Goal: Task Accomplishment & Management: Manage account settings

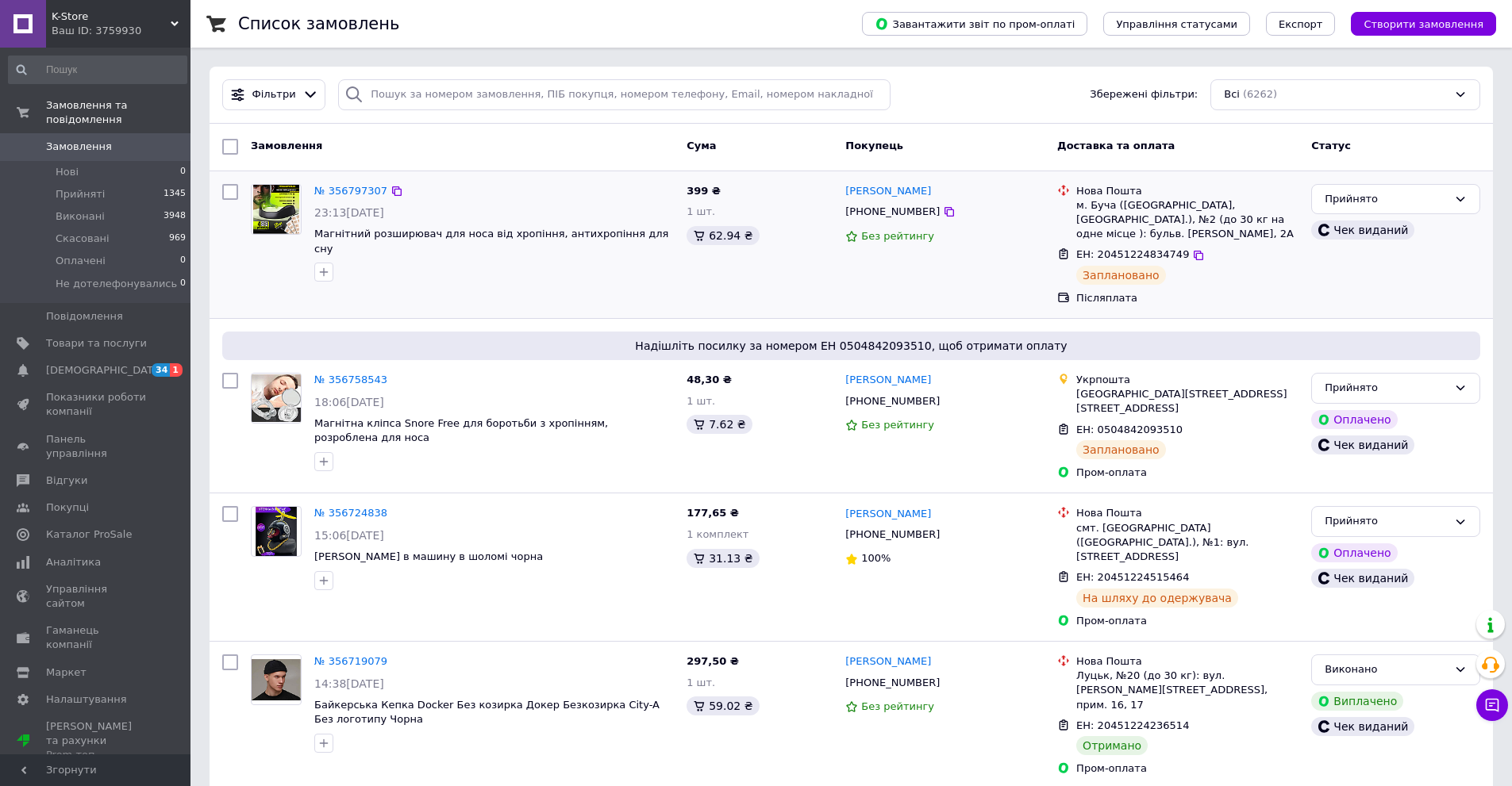
click at [1356, 284] on div "Прийнято Чек виданий" at bounding box center [1395, 245] width 182 height 135
click at [126, 36] on div "Ваш ID: 3759930" at bounding box center [120, 31] width 139 height 14
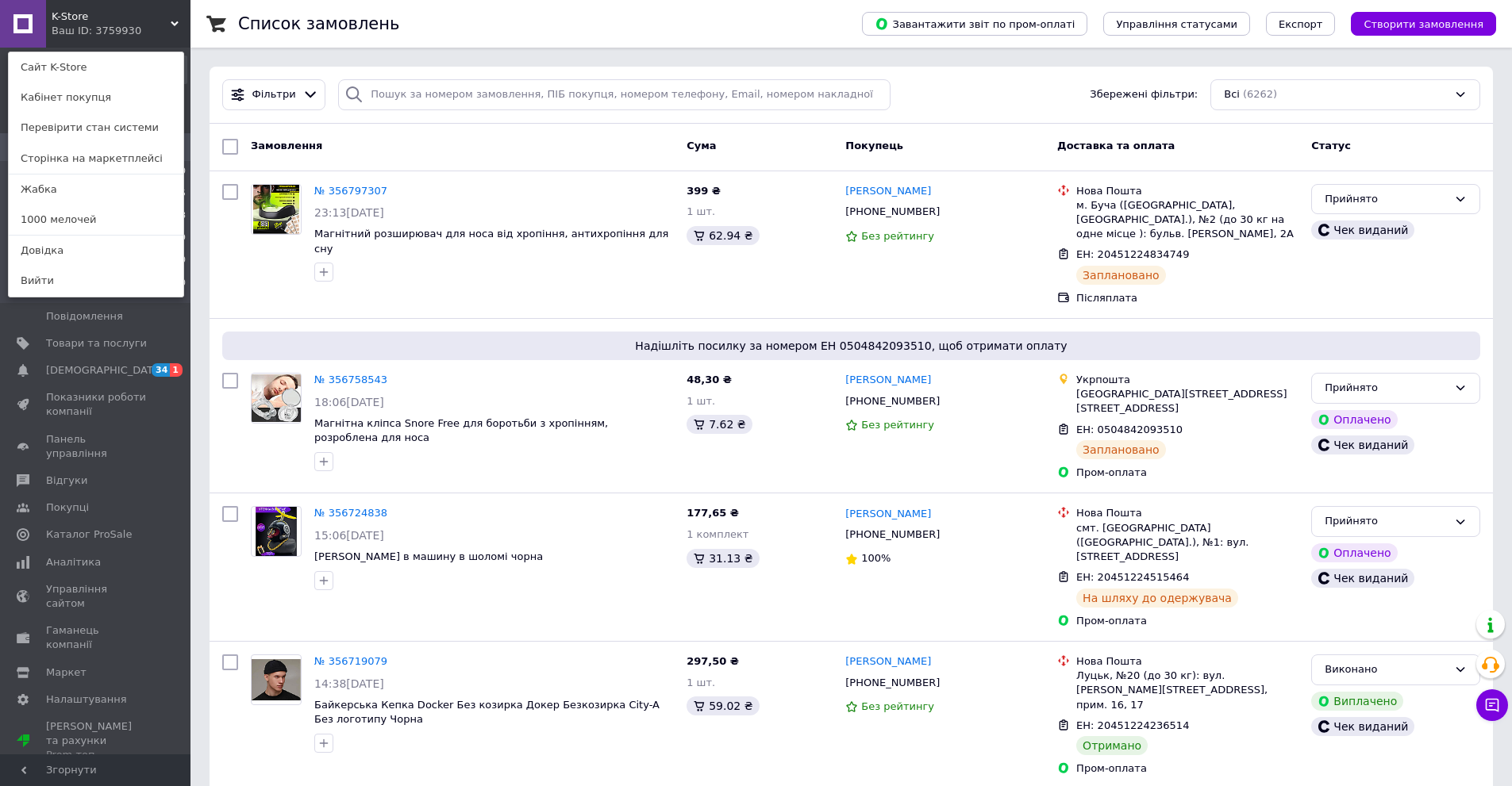
click at [98, 221] on link "1000 мелочей" at bounding box center [95, 219] width 174 height 30
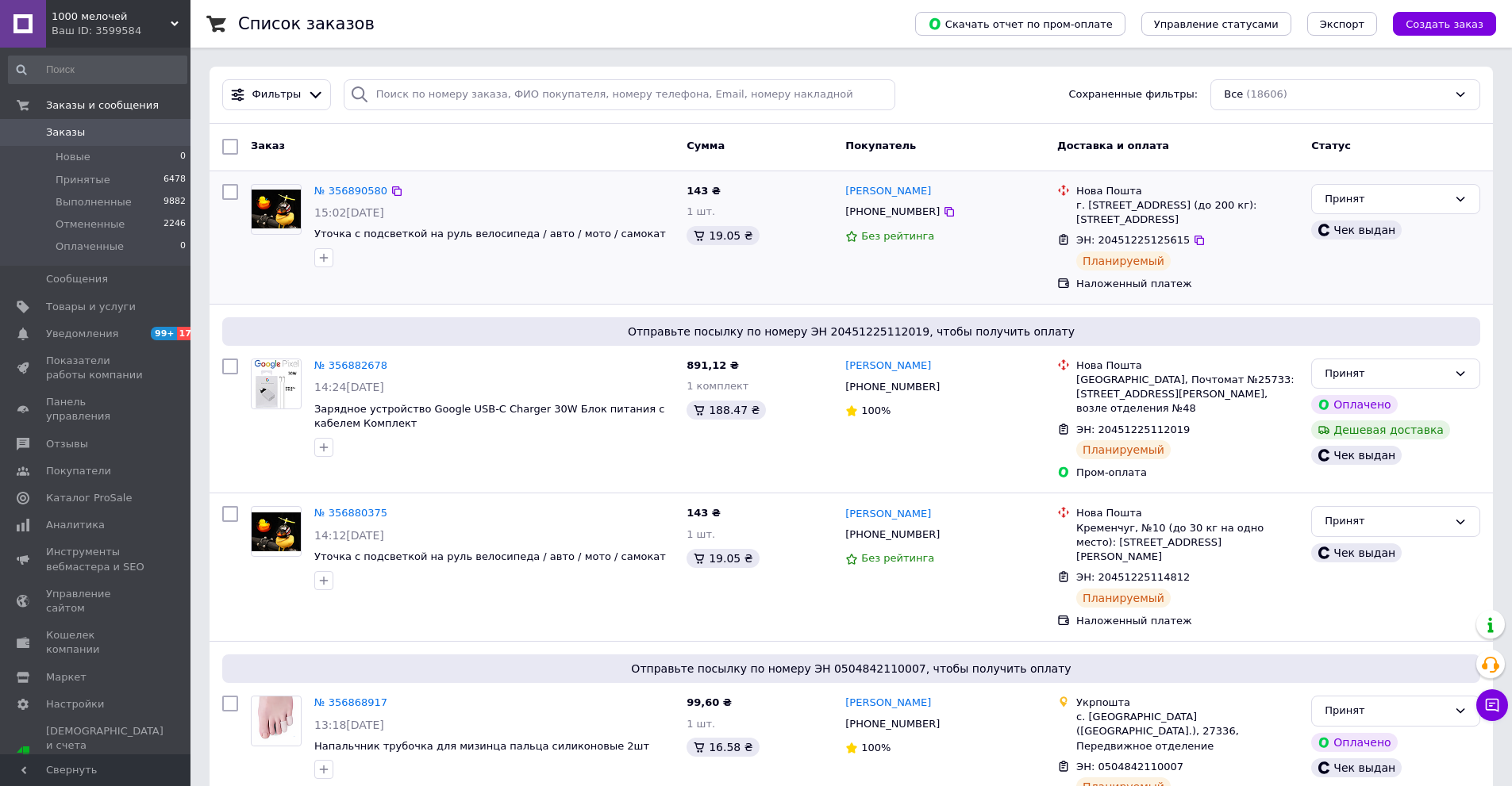
click at [1400, 291] on div "Принят Чек выдан" at bounding box center [1395, 238] width 182 height 119
click at [77, 325] on link "Уведомления 99+ 17" at bounding box center [97, 334] width 195 height 27
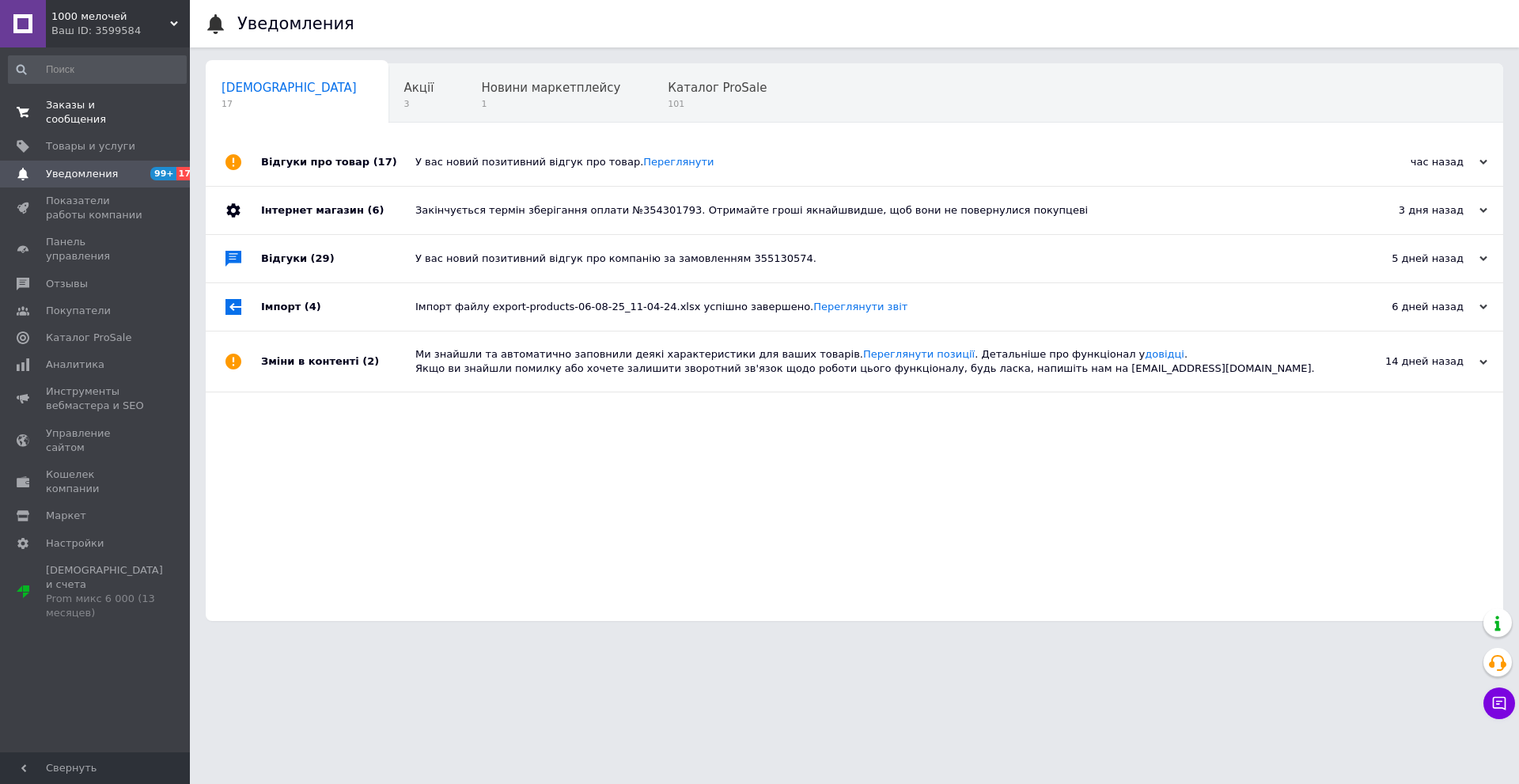
click at [120, 113] on span "Заказы и сообщения" at bounding box center [96, 112] width 100 height 29
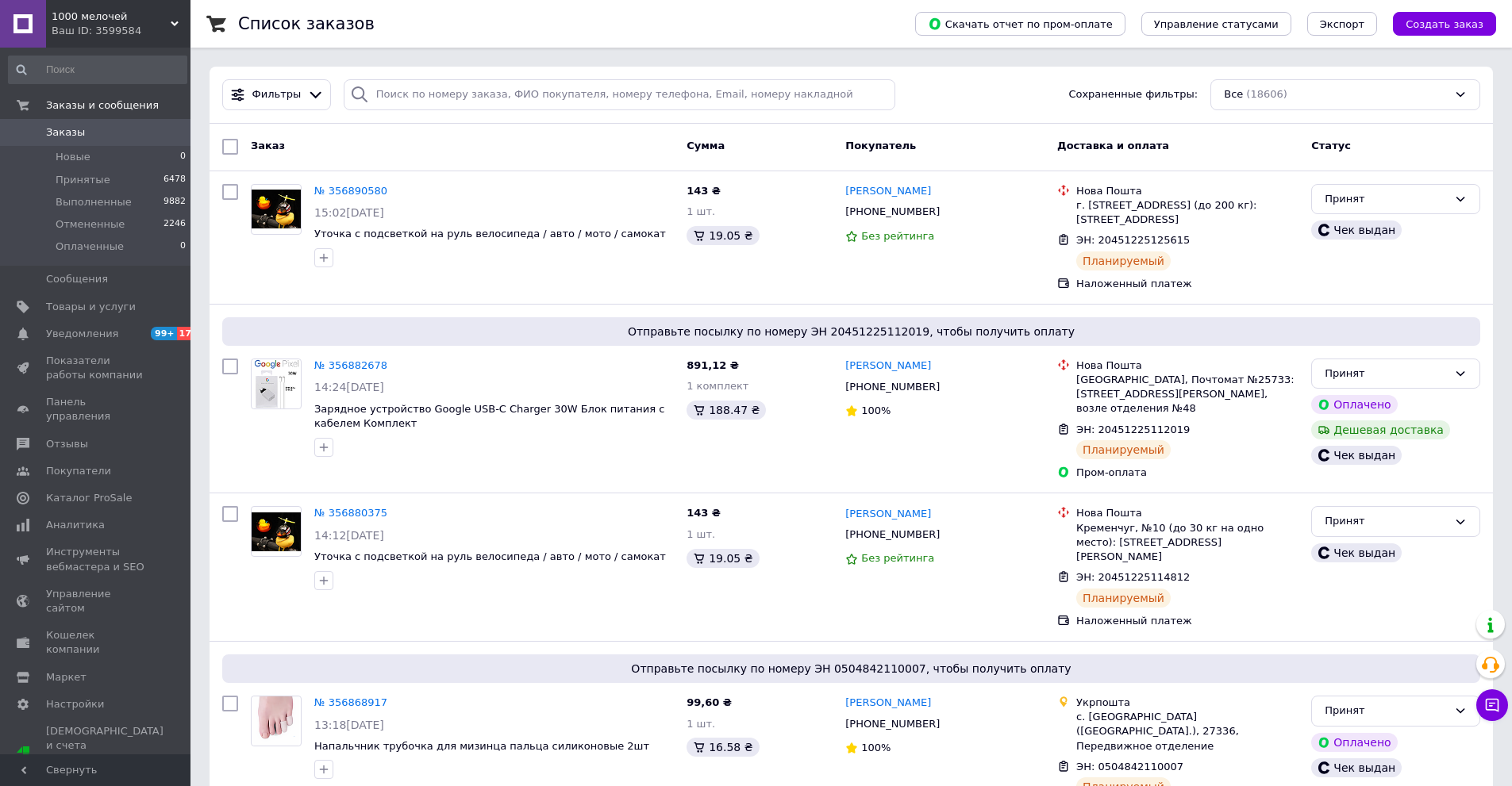
click at [107, 24] on div "Ваш ID: 3599584" at bounding box center [120, 31] width 139 height 14
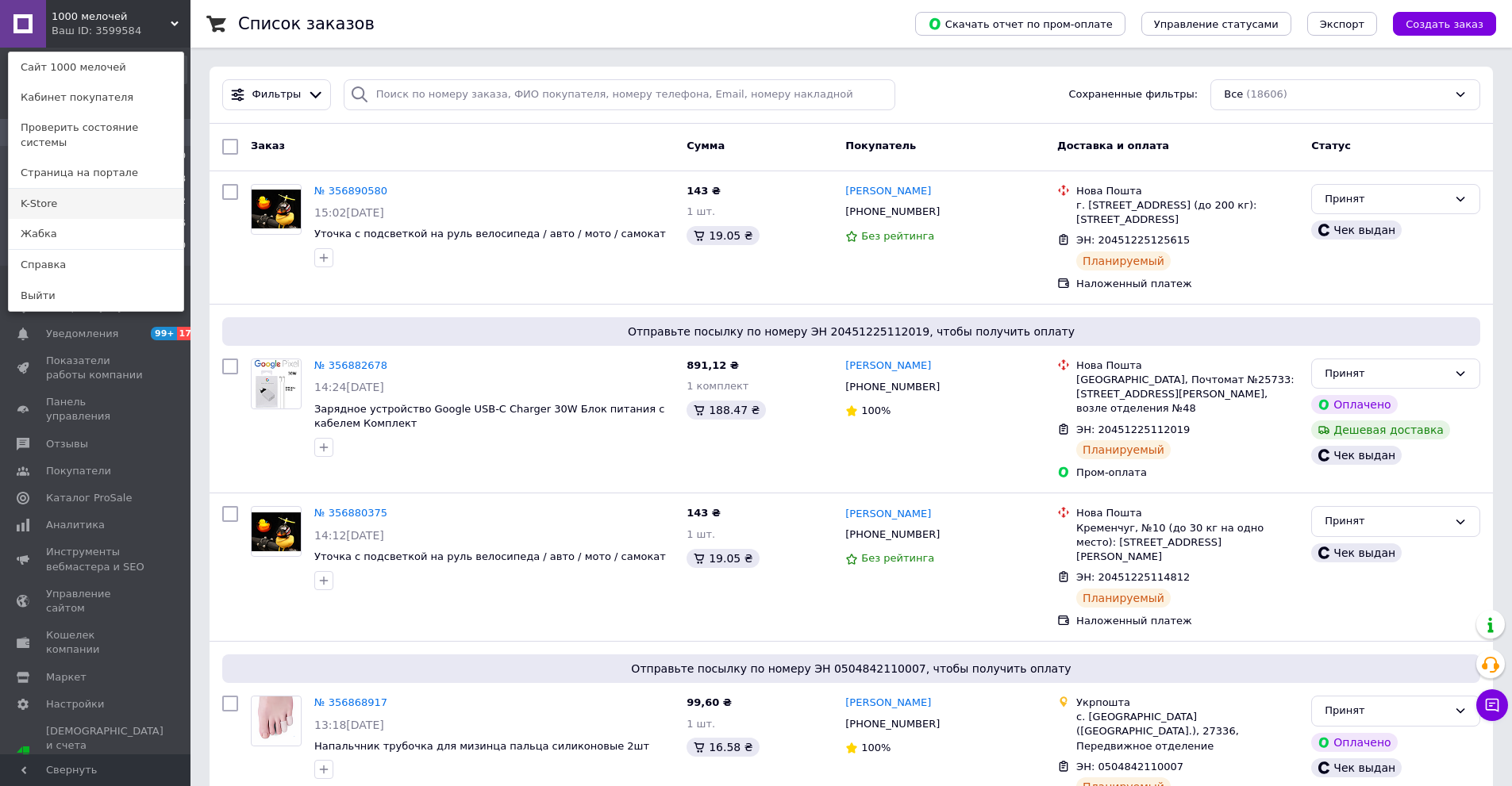
click at [76, 188] on link "K-Store" at bounding box center [95, 203] width 174 height 30
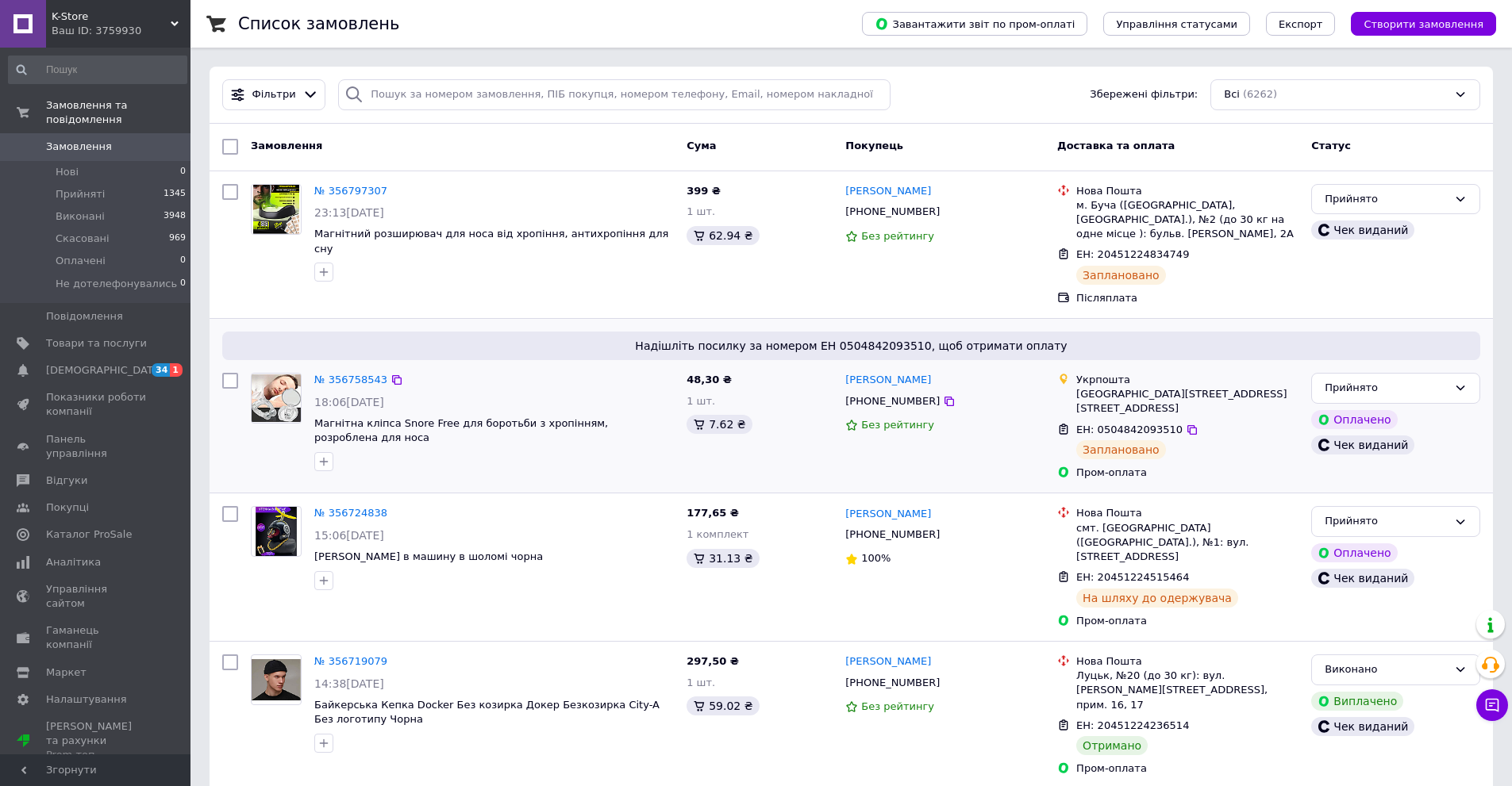
click at [1438, 323] on div "Надішліть посилку за номером ЕН 0504842093510, щоб отримати оплату № 356758543 …" at bounding box center [852, 406] width 1283 height 173
click at [83, 384] on link "Показники роботи компанії" at bounding box center [97, 405] width 195 height 41
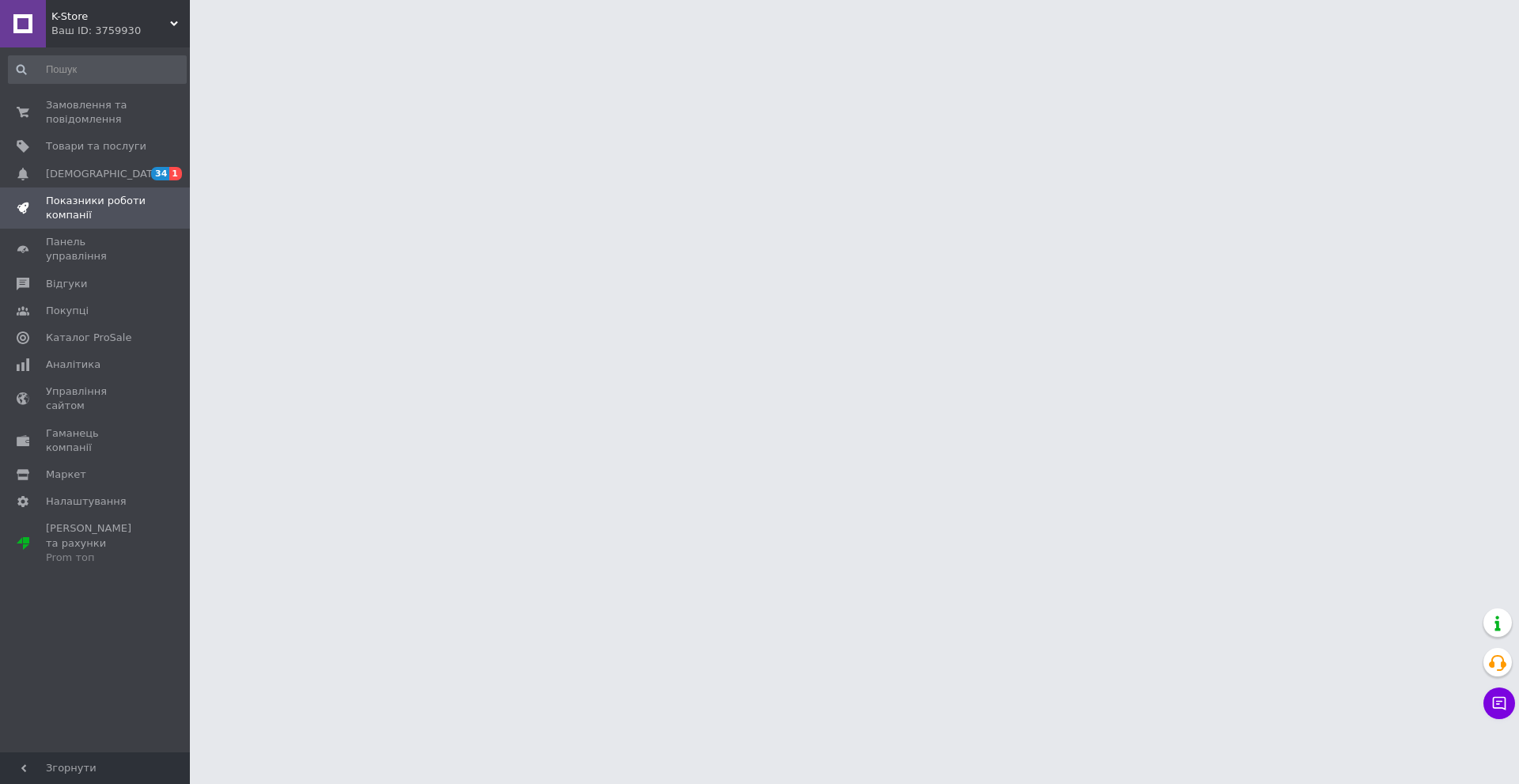
click at [124, 193] on span "Показники роботи компанії" at bounding box center [96, 207] width 100 height 29
click at [129, 178] on span "[DEMOGRAPHIC_DATA]" at bounding box center [96, 174] width 100 height 14
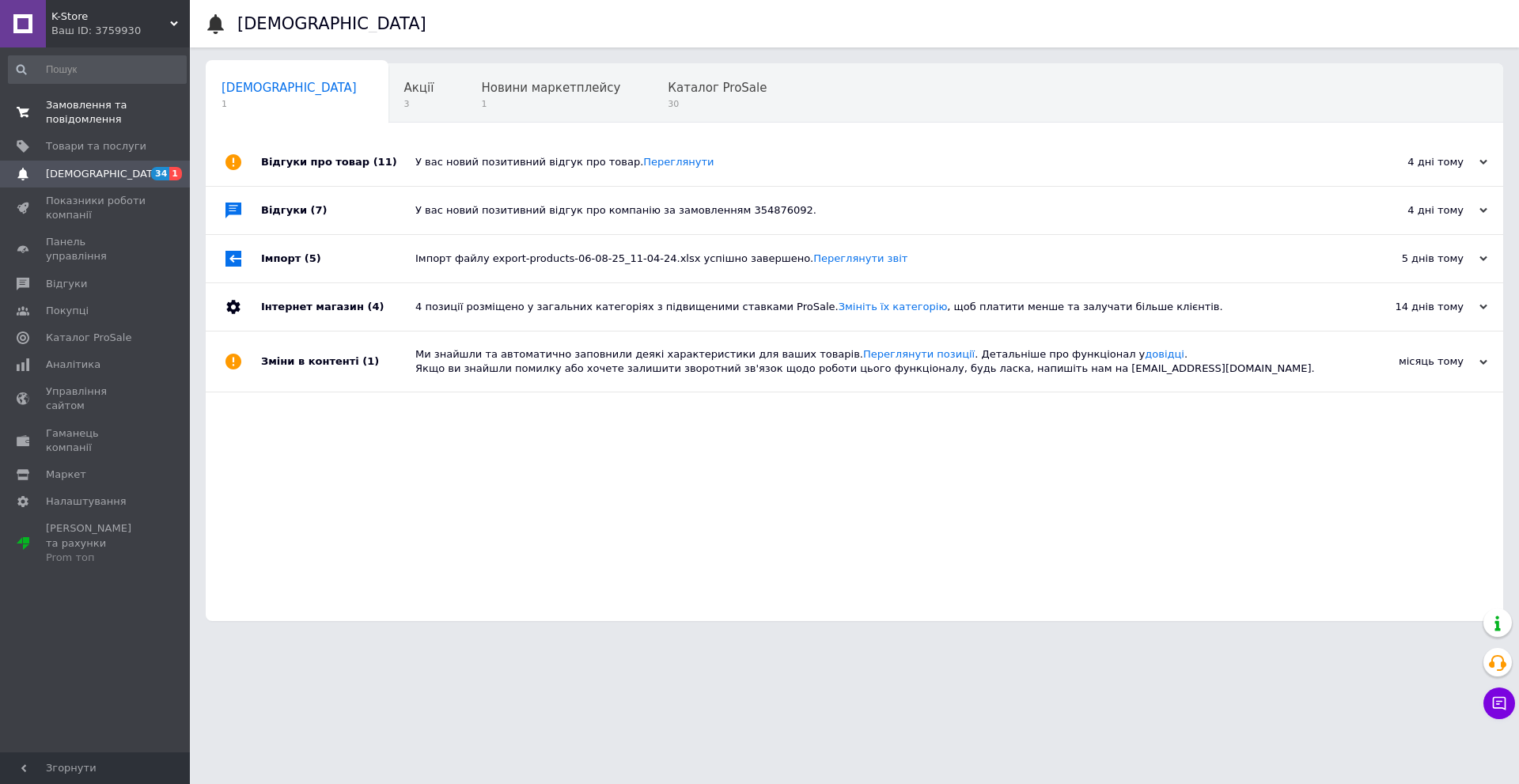
click at [120, 98] on span "Замовлення та повідомлення" at bounding box center [96, 112] width 100 height 29
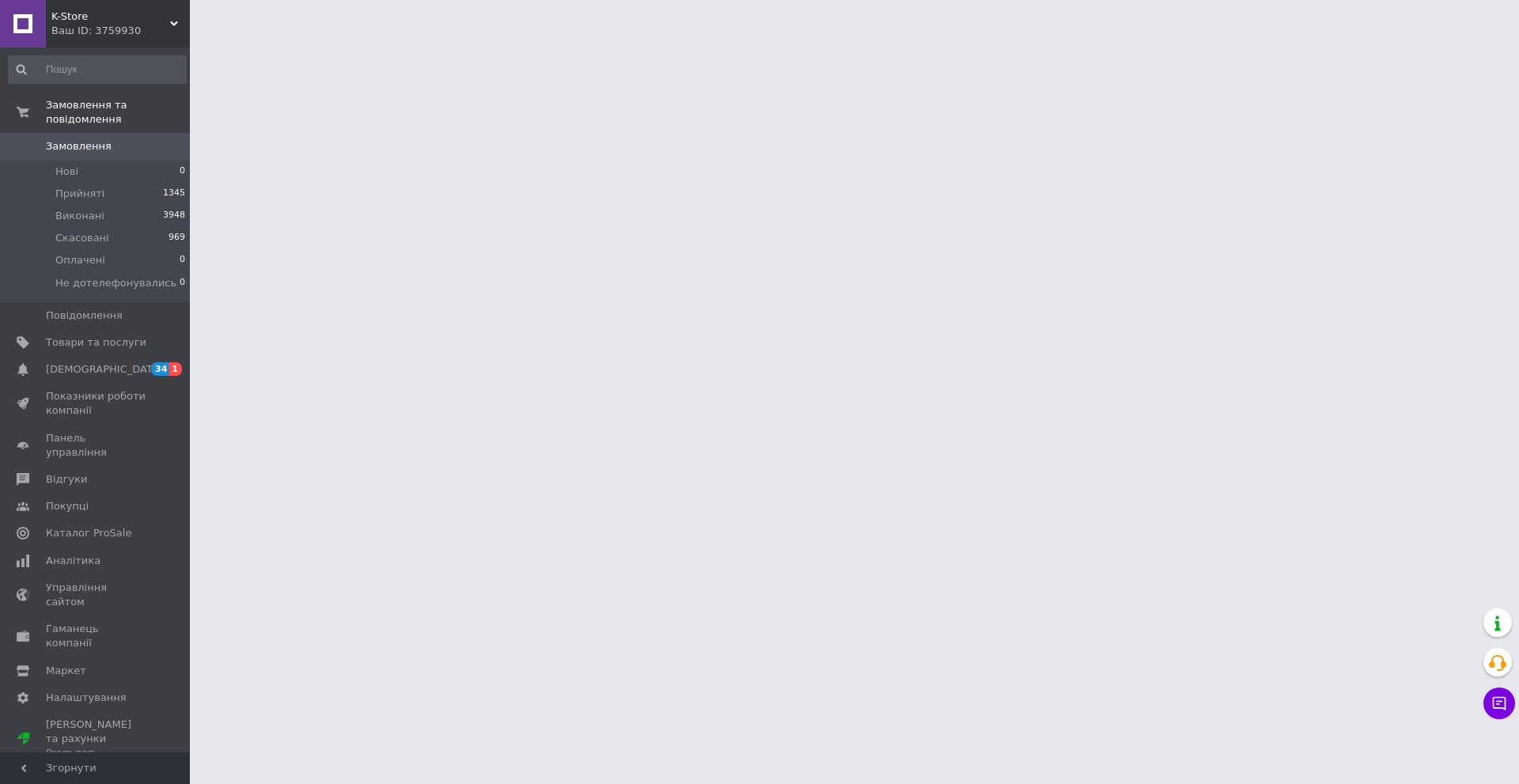
click at [128, 31] on div "Ваш ID: 3759930" at bounding box center [120, 31] width 139 height 14
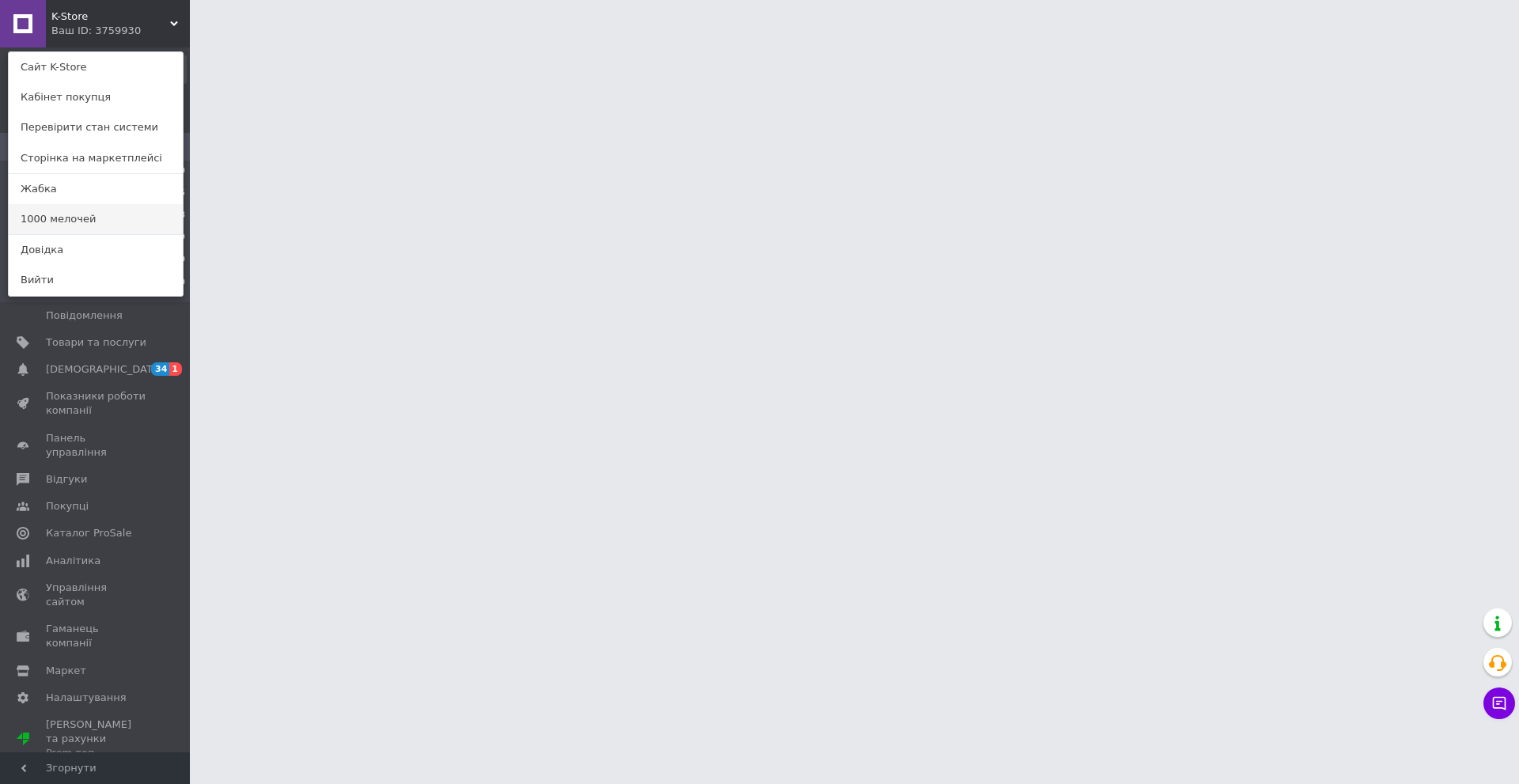
click at [115, 210] on link "1000 мелочей" at bounding box center [95, 219] width 174 height 30
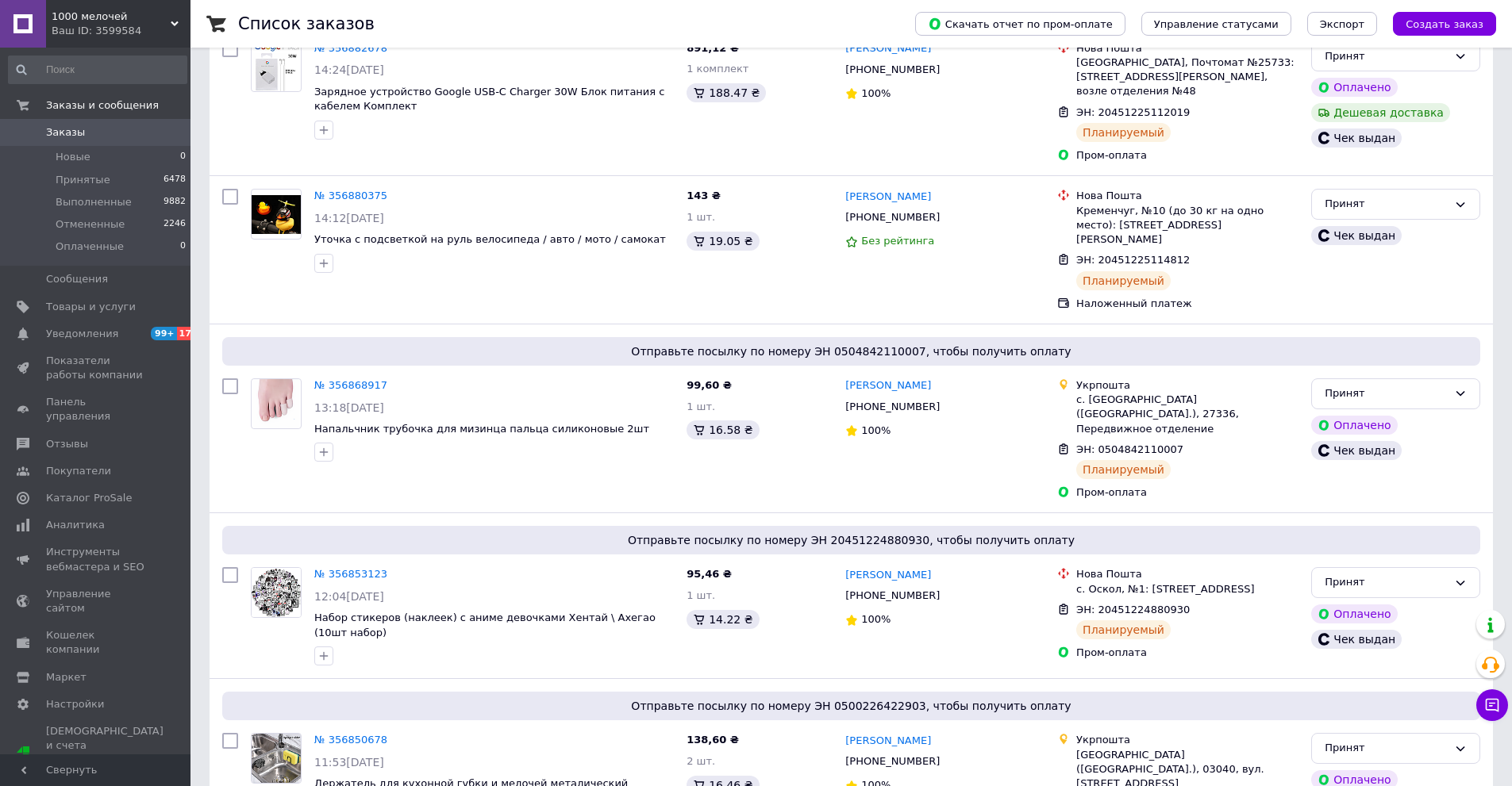
scroll to position [556, 0]
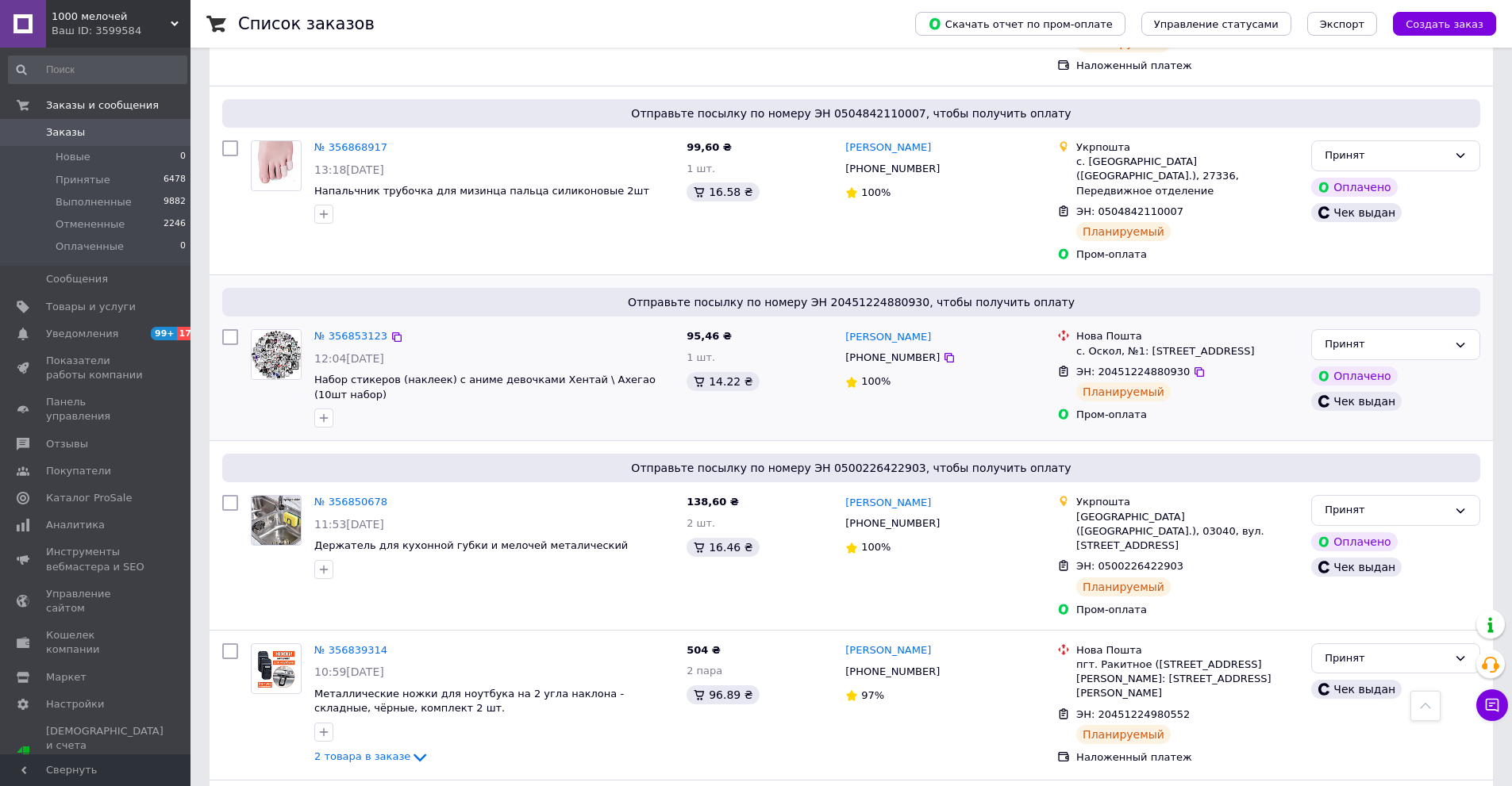
click at [1451, 295] on span "Отправьте посылку по номеру ЭН 20451224880930, чтобы получить оплату" at bounding box center [851, 302] width 1245 height 16
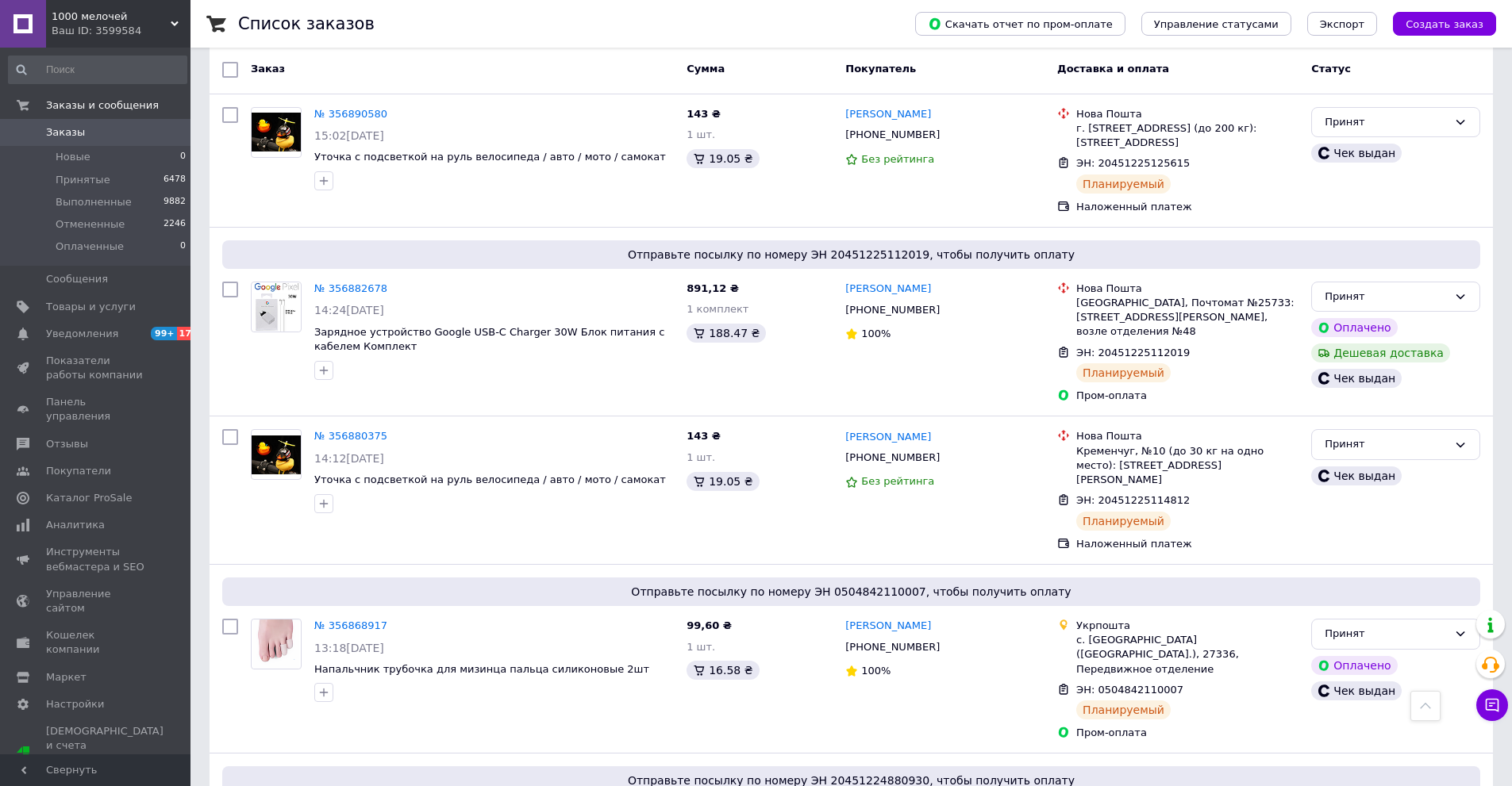
scroll to position [0, 0]
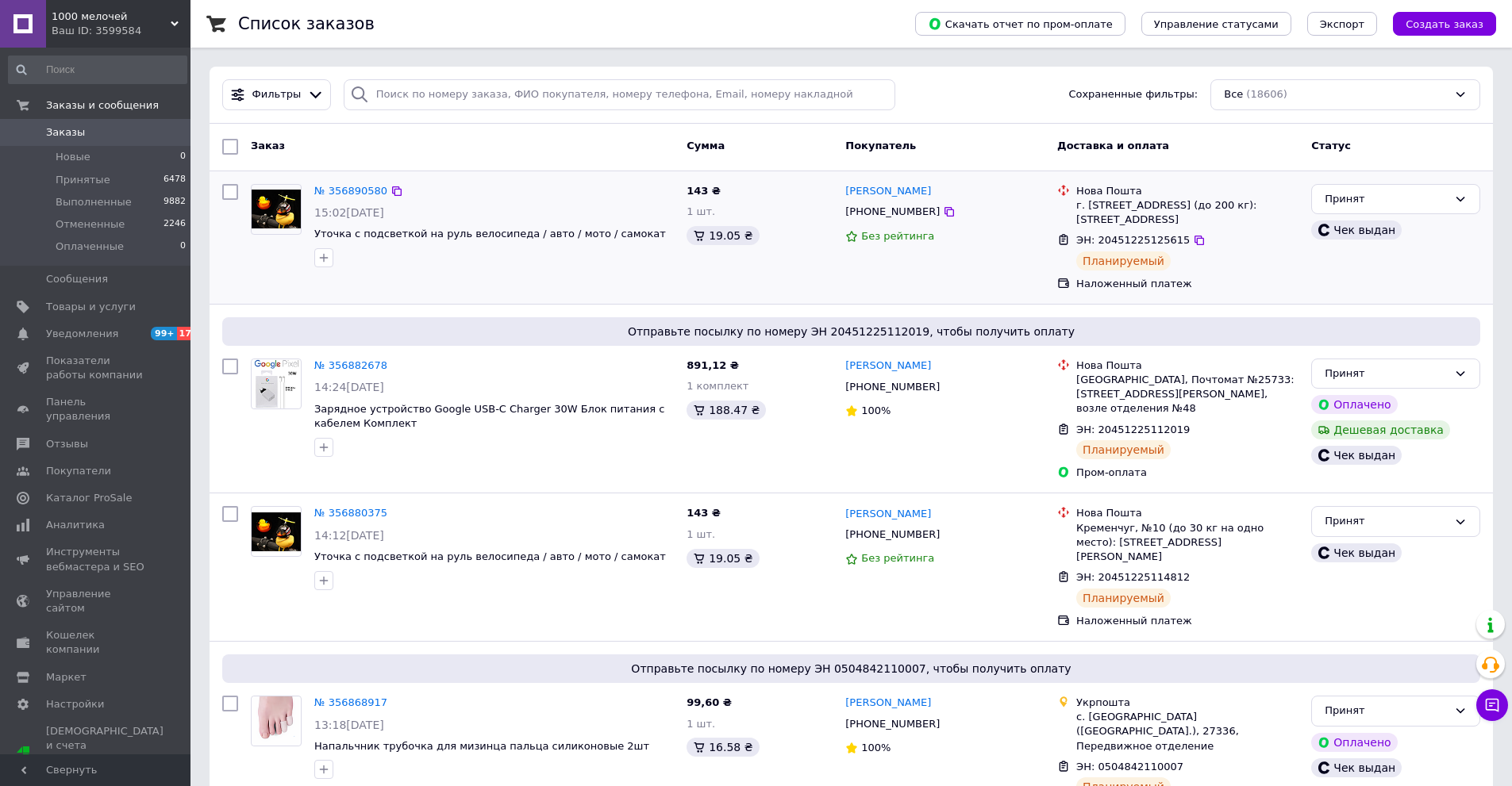
drag, startPoint x: 1419, startPoint y: 280, endPoint x: 891, endPoint y: 246, distance: 529.1
click at [1419, 280] on div "Принят Чек выдан" at bounding box center [1395, 238] width 182 height 119
click at [56, 322] on link "Уведомления 99+ 17" at bounding box center [97, 334] width 195 height 27
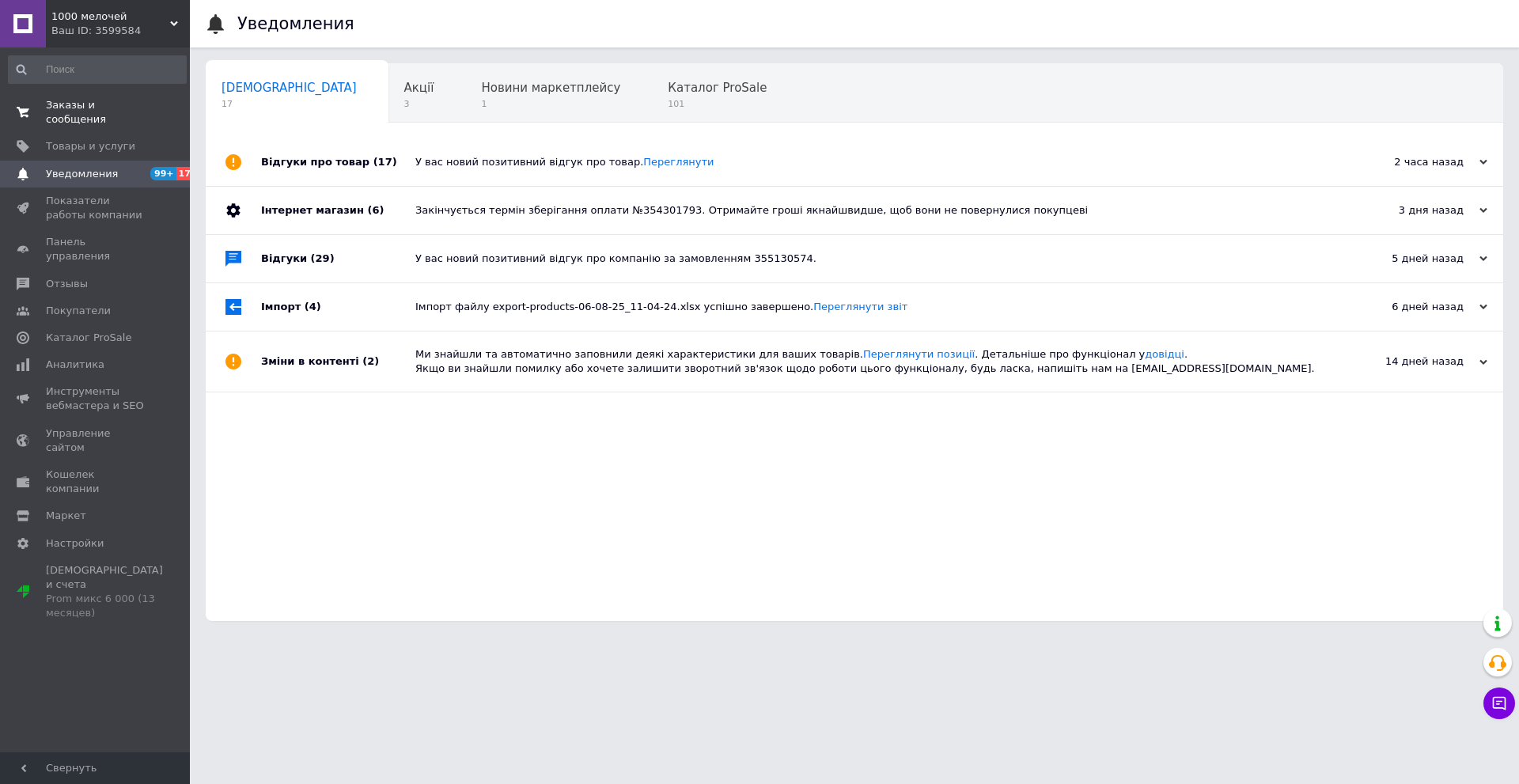
click at [143, 110] on span "Заказы и сообщения" at bounding box center [96, 112] width 100 height 29
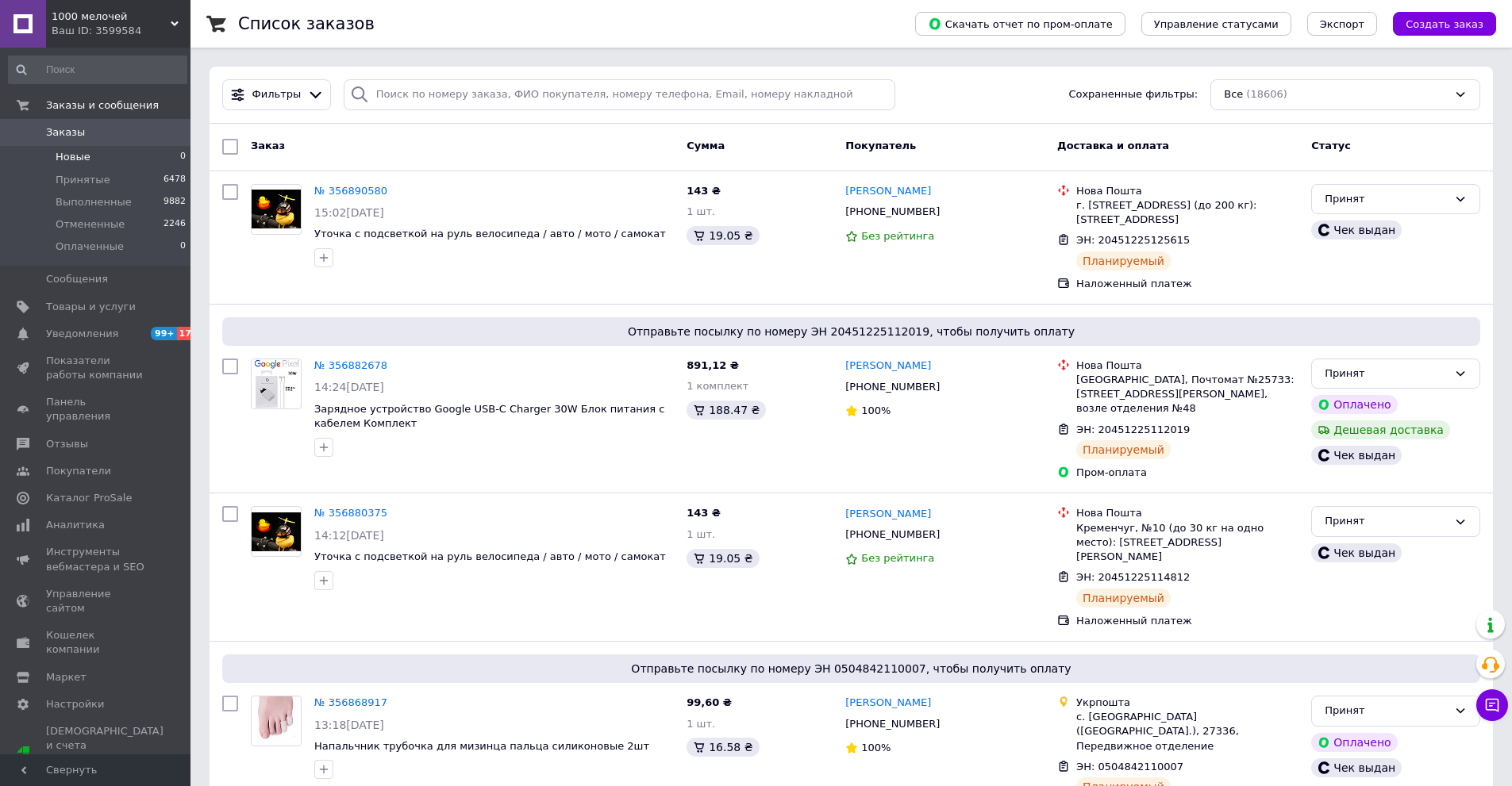
click at [155, 131] on span "0" at bounding box center [168, 131] width 44 height 14
click at [1391, 284] on div "Принят Чек выдан" at bounding box center [1395, 238] width 182 height 119
click at [91, 340] on span "Уведомления" at bounding box center [81, 334] width 72 height 14
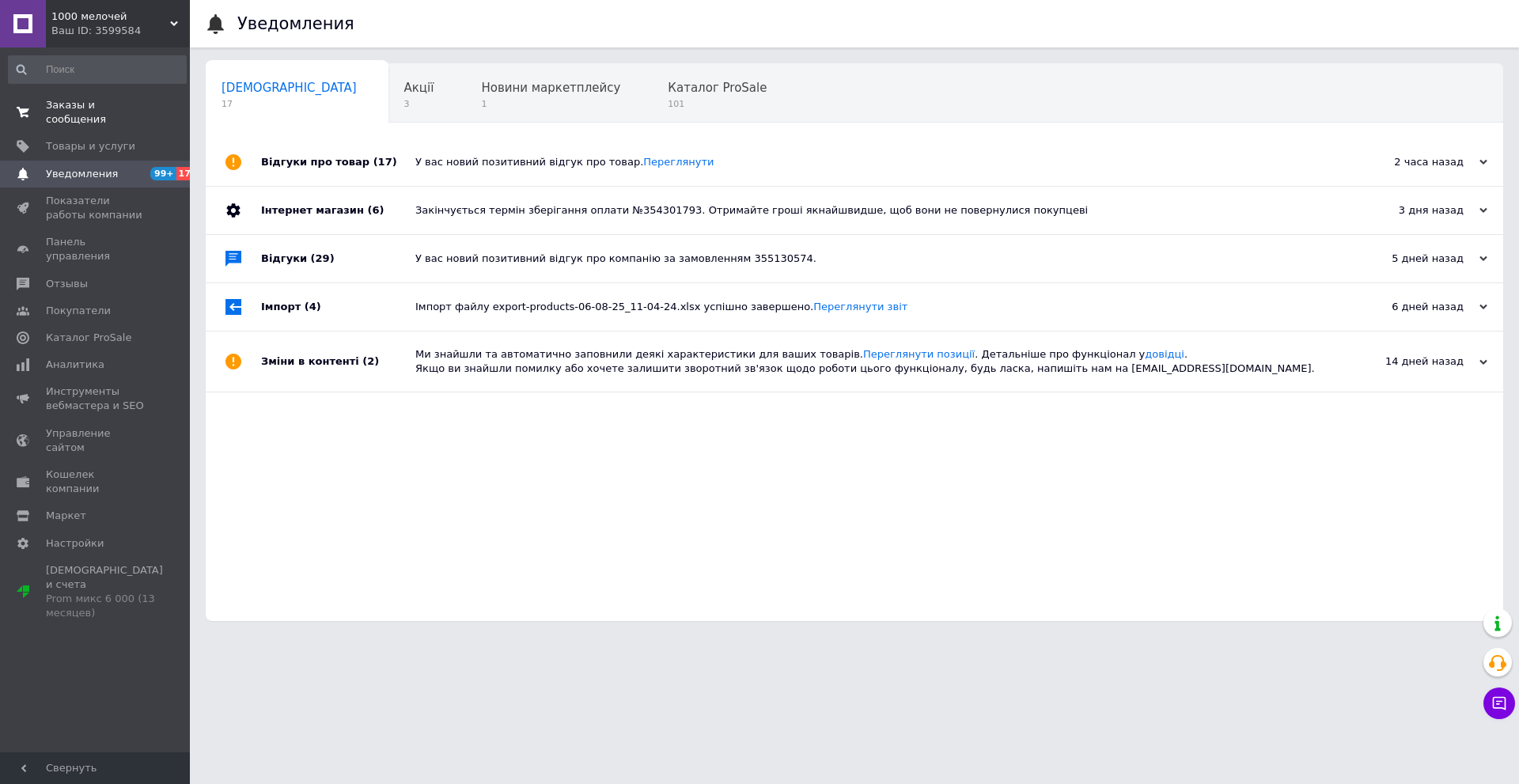
click at [146, 109] on span "Заказы и сообщения" at bounding box center [96, 112] width 100 height 29
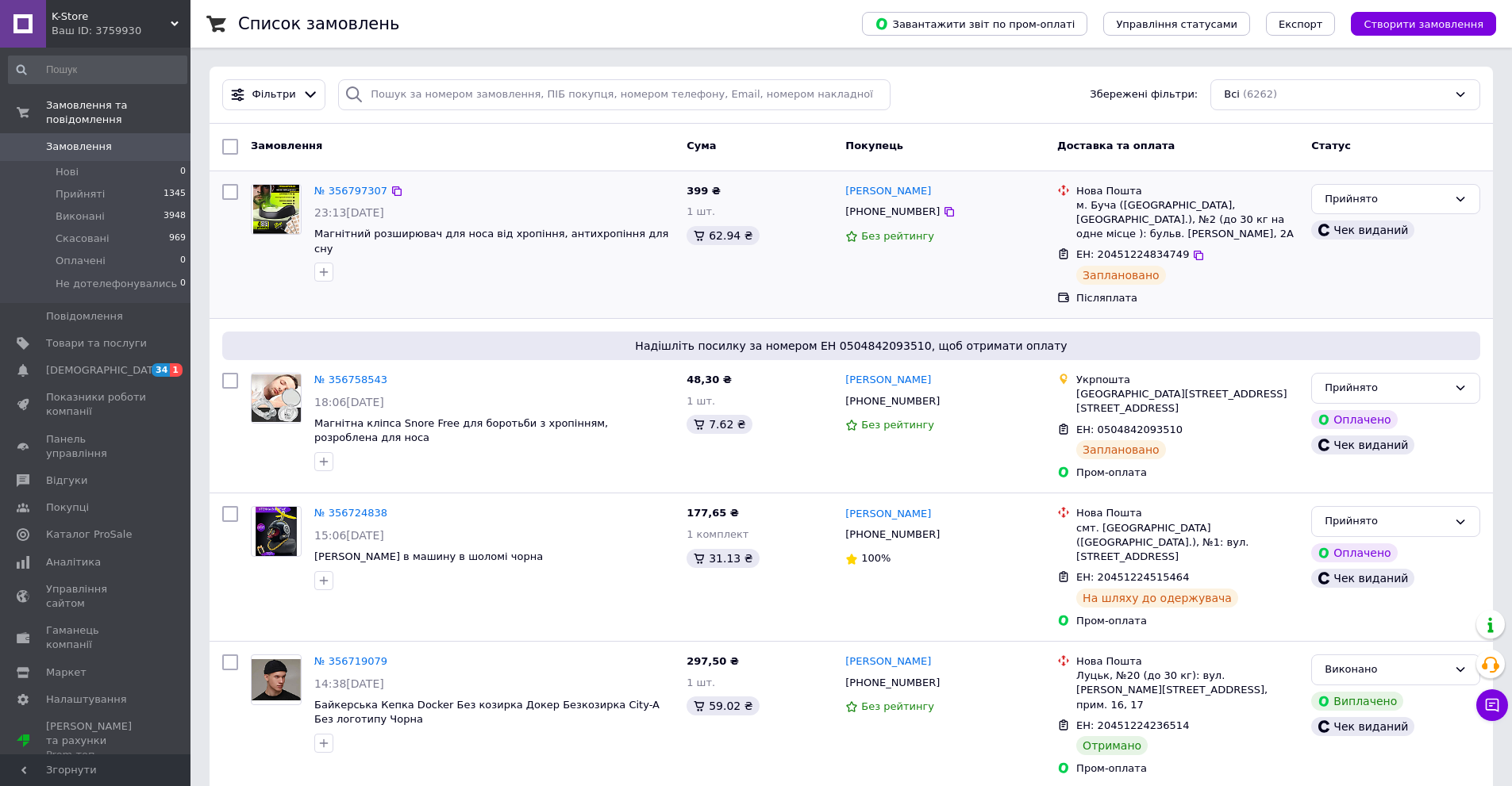
click at [1327, 304] on div "Прийнято Чек виданий" at bounding box center [1395, 245] width 182 height 135
click at [93, 364] on span "[DEMOGRAPHIC_DATA]" at bounding box center [104, 370] width 118 height 14
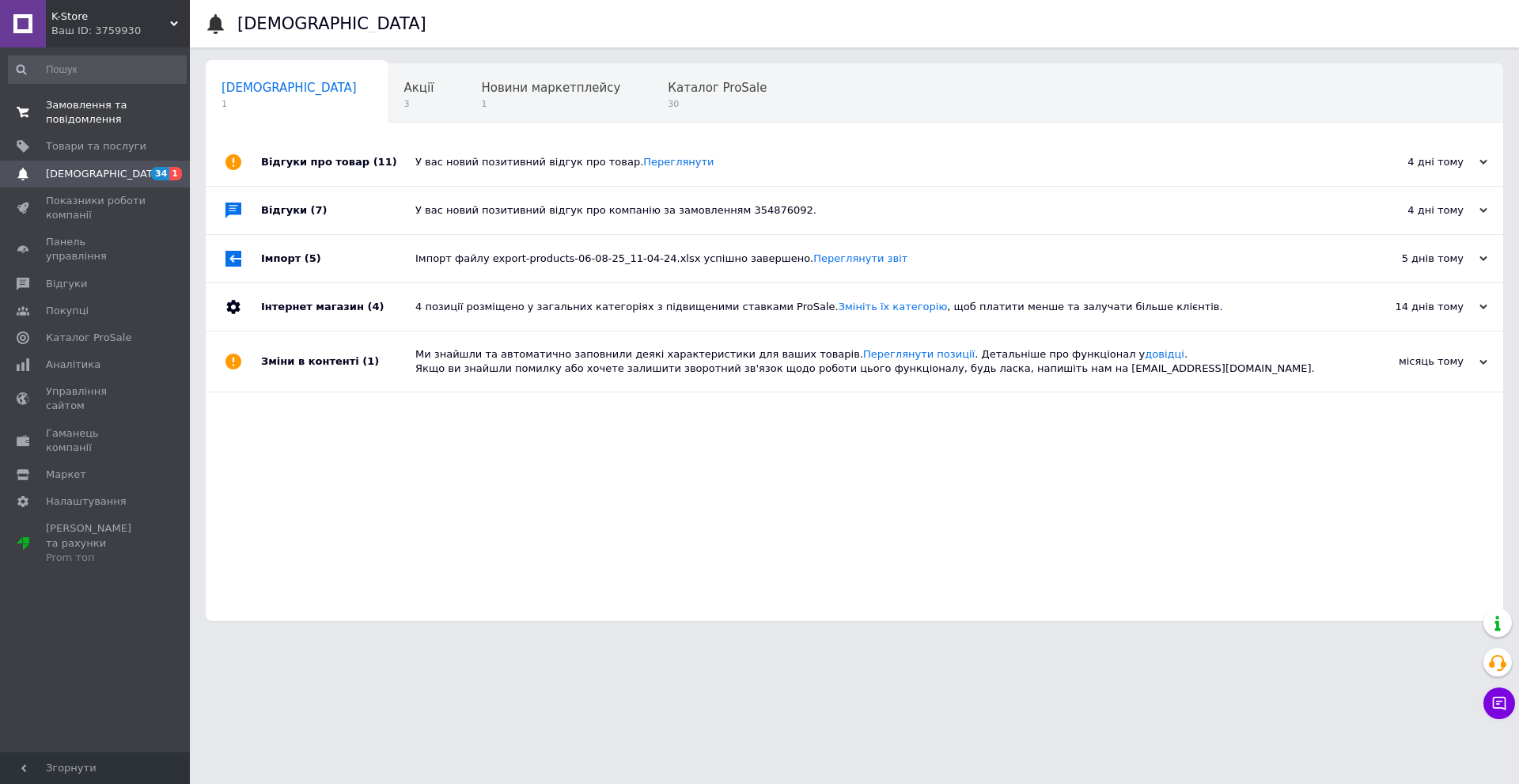
click at [109, 102] on span "Замовлення та повідомлення" at bounding box center [96, 112] width 100 height 29
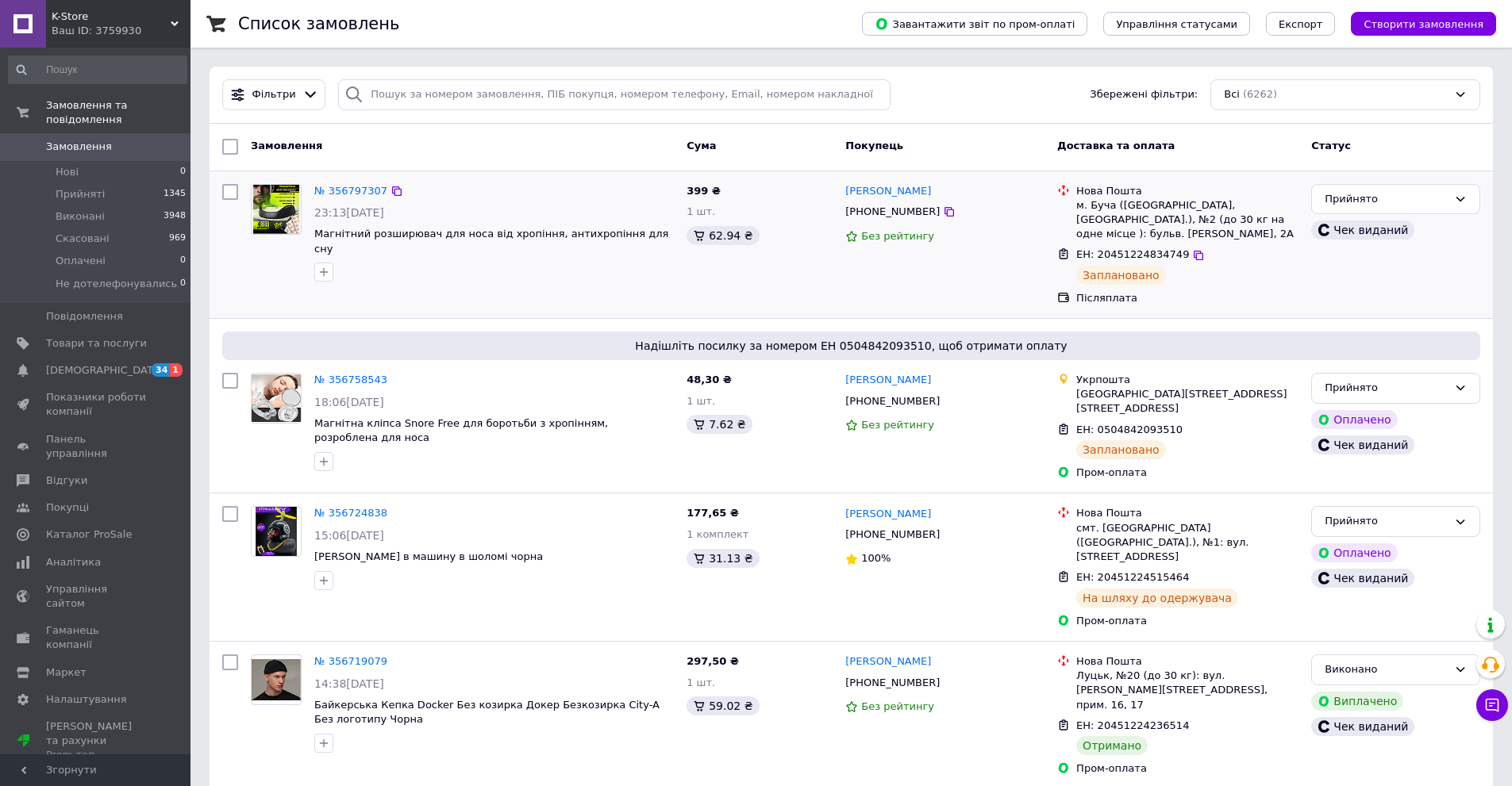
click at [1392, 312] on div "№ 356797307 23:13, 11.08.2025 Магнітний розширювач для носа від хропіння, антих…" at bounding box center [852, 245] width 1283 height 147
click at [62, 365] on link "Сповіщення 34 1" at bounding box center [97, 370] width 195 height 27
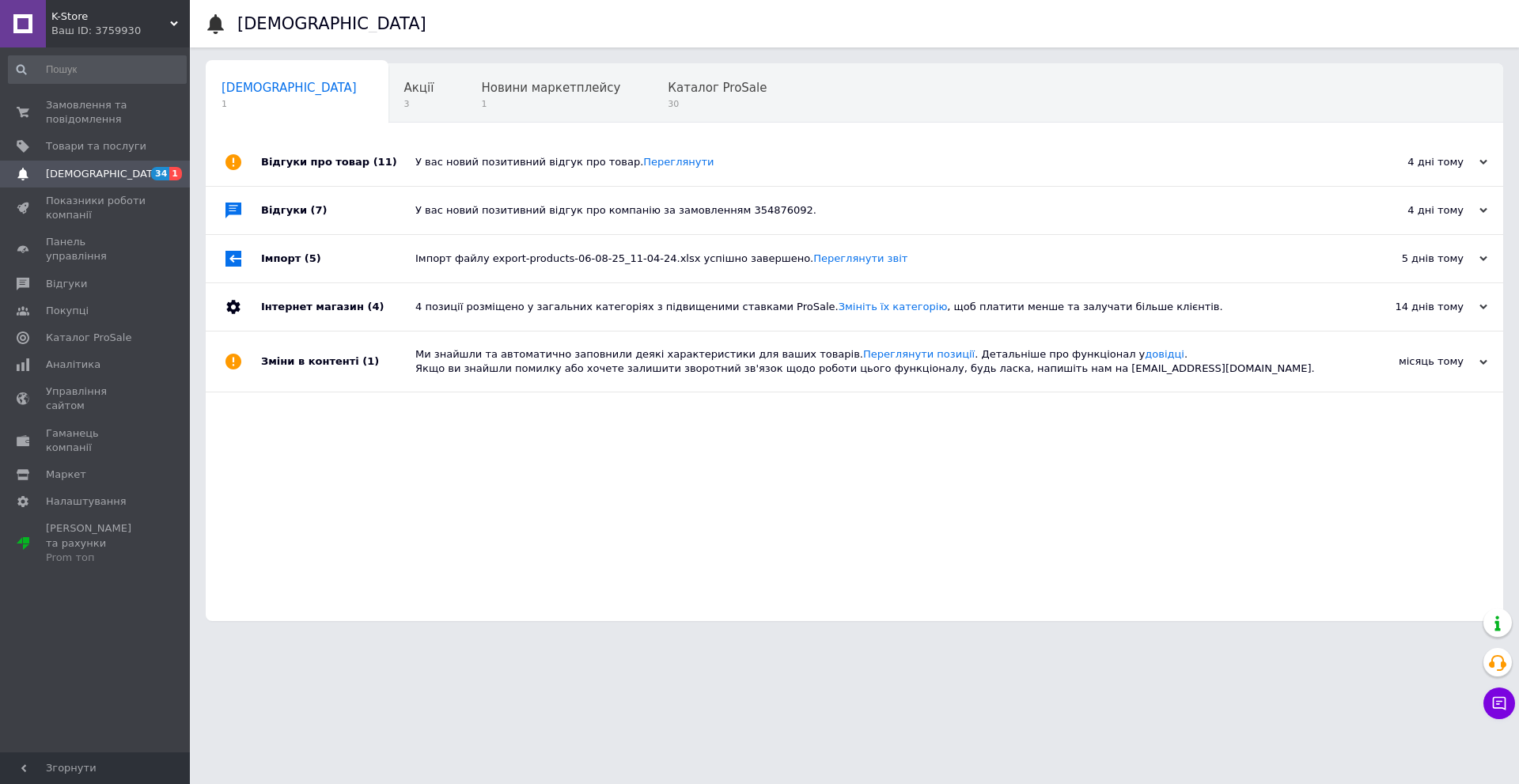
click at [131, 34] on div "Ваш ID: 3759930" at bounding box center [120, 31] width 139 height 14
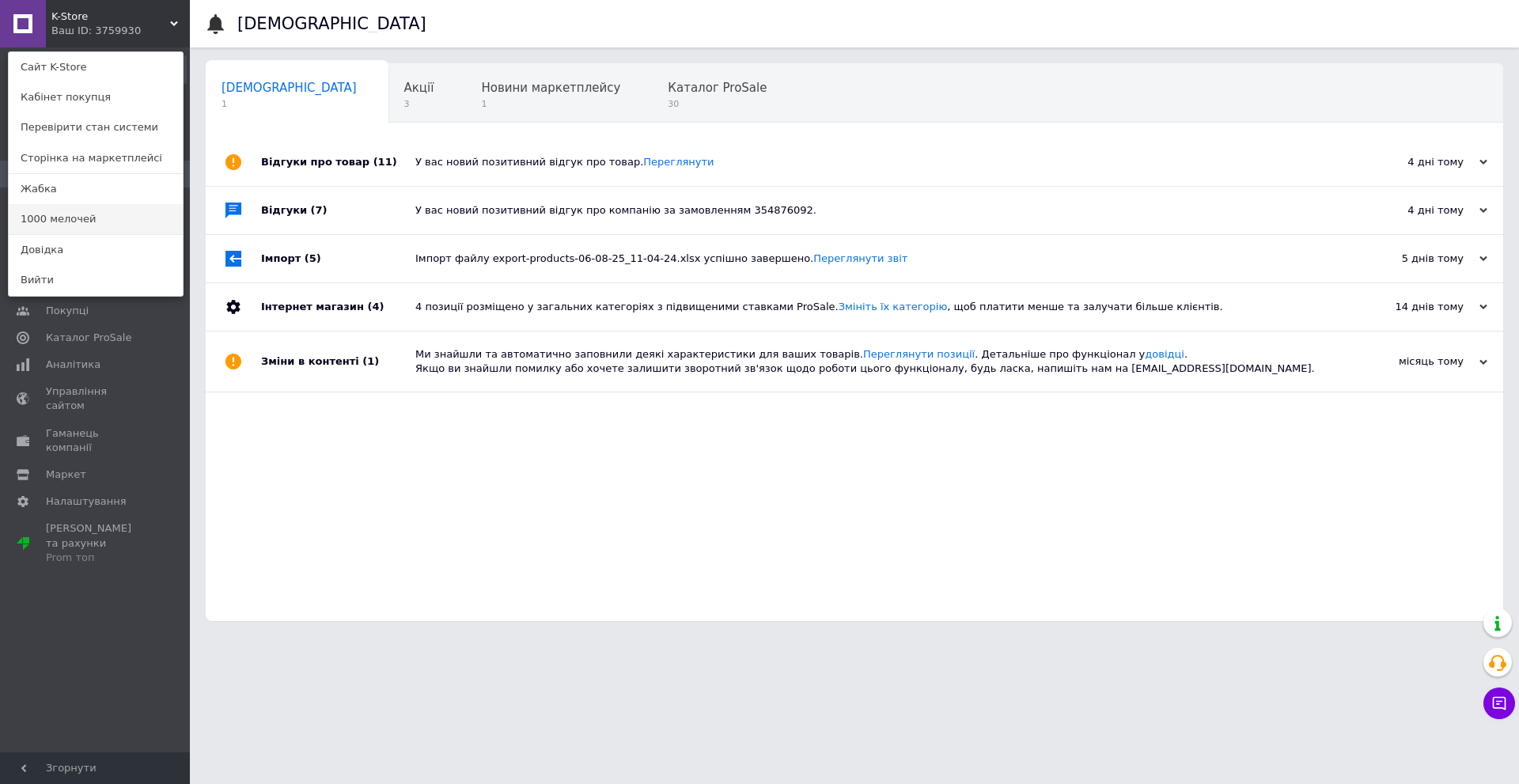
click at [98, 211] on link "1000 мелочей" at bounding box center [95, 219] width 174 height 30
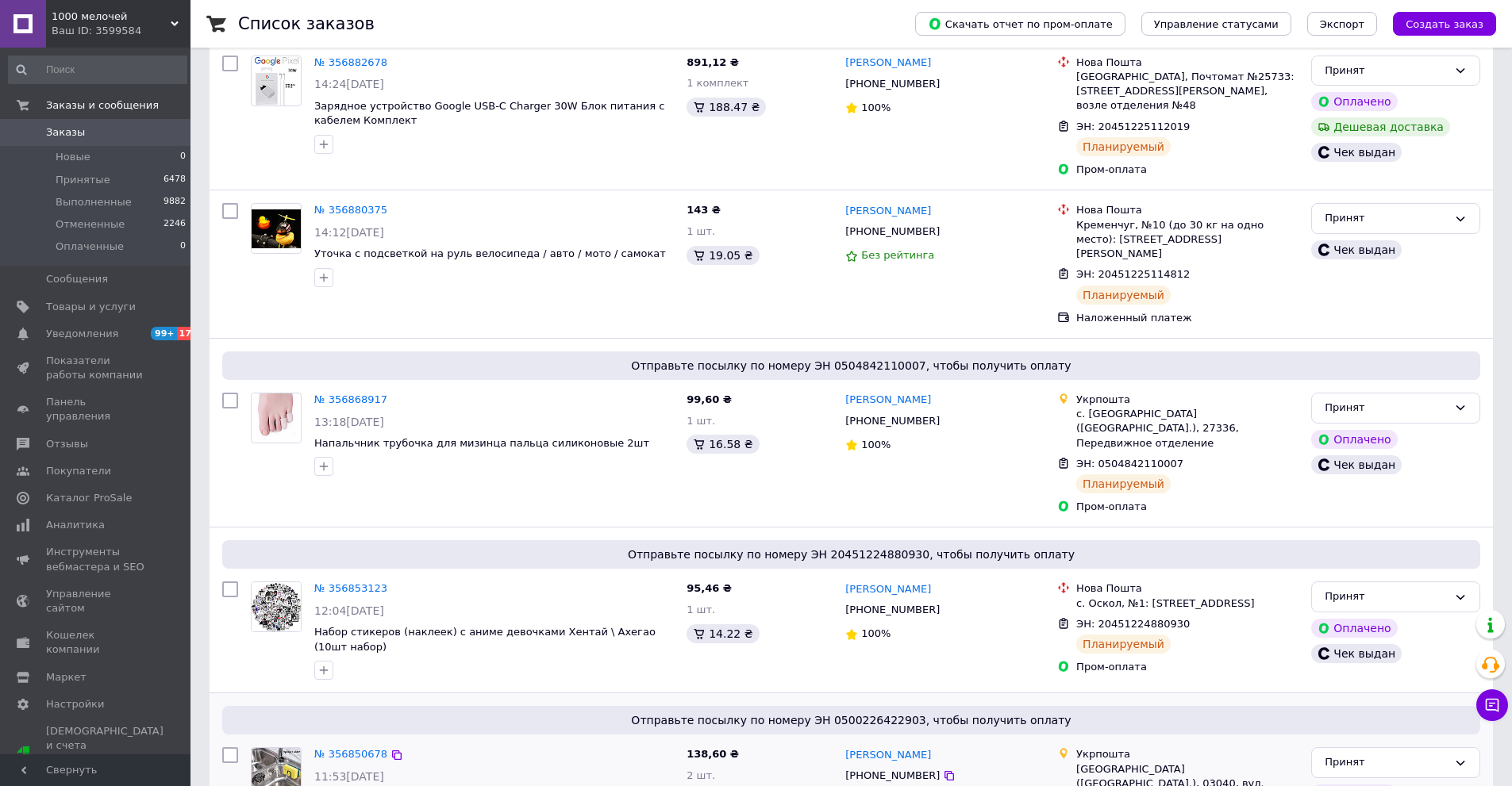
scroll to position [317, 0]
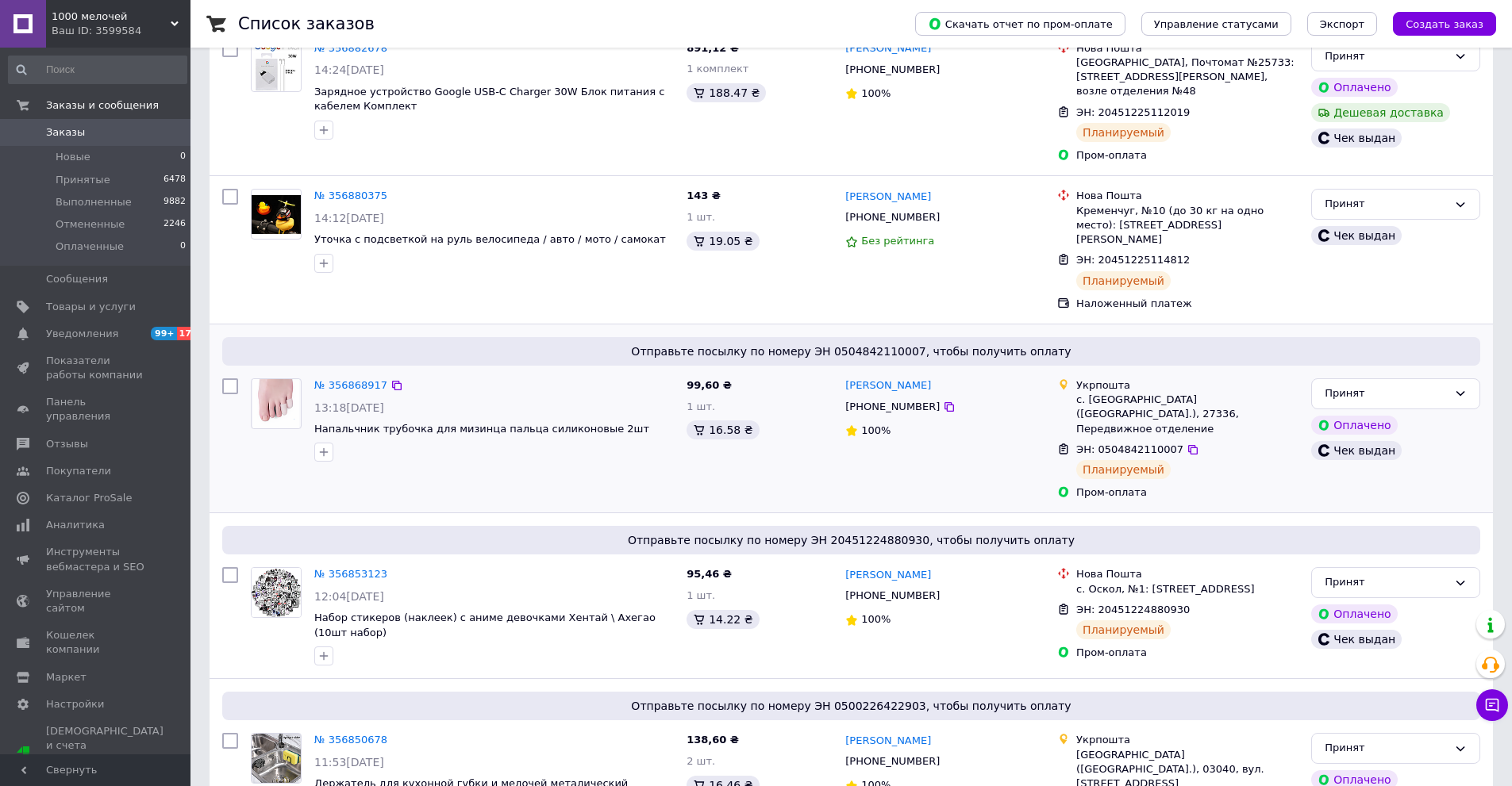
drag, startPoint x: 1331, startPoint y: 300, endPoint x: 1108, endPoint y: 295, distance: 223.1
click at [1331, 324] on div "Отправьте посылку по номеру ЭН 0504842110007, чтобы получить оплату № 356868917…" at bounding box center [852, 419] width 1283 height 188
click at [112, 337] on span "Уведомления" at bounding box center [96, 334] width 101 height 14
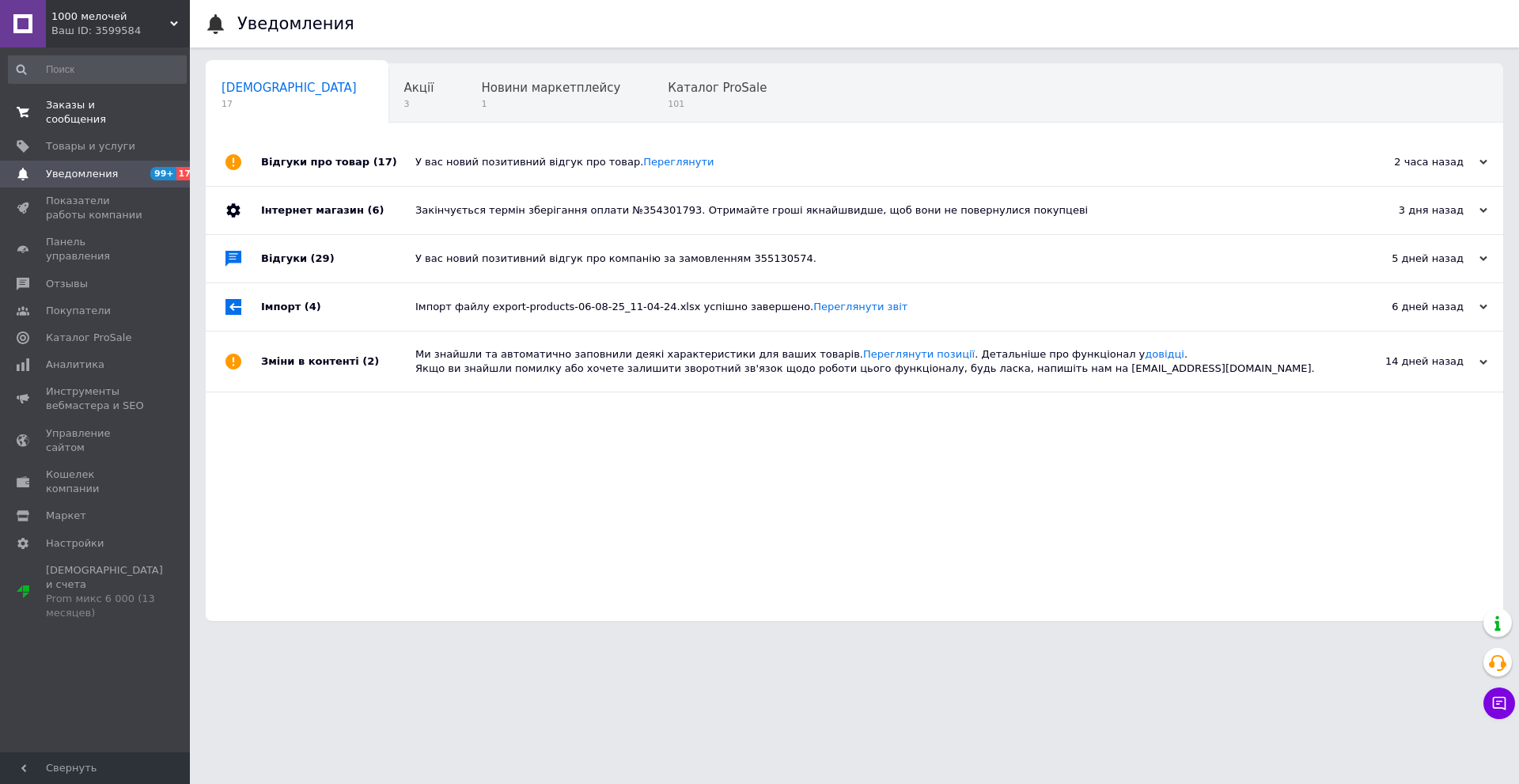
click at [138, 109] on span "Заказы и сообщения" at bounding box center [96, 112] width 100 height 29
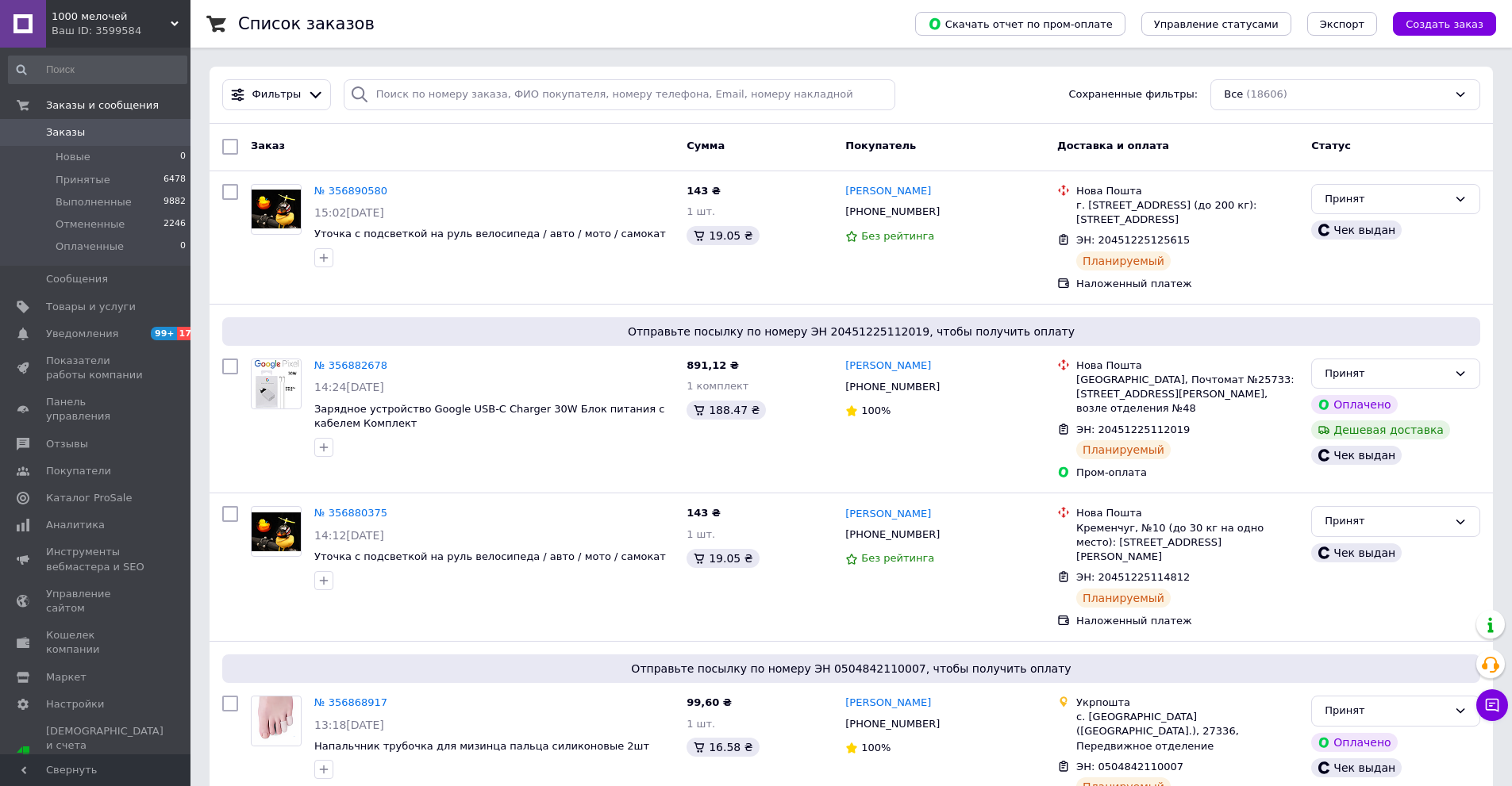
click at [70, 129] on span "Заказы" at bounding box center [65, 131] width 39 height 14
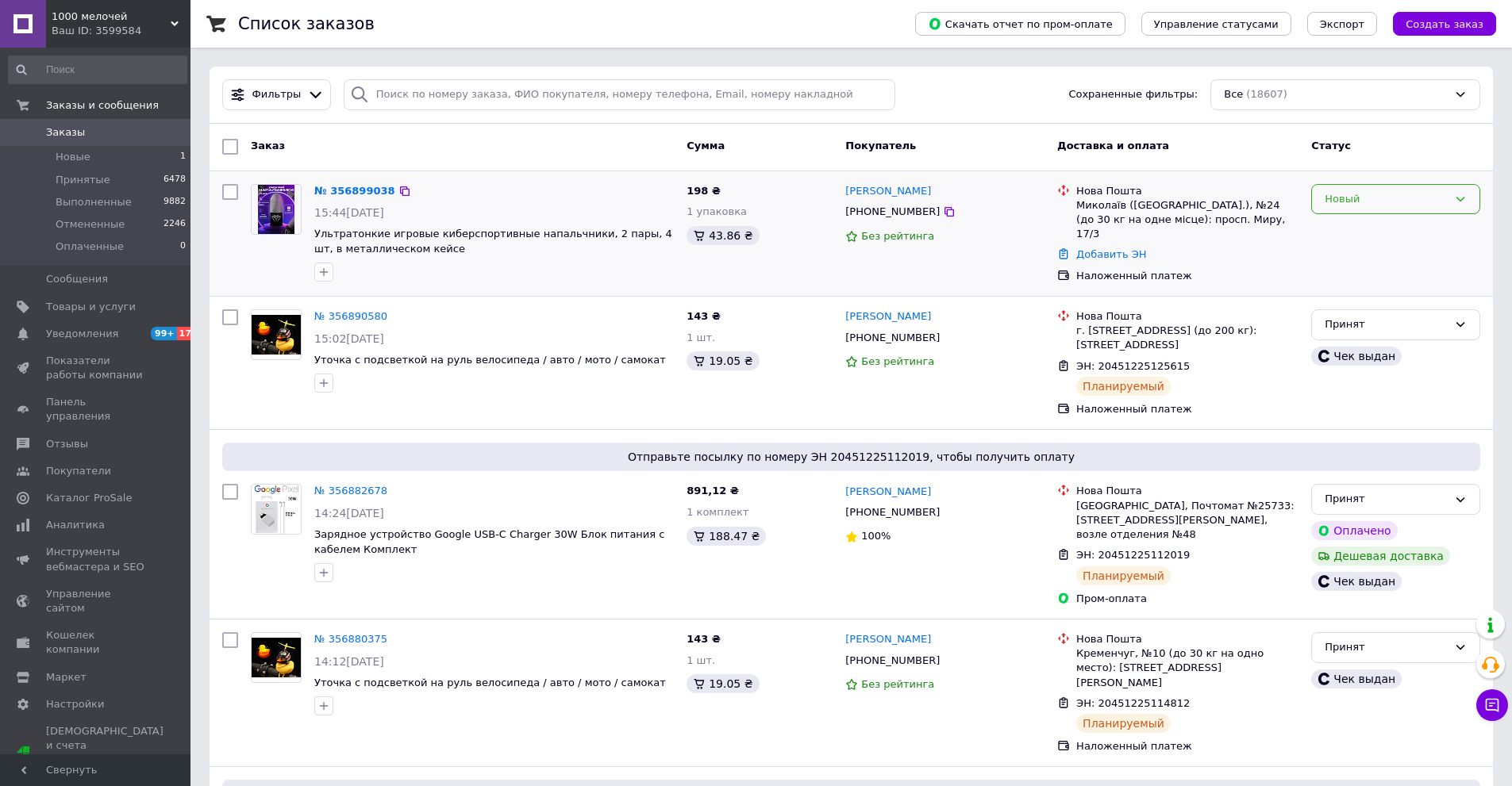
click at [1362, 207] on div "Новый" at bounding box center [1386, 200] width 123 height 17
click at [1354, 229] on li "Принят" at bounding box center [1395, 231] width 168 height 29
click at [1309, 269] on div "Принят" at bounding box center [1395, 234] width 182 height 113
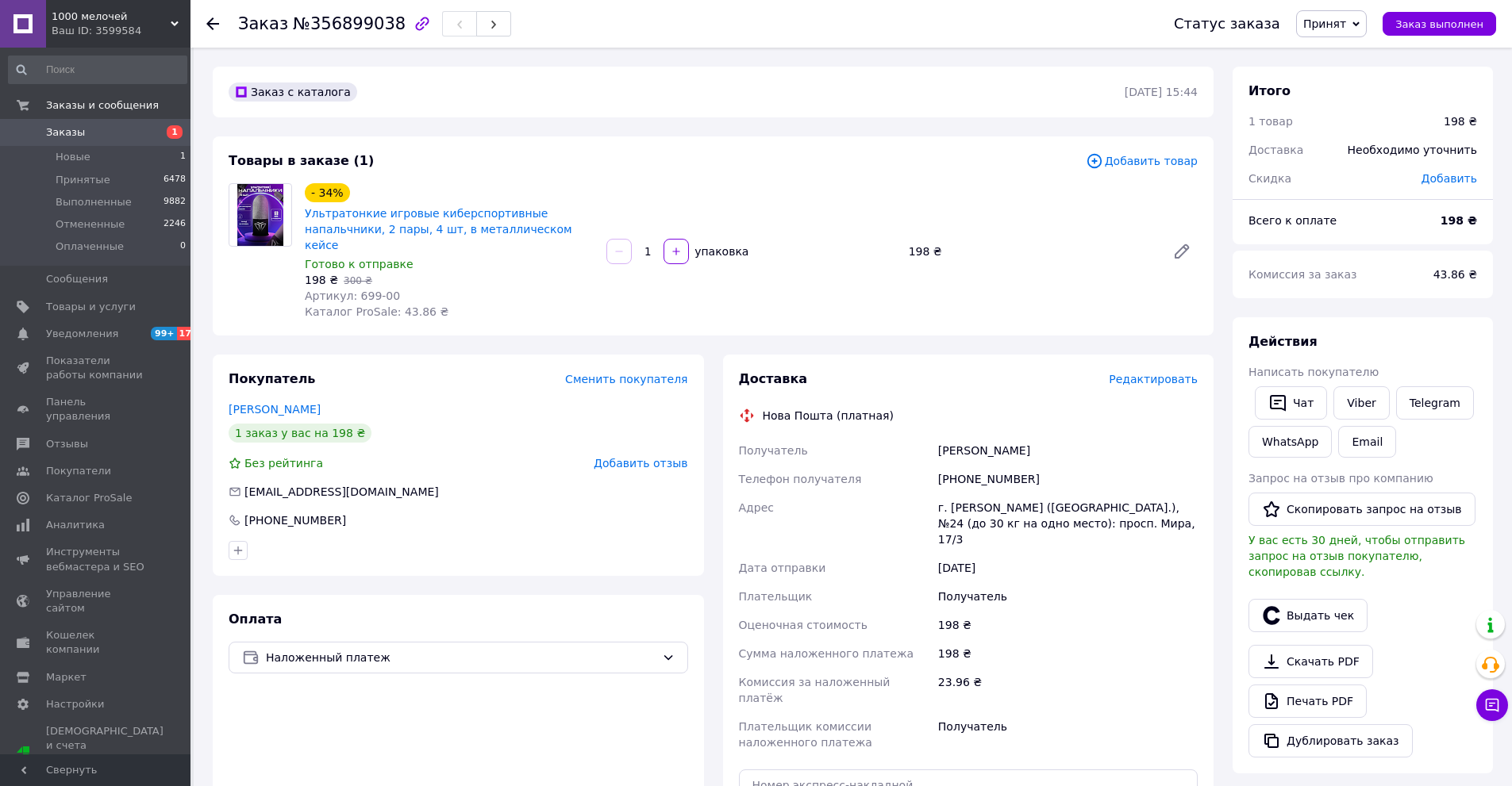
click at [1175, 373] on span "Редактировать" at bounding box center [1153, 379] width 89 height 13
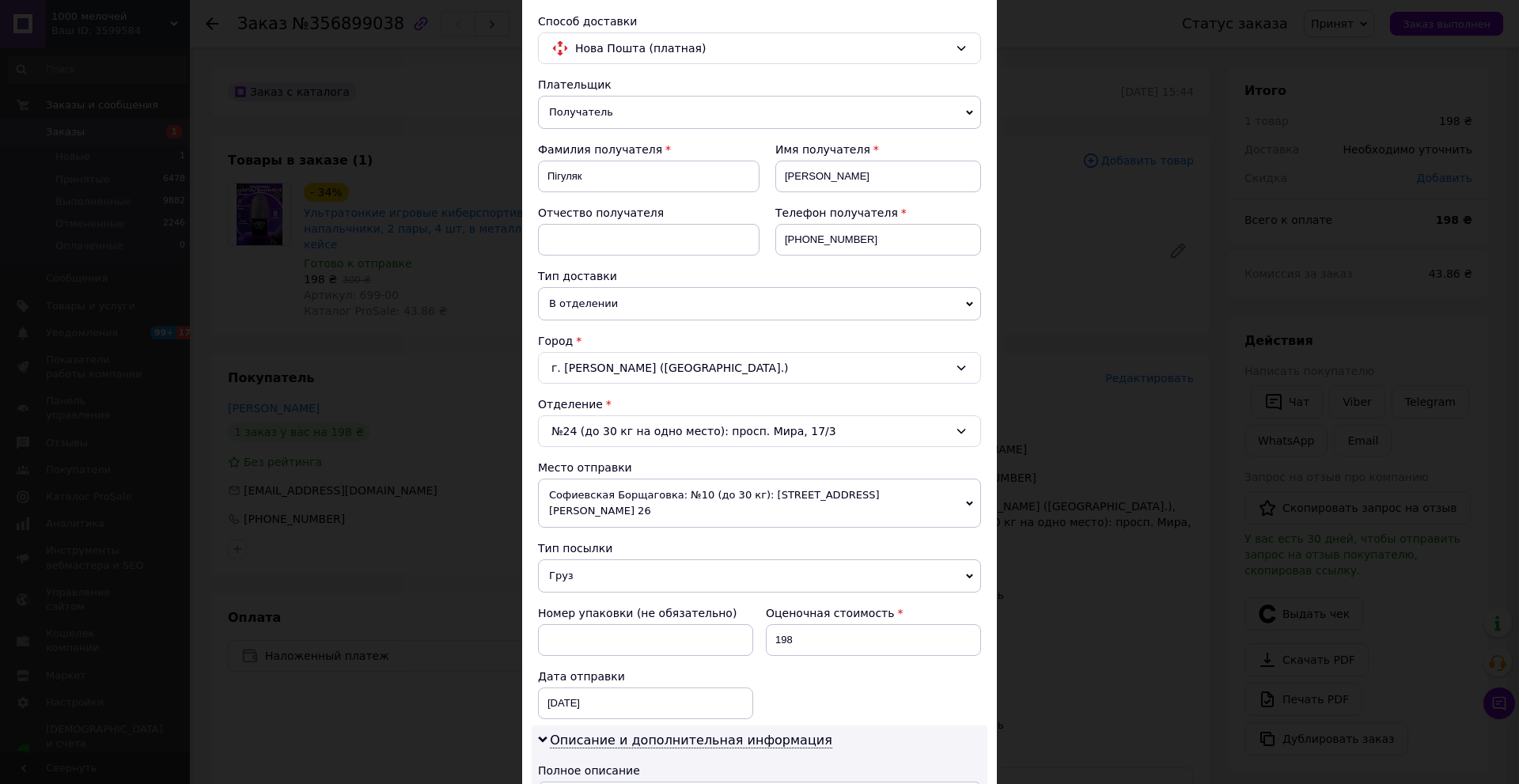
scroll to position [316, 0]
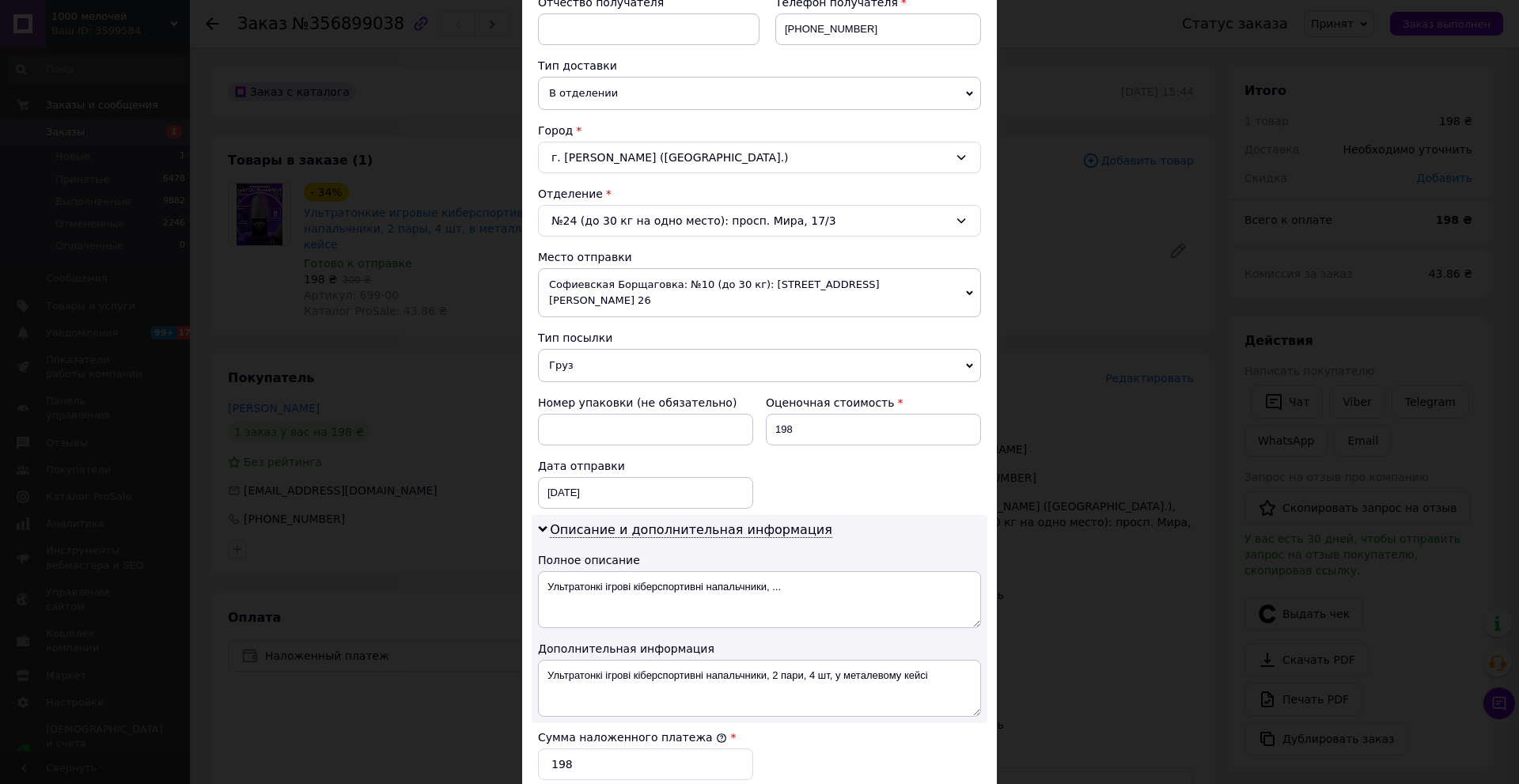
click at [585, 349] on span "Груз" at bounding box center [760, 365] width 443 height 33
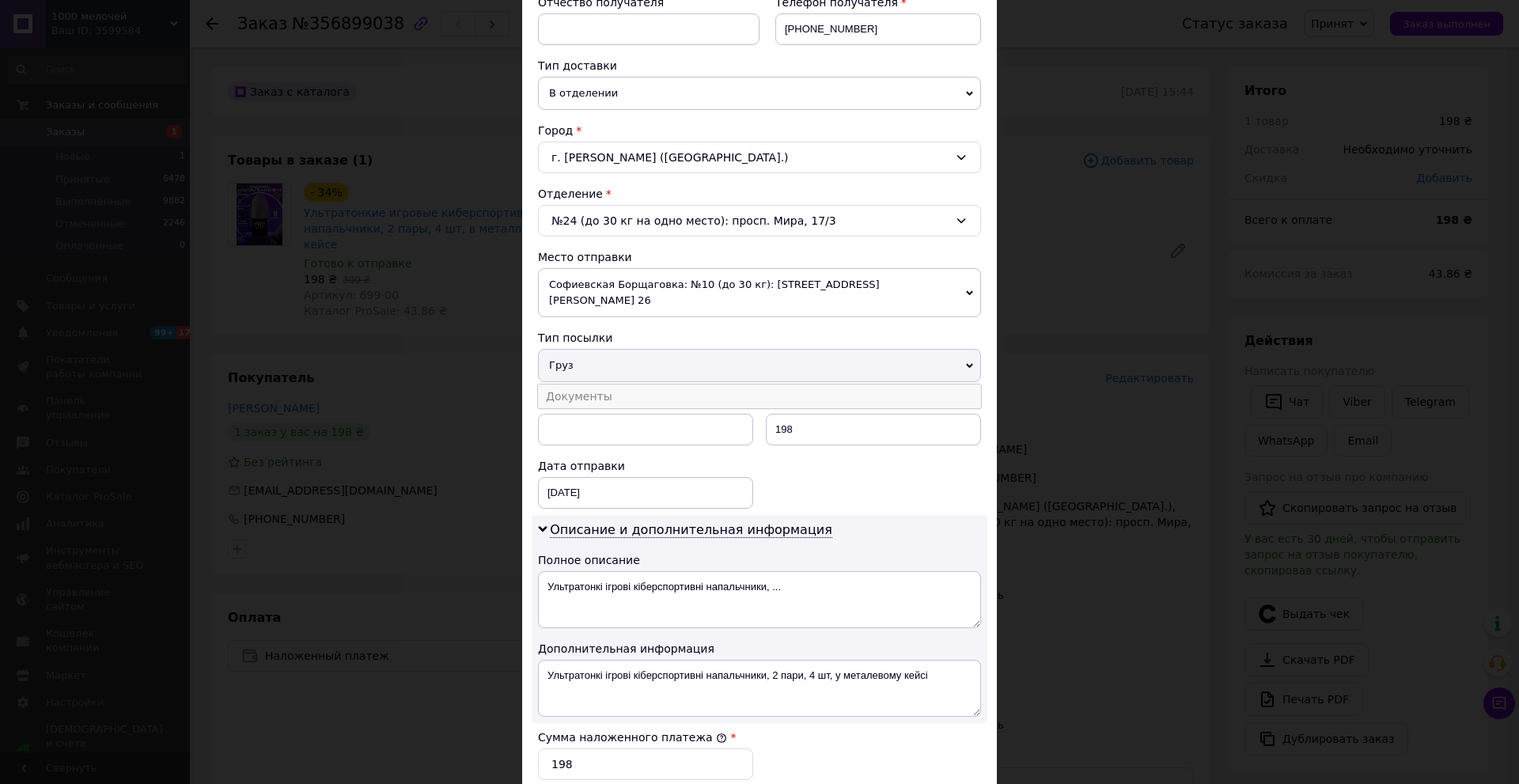
click at [580, 385] on li "Документы" at bounding box center [760, 396] width 443 height 24
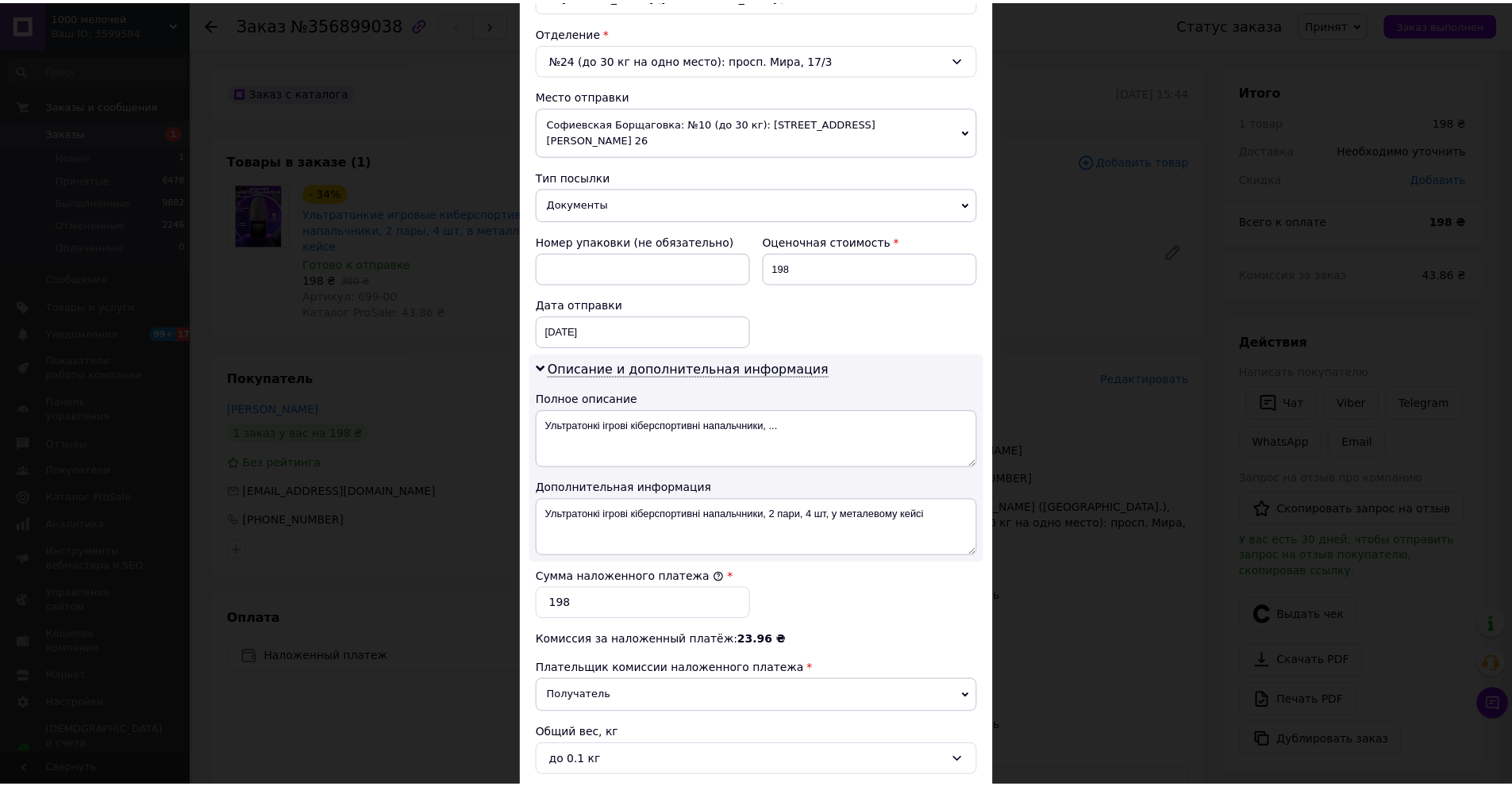
scroll to position [618, 0]
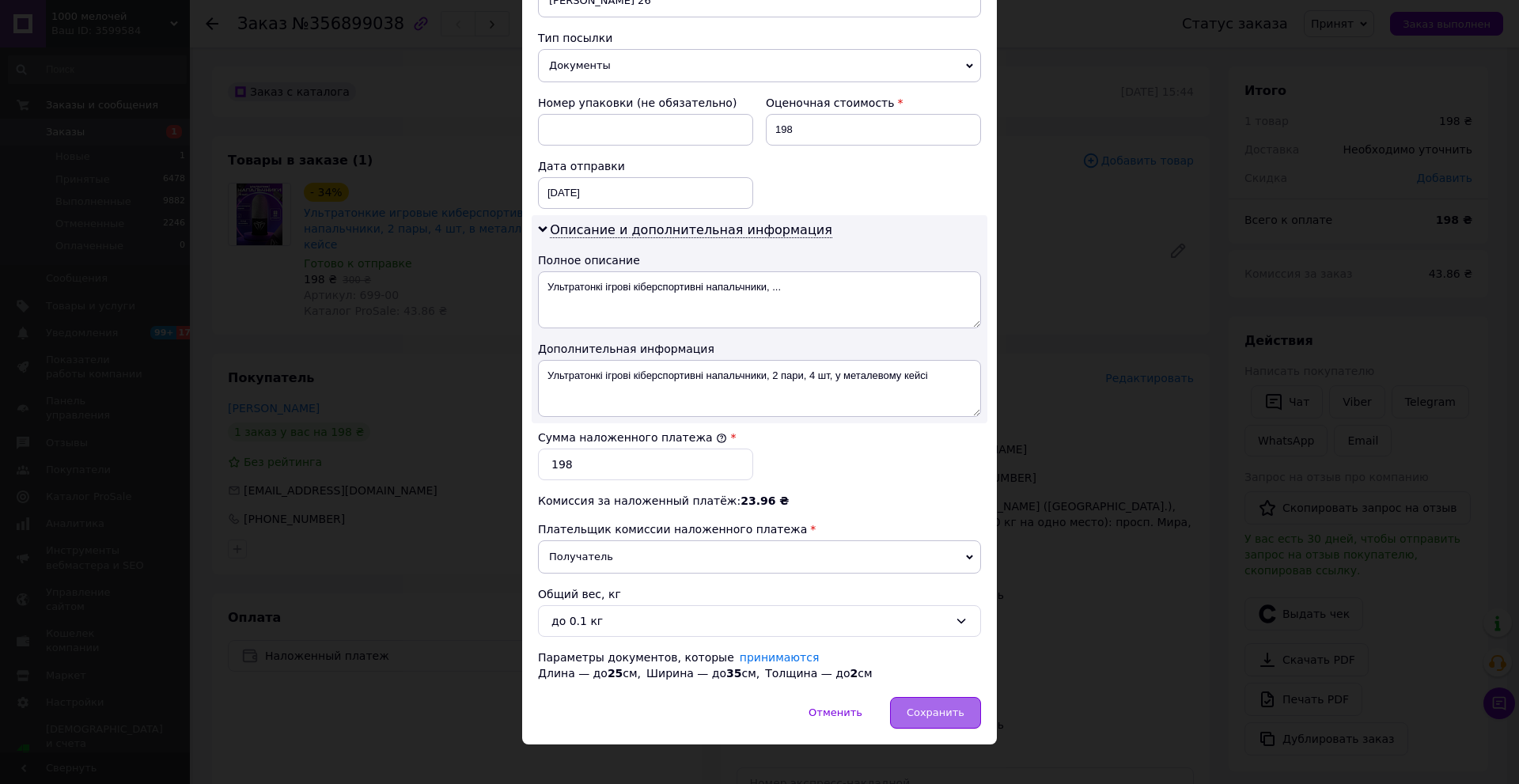
click at [934, 707] on span "Сохранить" at bounding box center [936, 712] width 58 height 12
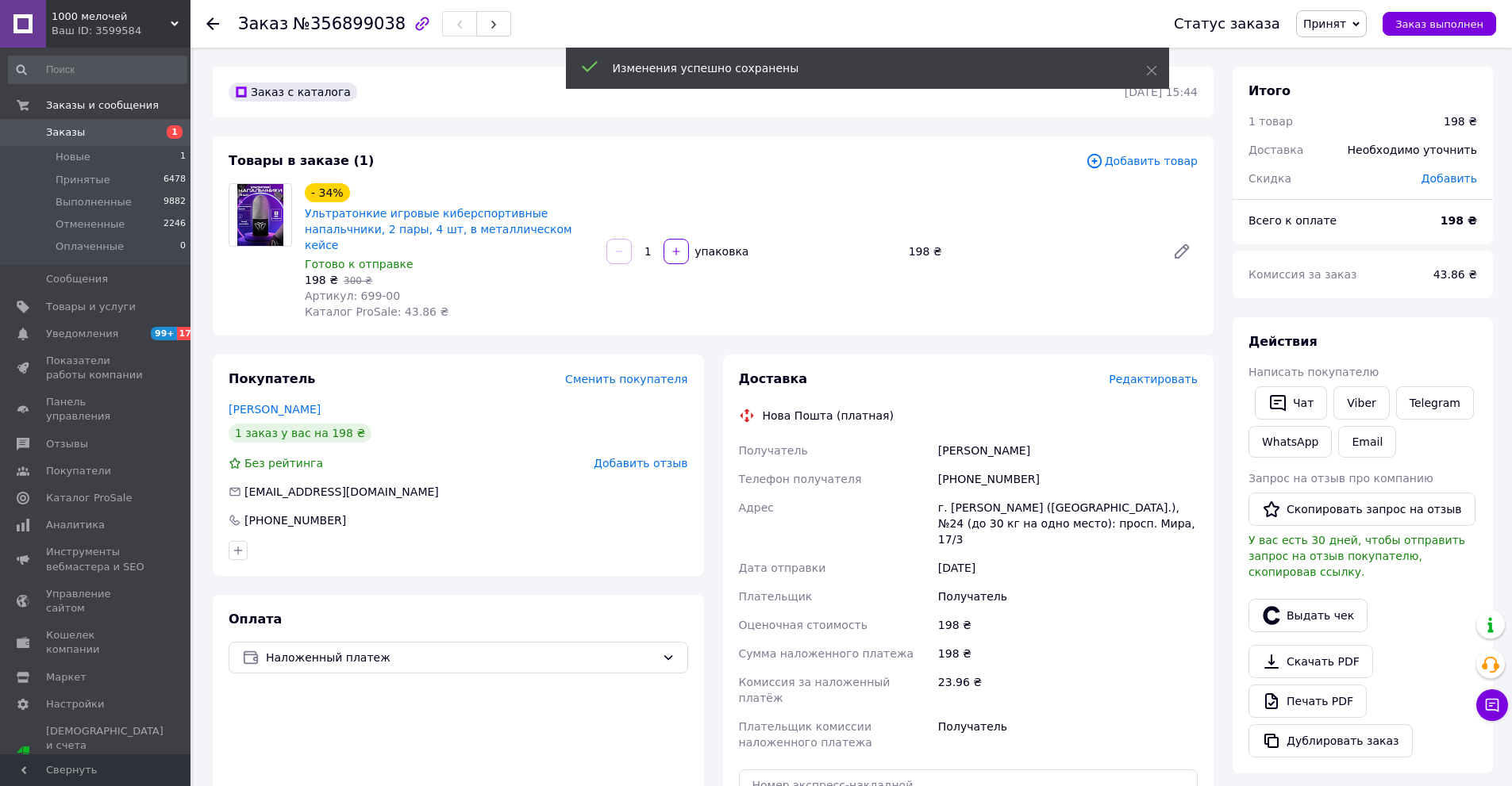
drag, startPoint x: 1451, startPoint y: 290, endPoint x: 1398, endPoint y: 311, distance: 57.0
click at [1451, 290] on div "43.86 ₴" at bounding box center [1454, 274] width 62 height 34
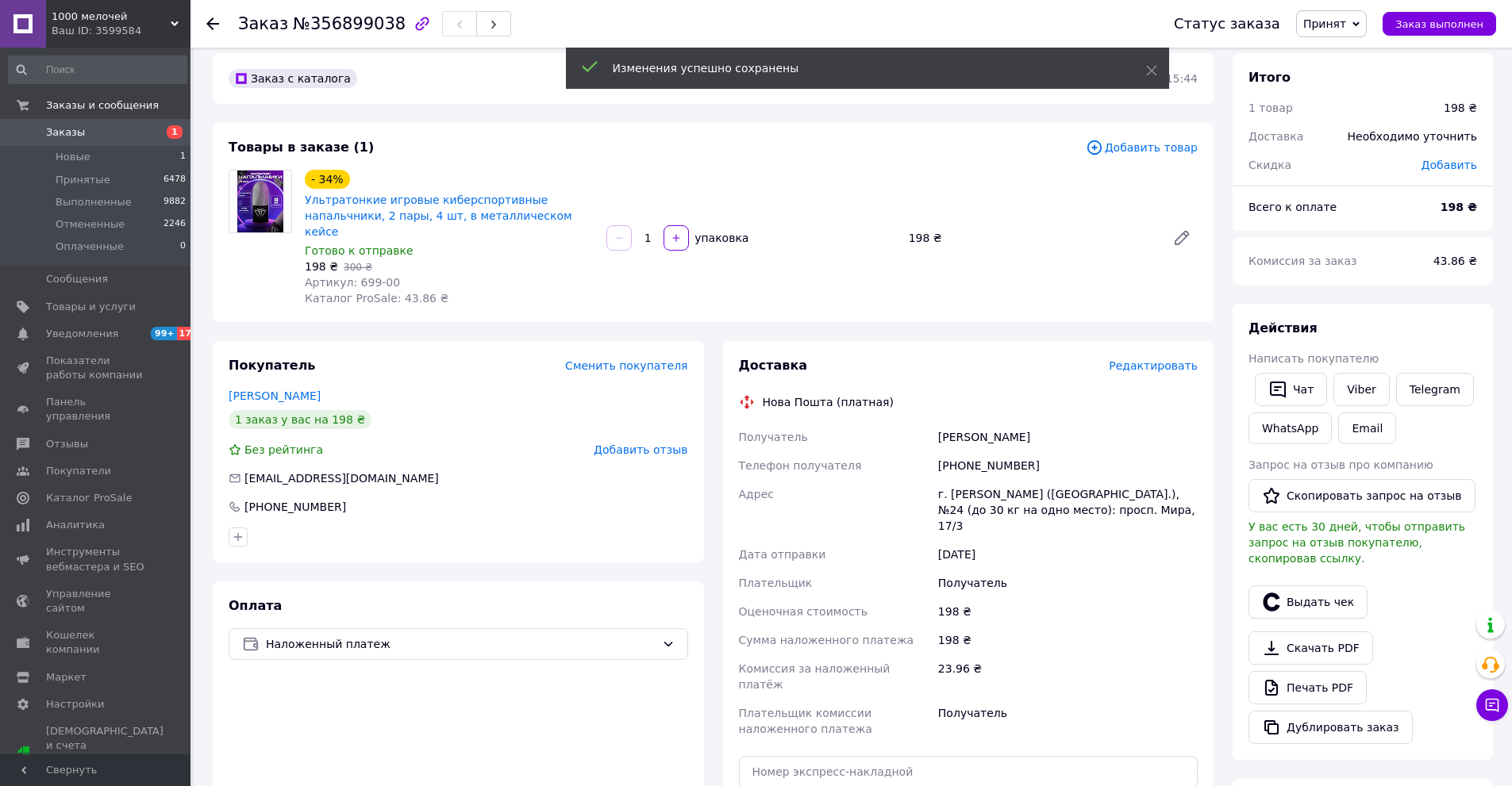
scroll to position [317, 0]
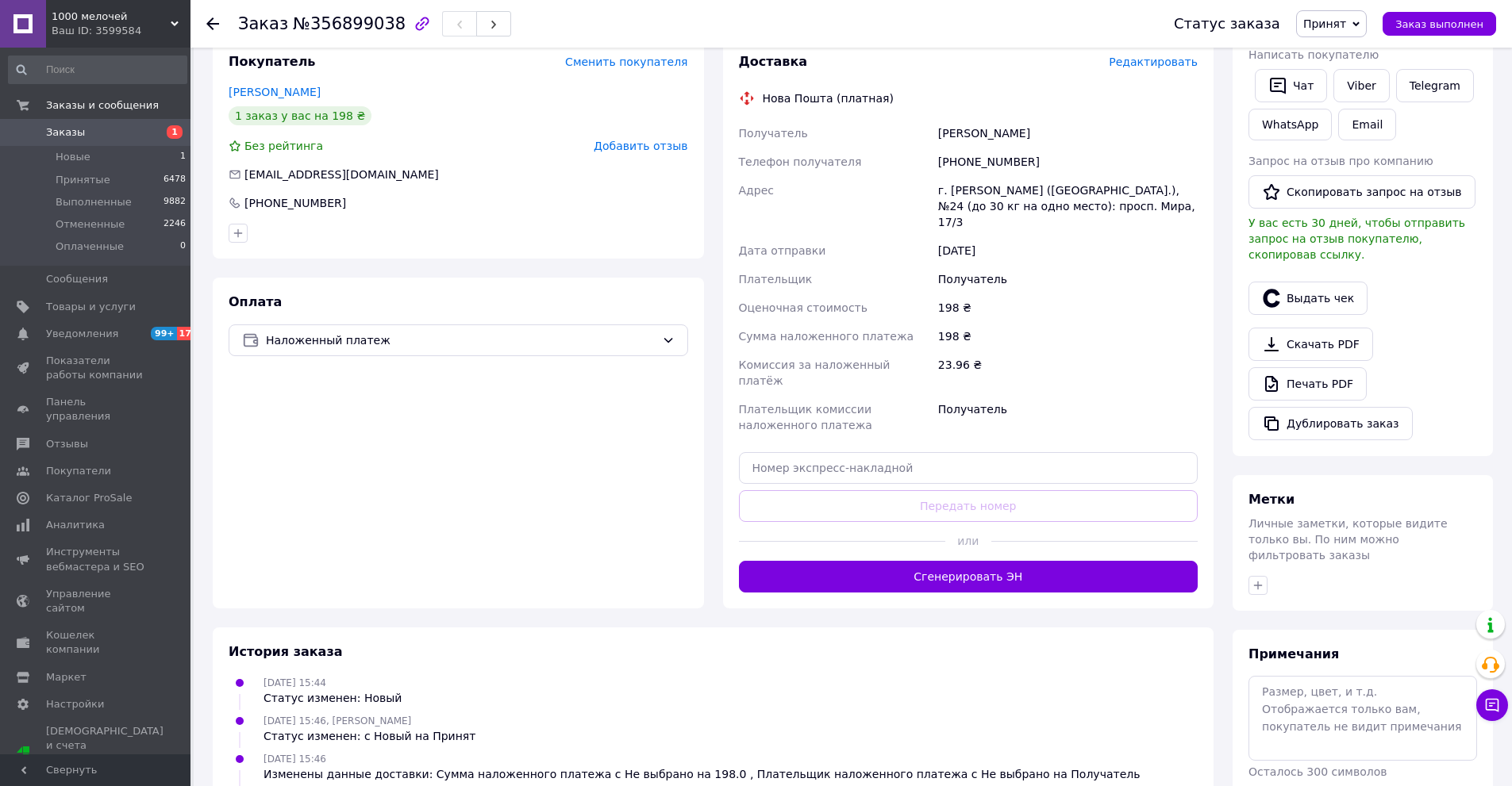
click at [1469, 279] on div "Выдать чек" at bounding box center [1363, 298] width 235 height 40
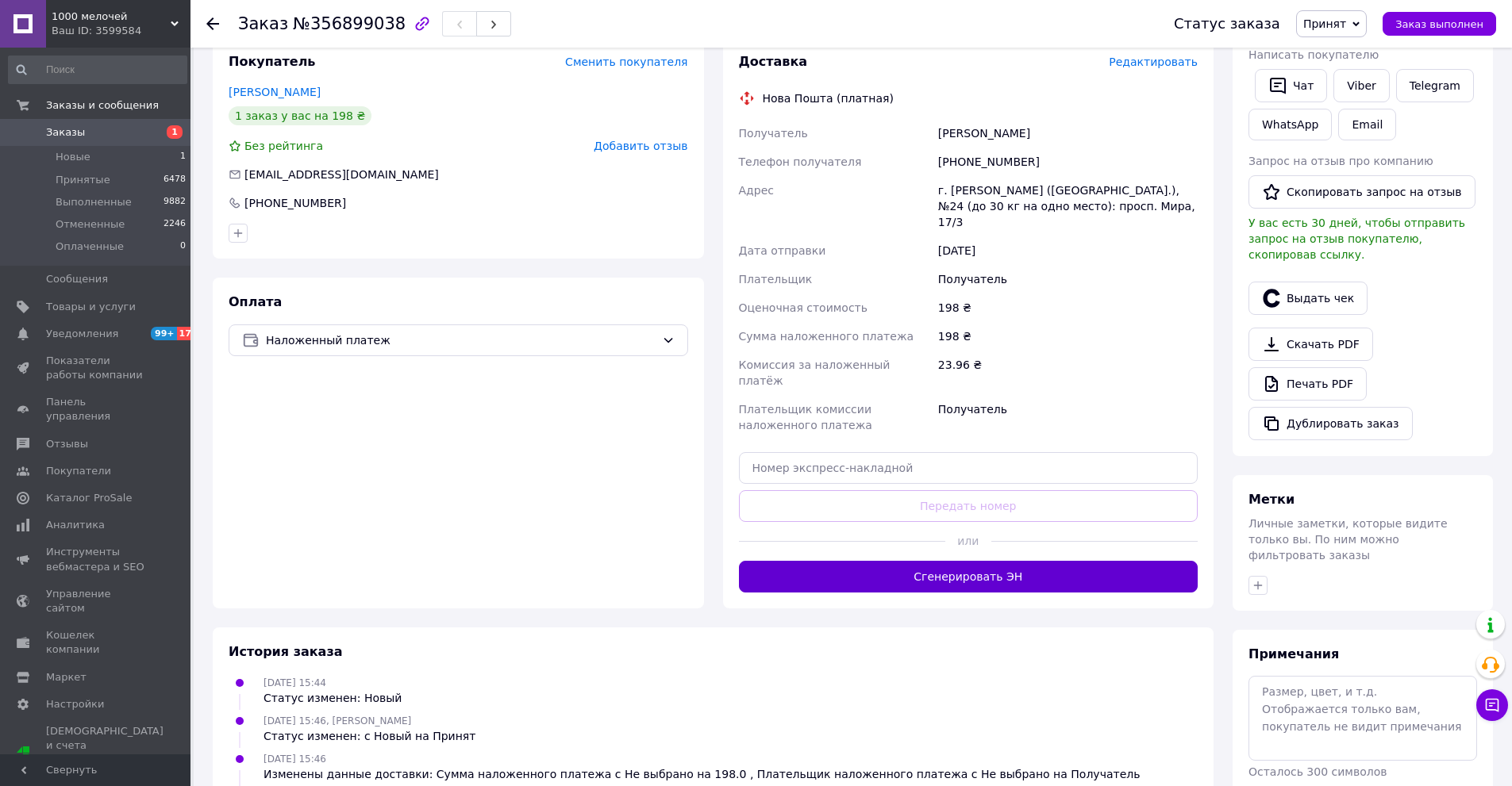
click at [939, 560] on button "Сгенерировать ЭН" at bounding box center [968, 576] width 460 height 32
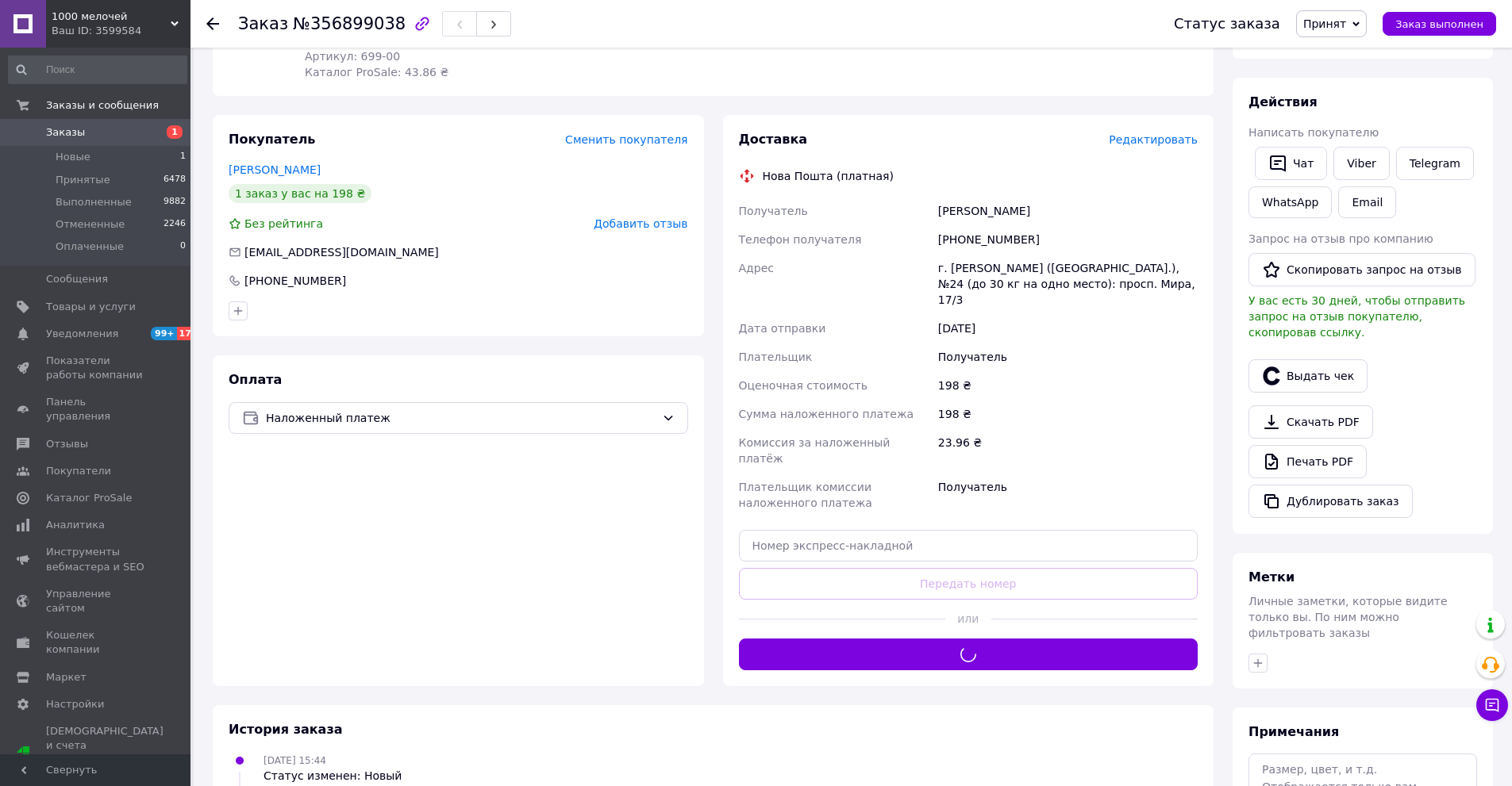
scroll to position [79, 0]
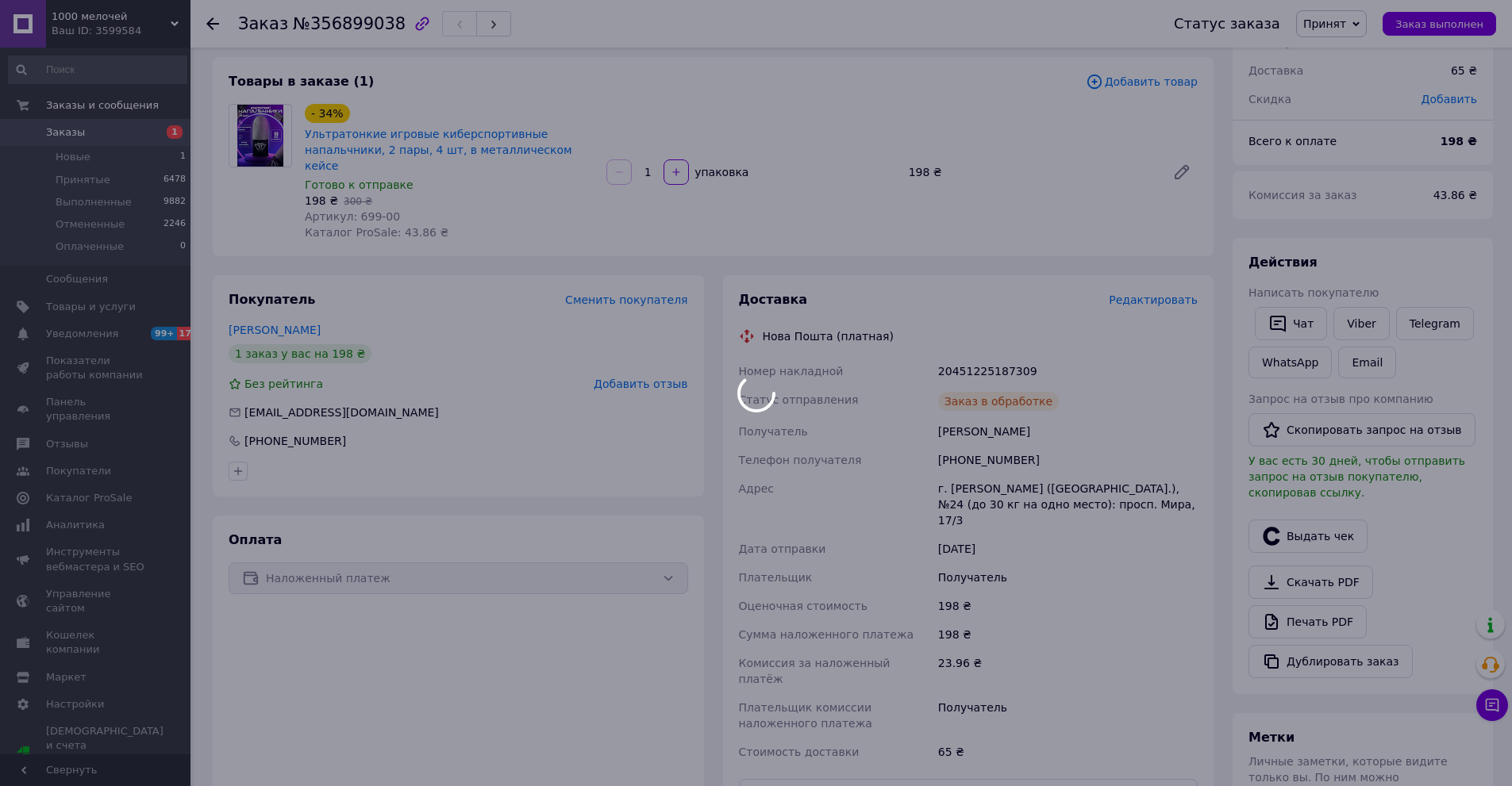
click at [989, 352] on div at bounding box center [756, 393] width 1512 height 786
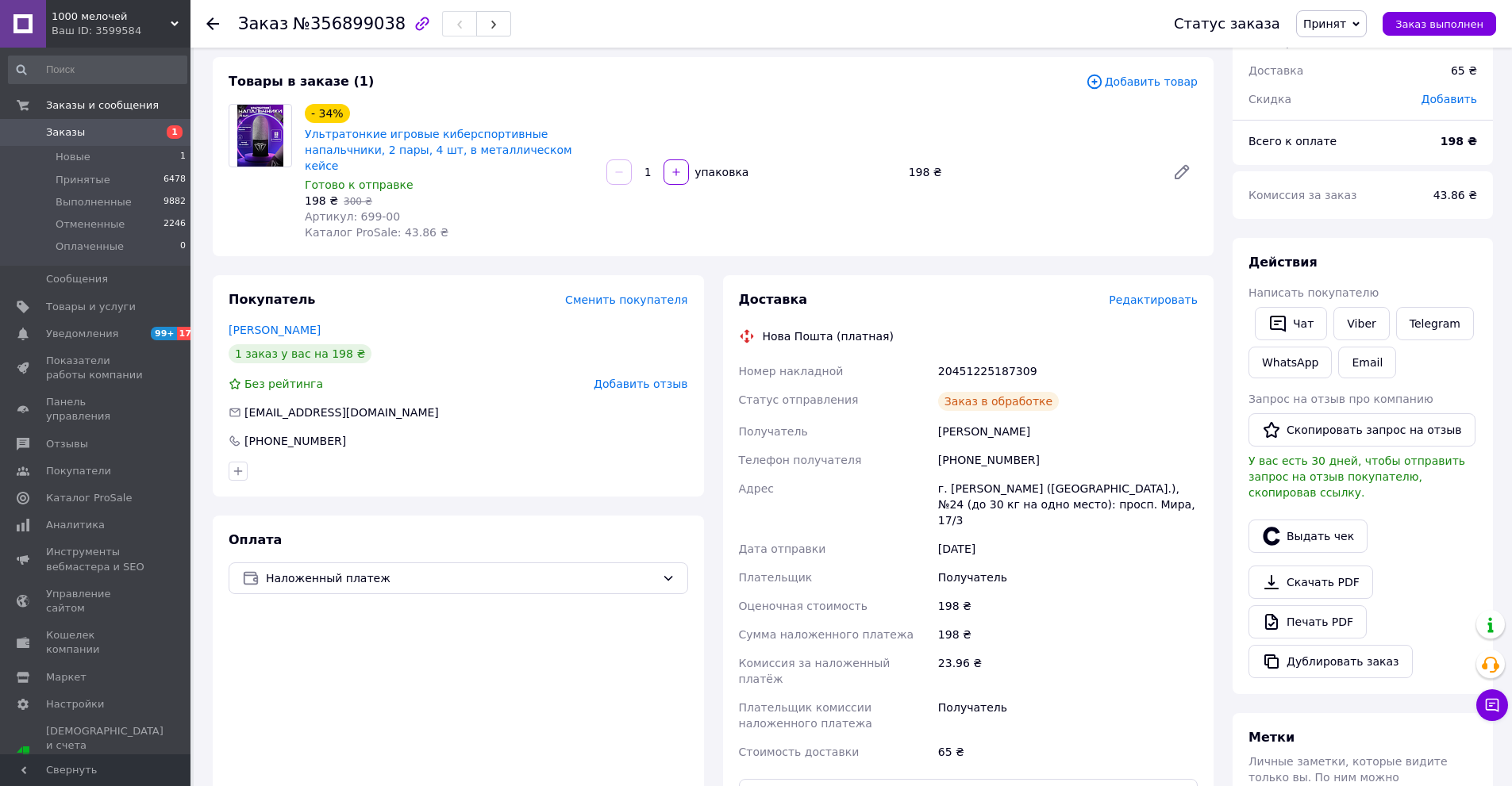
click at [990, 357] on div "20451225187309" at bounding box center [1067, 371] width 266 height 29
copy div "20451225187309"
click at [141, 141] on link "Заказы 1" at bounding box center [97, 132] width 195 height 27
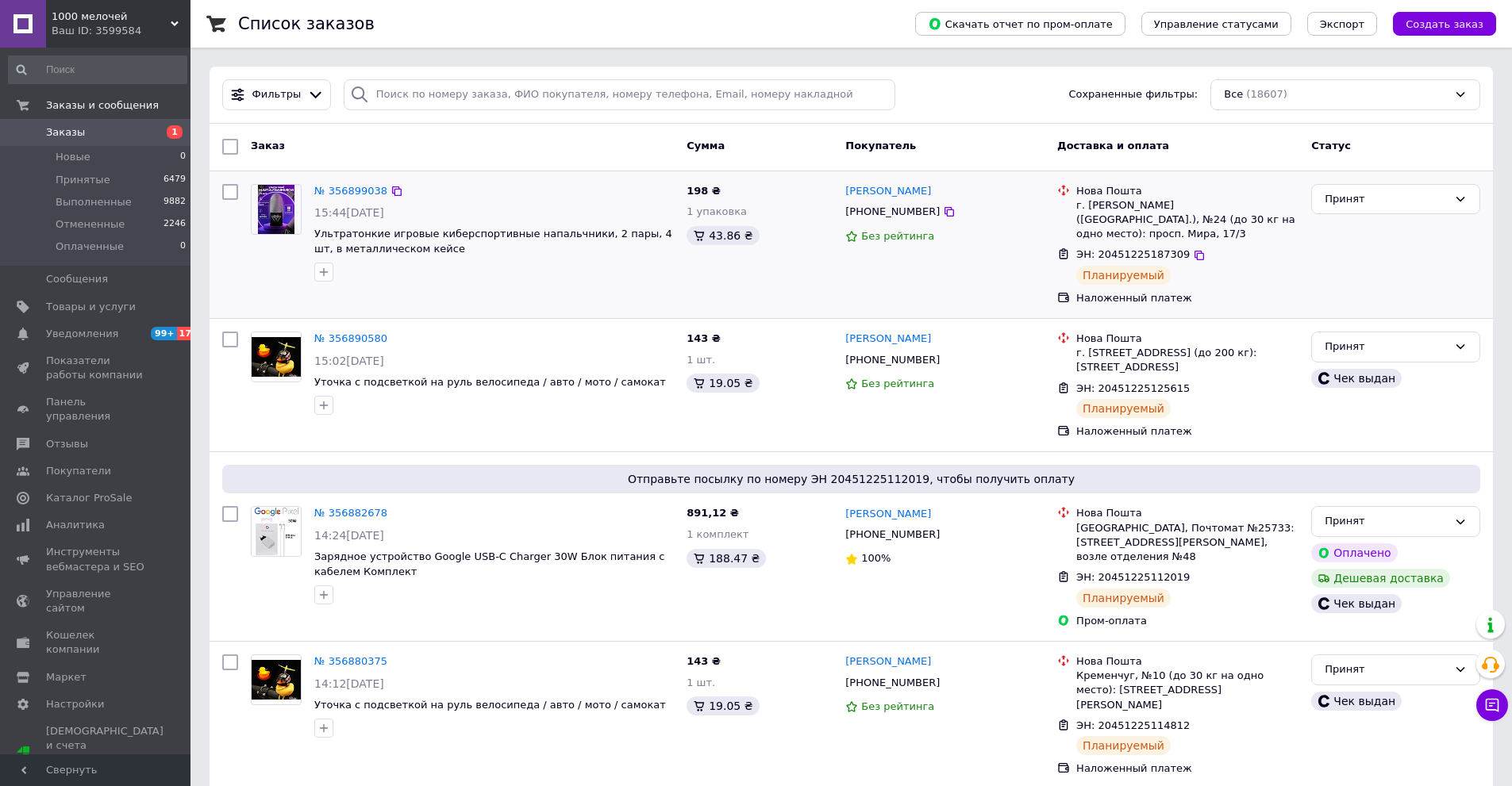
click at [1302, 266] on div "Нова Пошта г. Николаев (Николаевская обл.), №24 (до 30 кг на одно место): просп…" at bounding box center [1177, 245] width 254 height 135
click at [94, 336] on span "Уведомления" at bounding box center [81, 334] width 72 height 14
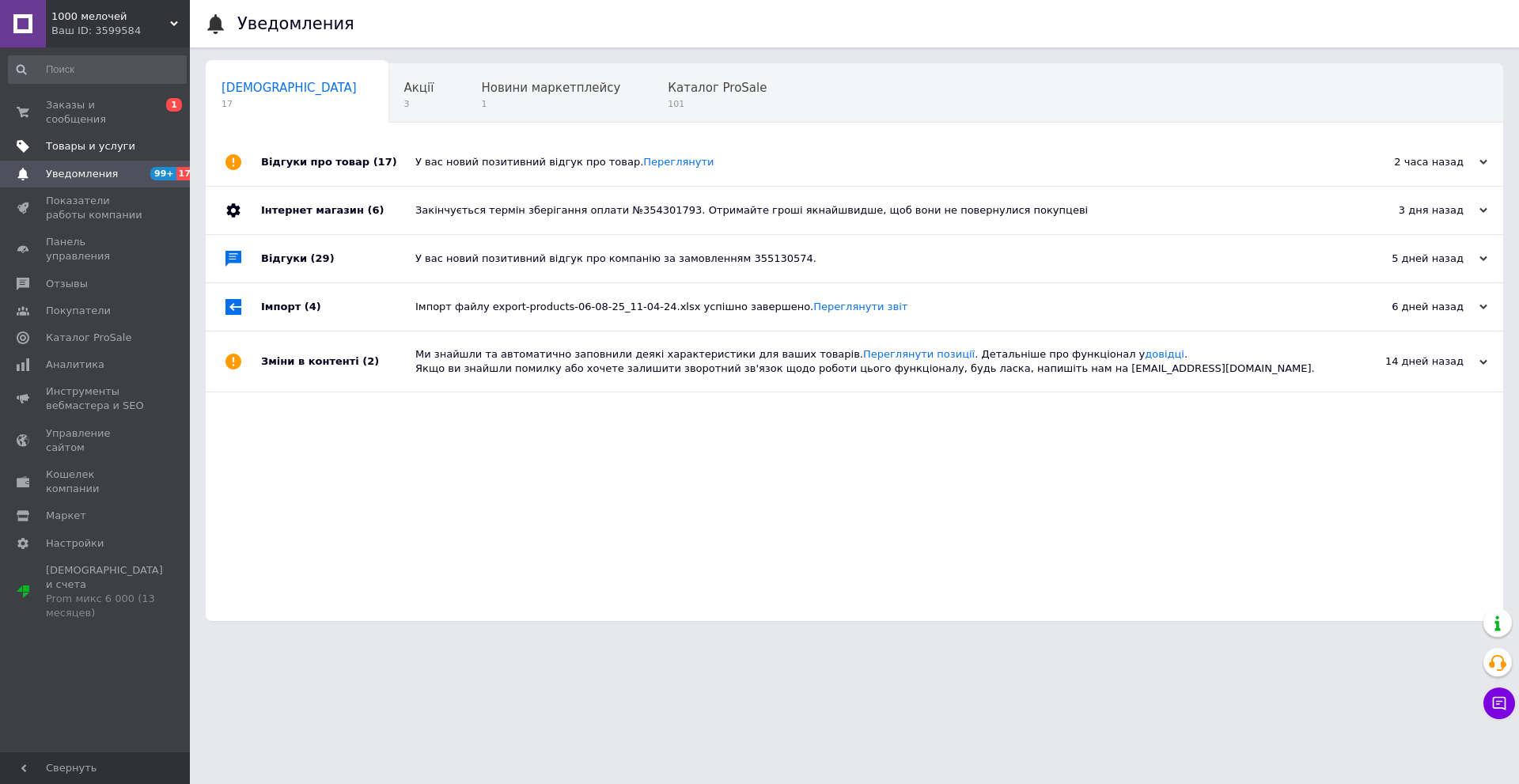
click at [148, 133] on link "Товары и услуги" at bounding box center [97, 146] width 194 height 27
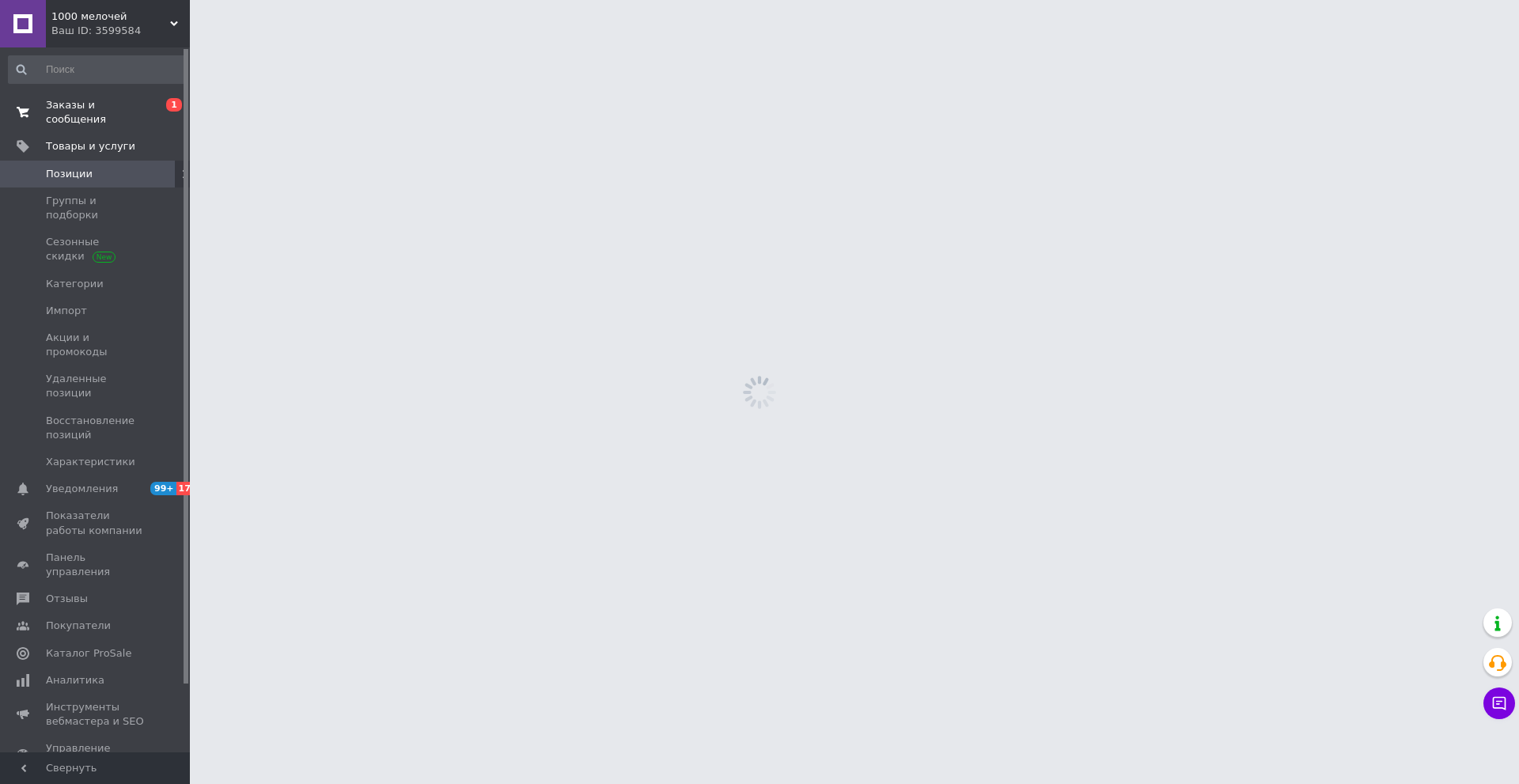
click at [148, 112] on span "0 1" at bounding box center [167, 112] width 44 height 29
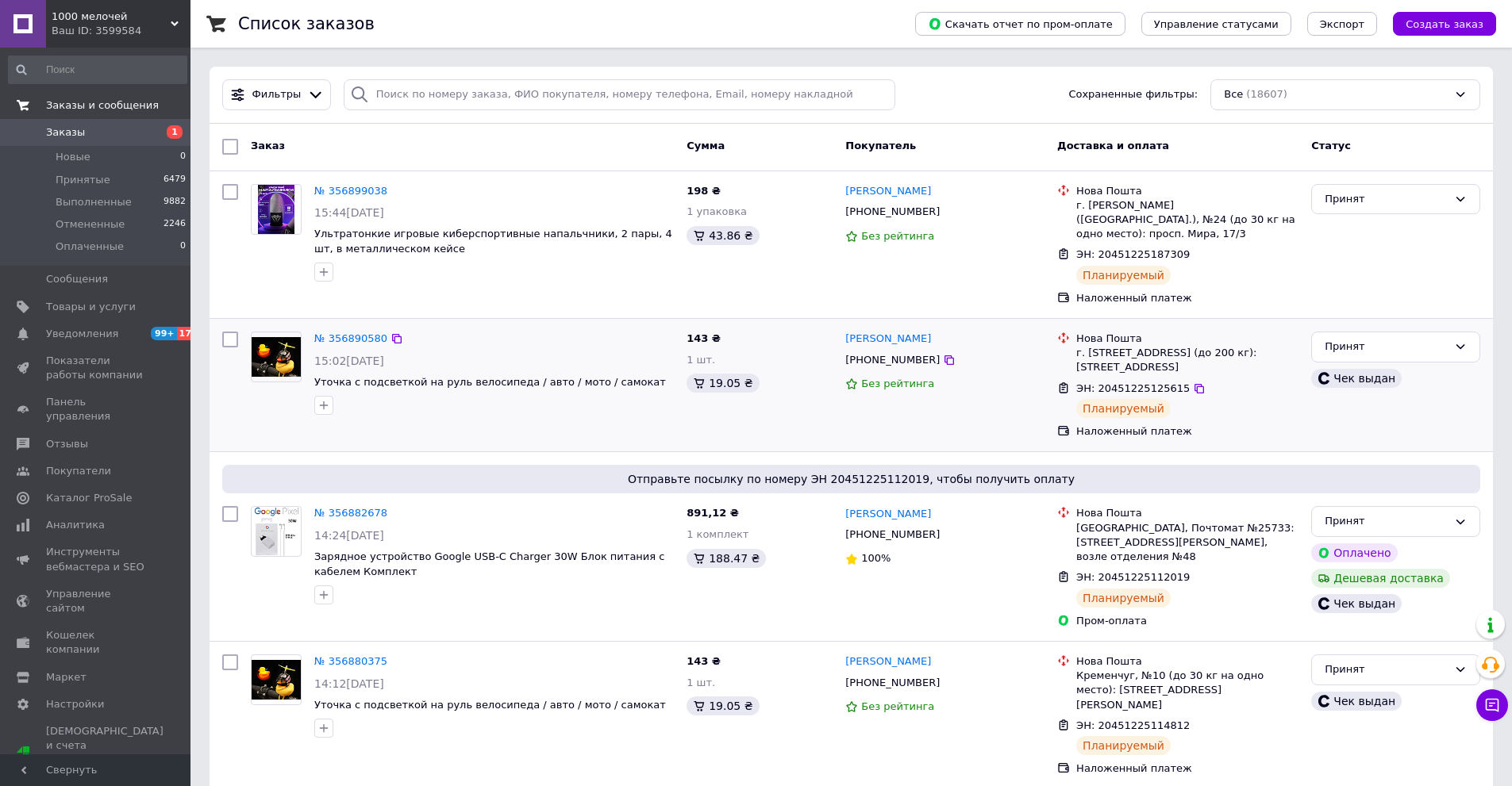
drag, startPoint x: 1379, startPoint y: 281, endPoint x: 1114, endPoint y: 313, distance: 266.9
click at [1378, 281] on div "Принят" at bounding box center [1395, 245] width 182 height 135
click at [79, 337] on span "Уведомления" at bounding box center [81, 334] width 72 height 14
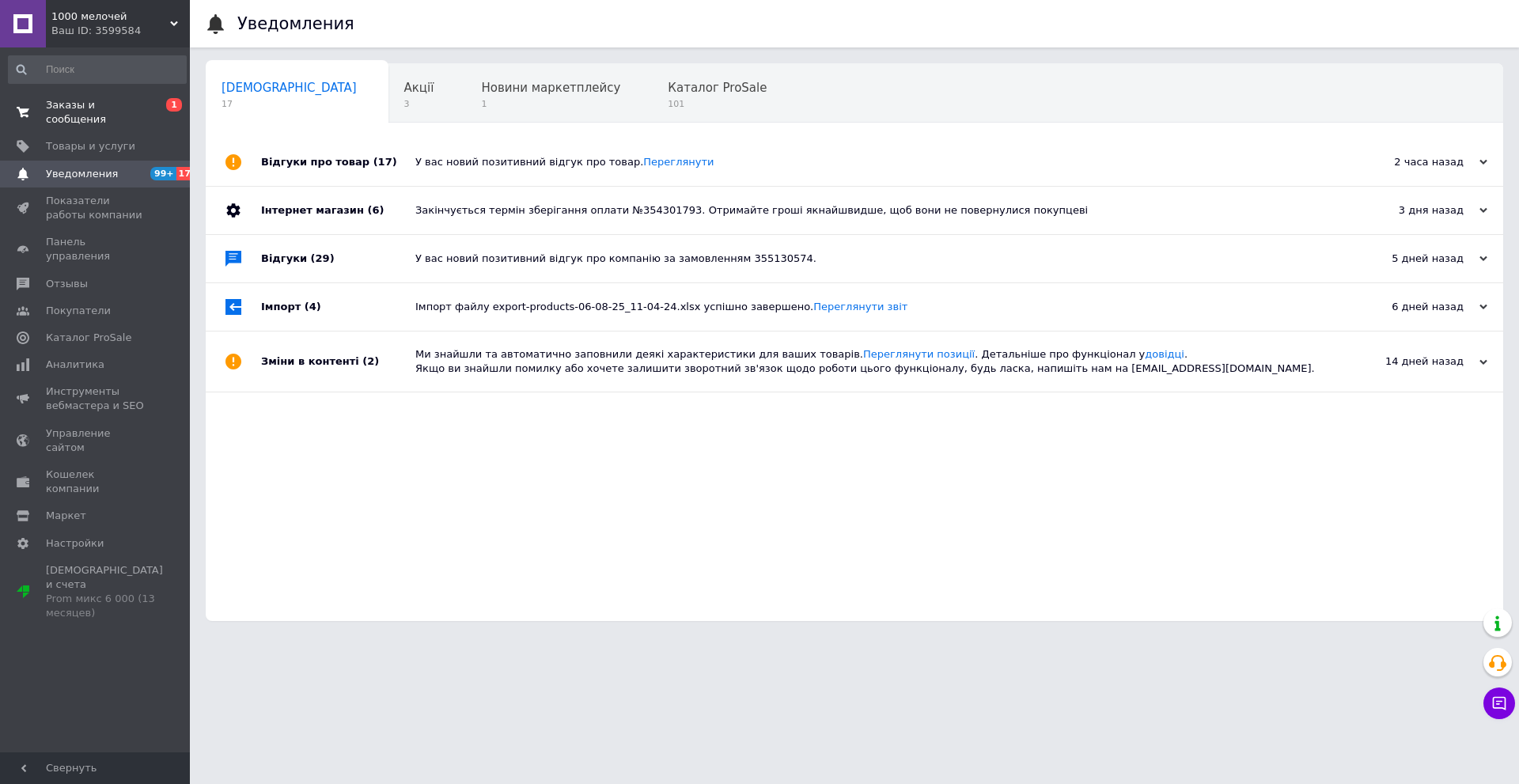
click at [145, 109] on span "Заказы и сообщения" at bounding box center [96, 112] width 100 height 29
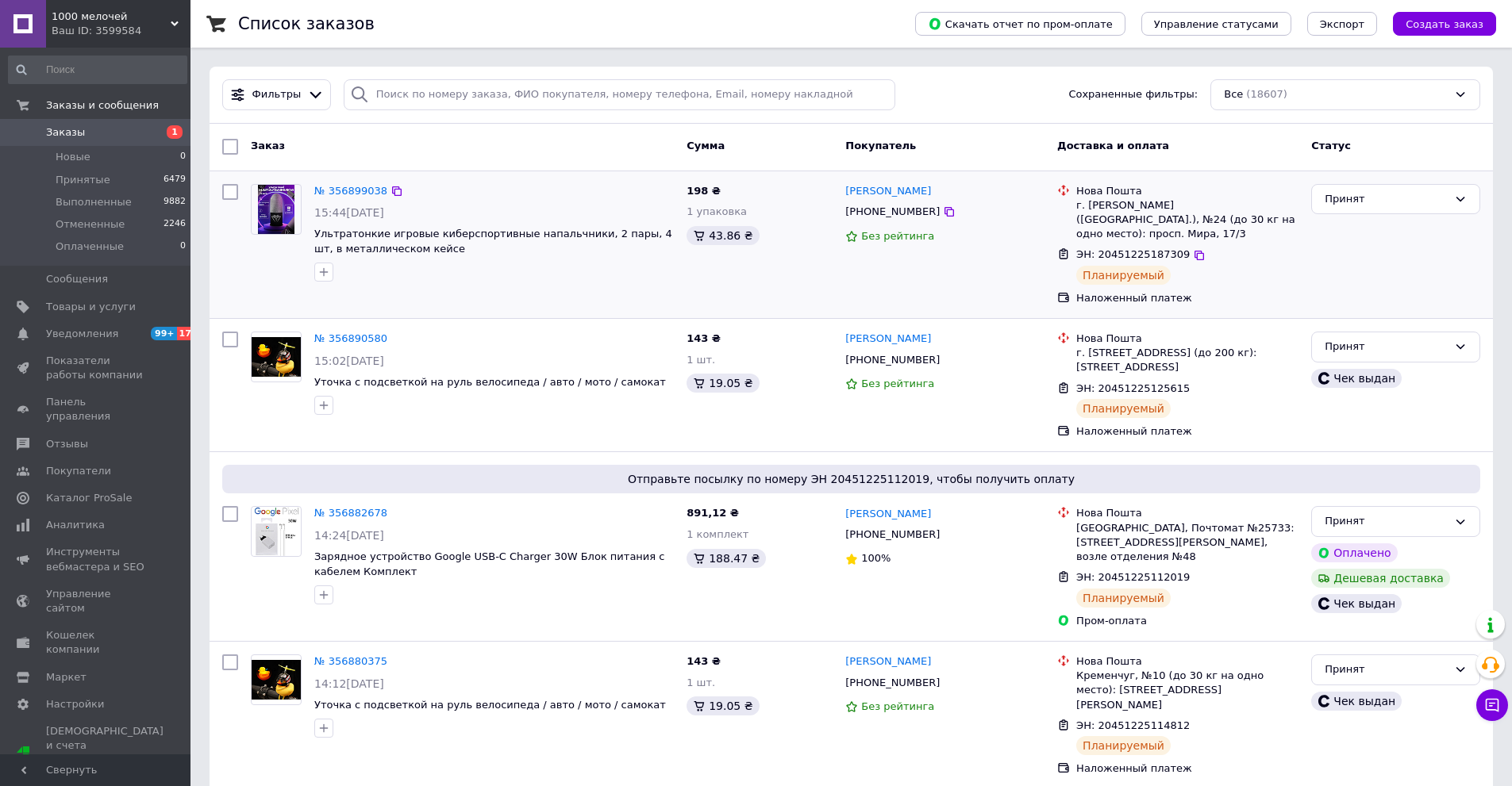
drag, startPoint x: 1389, startPoint y: 284, endPoint x: 1020, endPoint y: 224, distance: 373.8
click at [1387, 283] on div "Принят" at bounding box center [1395, 245] width 182 height 135
click at [1342, 270] on div "Принят" at bounding box center [1395, 245] width 182 height 135
click at [124, 321] on link "Уведомления 99+ 17" at bounding box center [97, 334] width 195 height 27
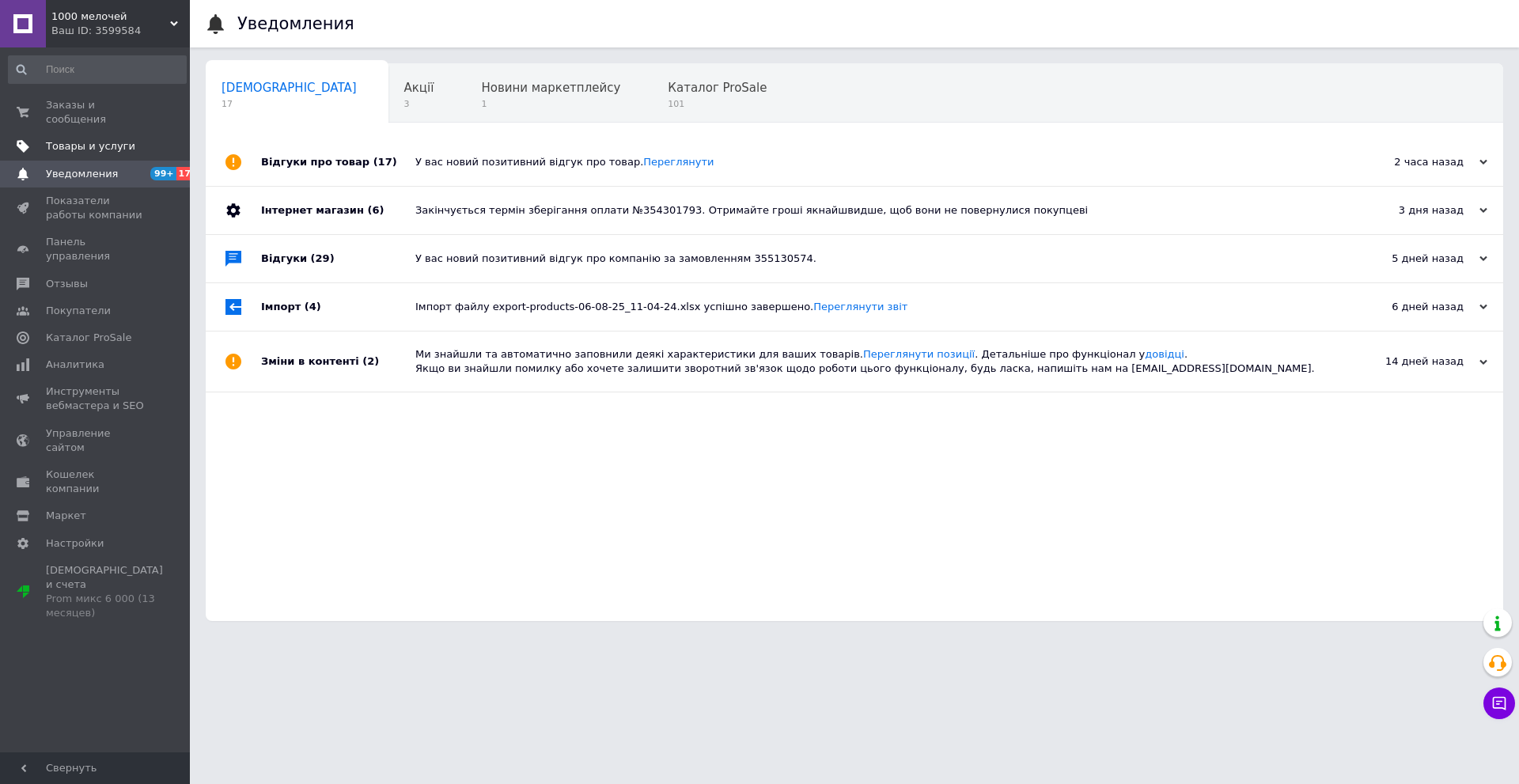
click at [126, 140] on span "Товары и услуги" at bounding box center [96, 146] width 100 height 14
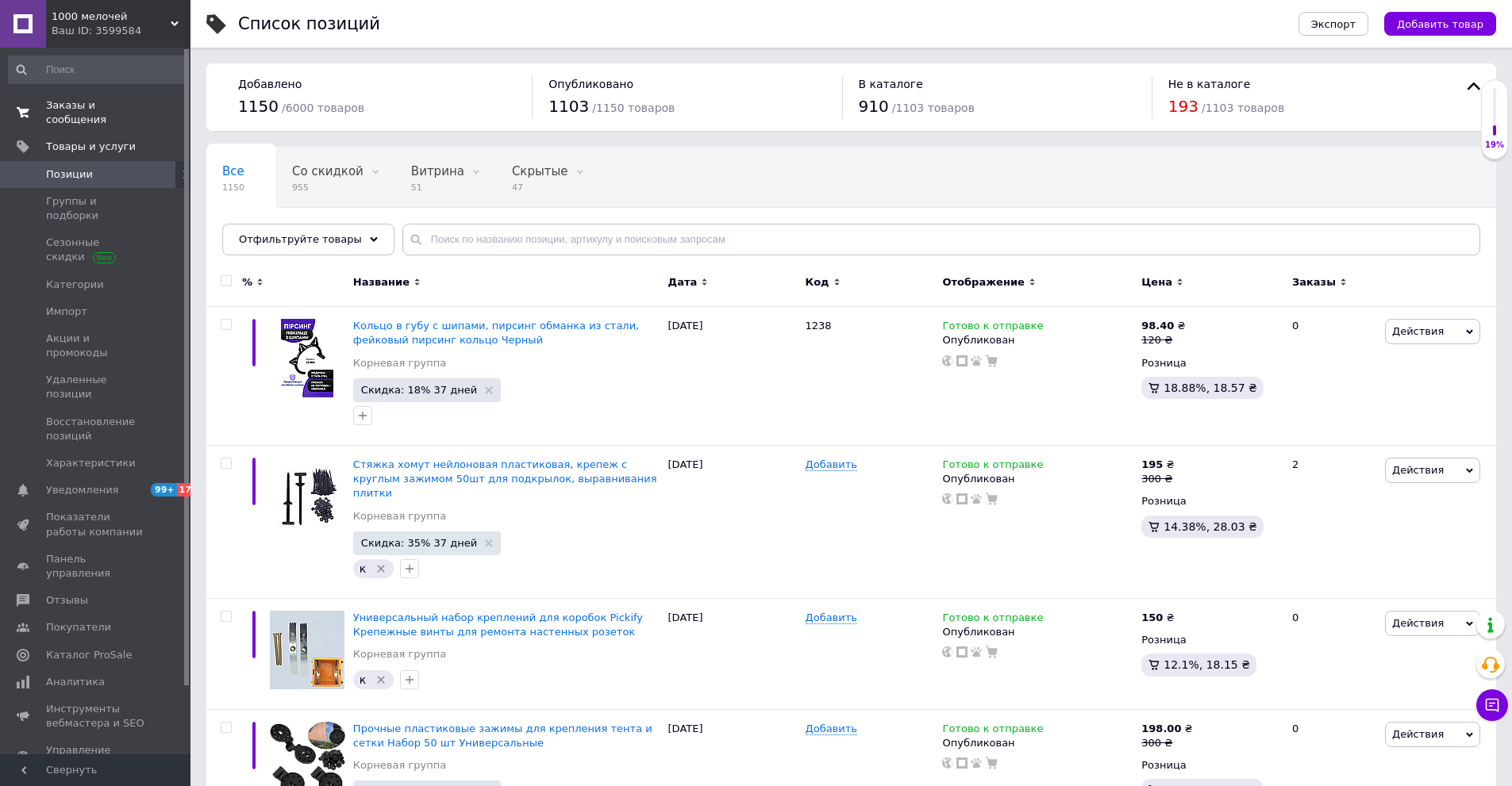
click at [62, 104] on span "Заказы и сообщения" at bounding box center [96, 112] width 101 height 29
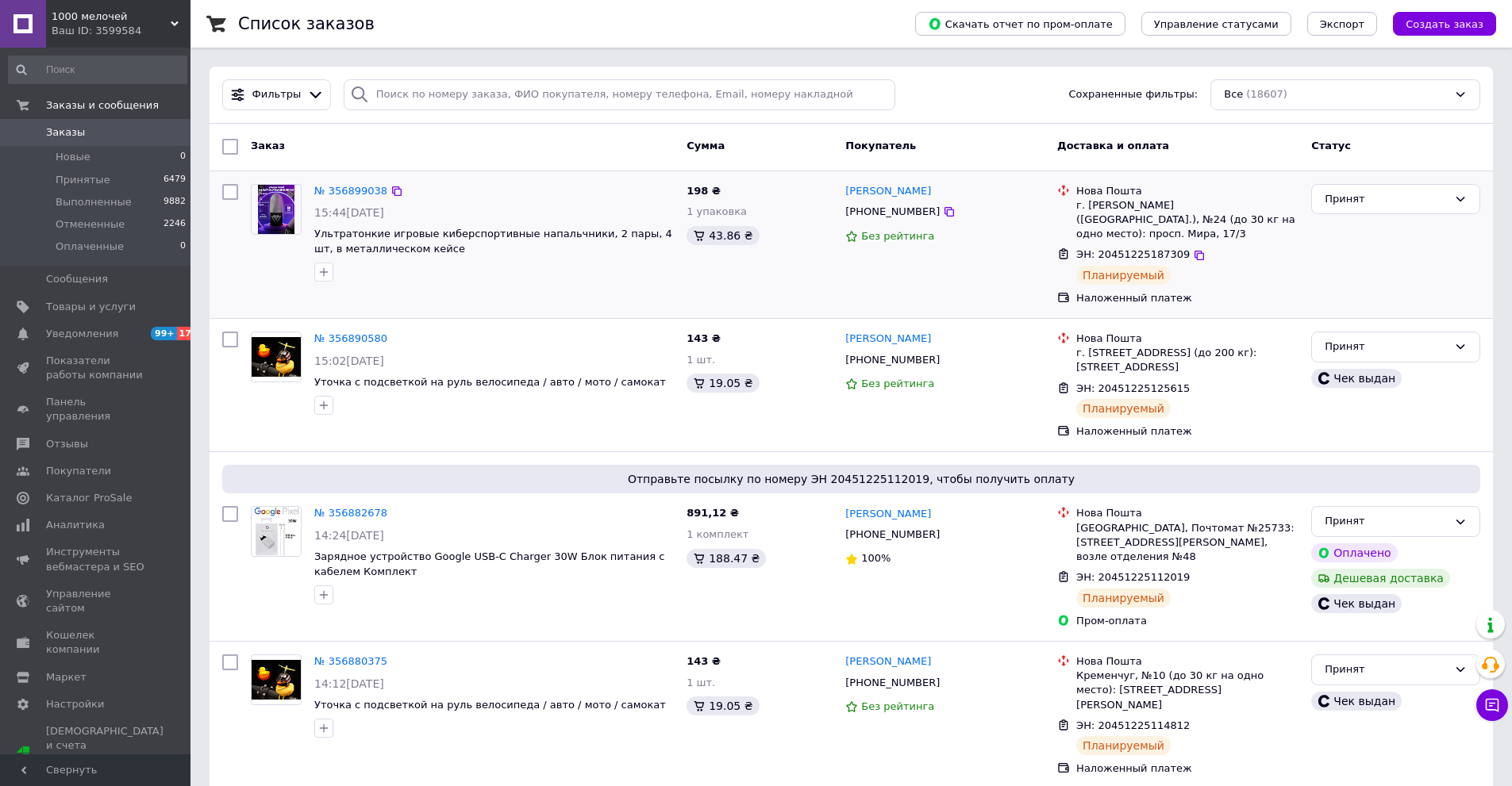
click at [1458, 260] on div "Принят" at bounding box center [1395, 245] width 182 height 135
click at [146, 126] on span "Заказы" at bounding box center [96, 131] width 101 height 14
click at [78, 333] on span "Уведомления" at bounding box center [81, 334] width 72 height 14
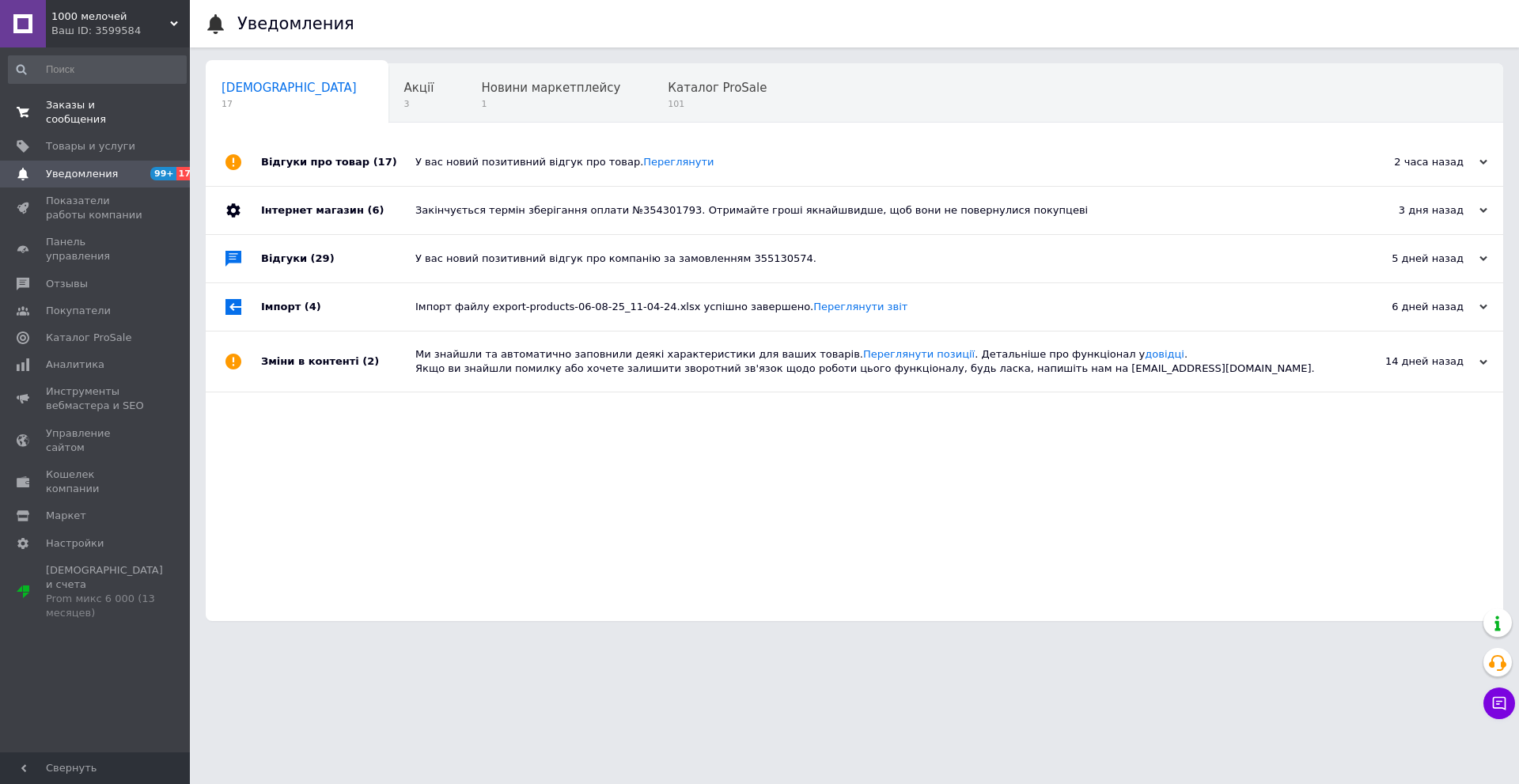
click at [114, 109] on span "Заказы и сообщения" at bounding box center [96, 112] width 100 height 29
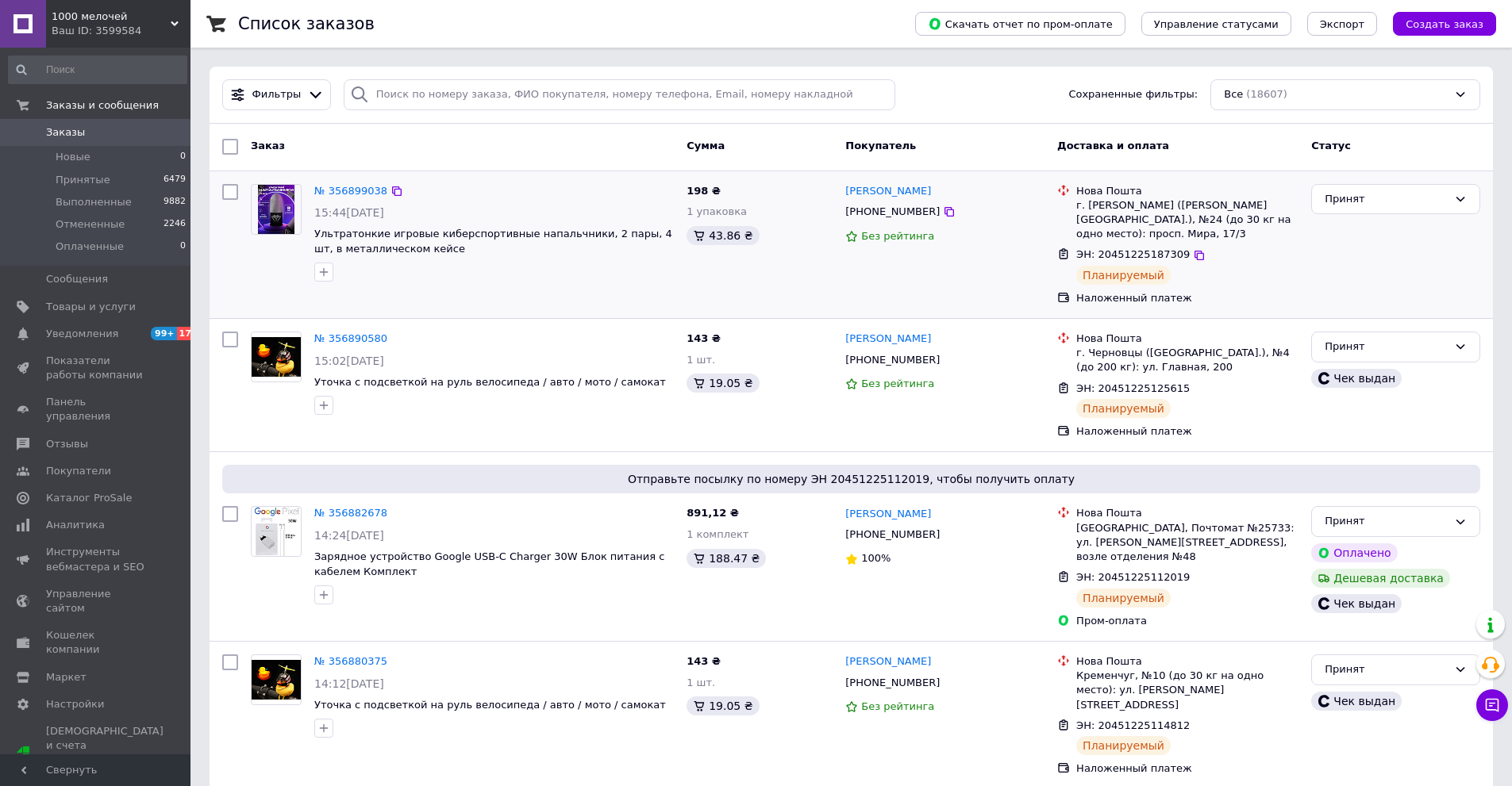
drag, startPoint x: 1323, startPoint y: 282, endPoint x: 1311, endPoint y: 283, distance: 12.0
click at [1322, 283] on div "Принят" at bounding box center [1395, 245] width 182 height 135
click at [134, 342] on link "Уведомления 99+ 17" at bounding box center [97, 334] width 195 height 27
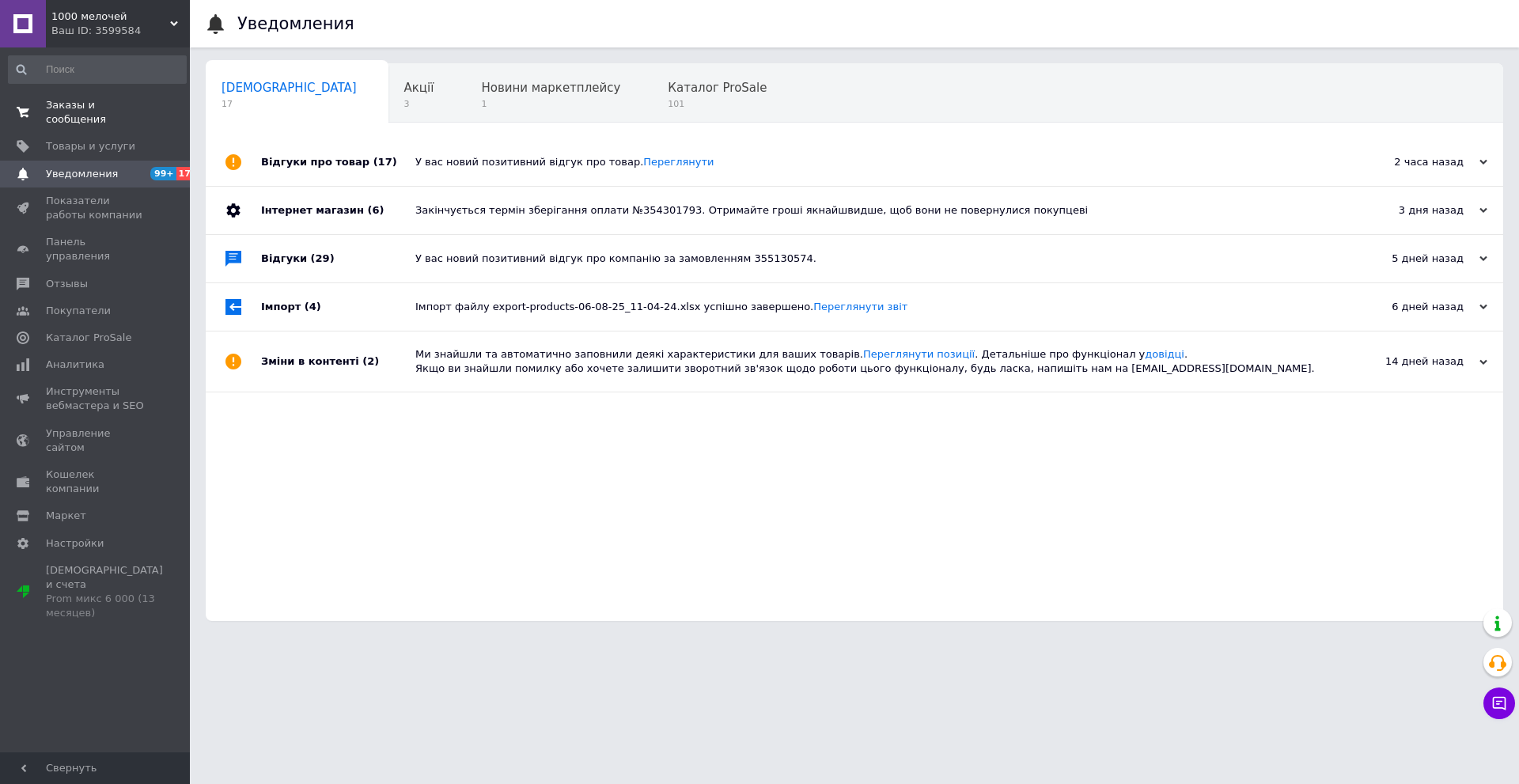
click at [103, 107] on span "Заказы и сообщения" at bounding box center [96, 112] width 100 height 29
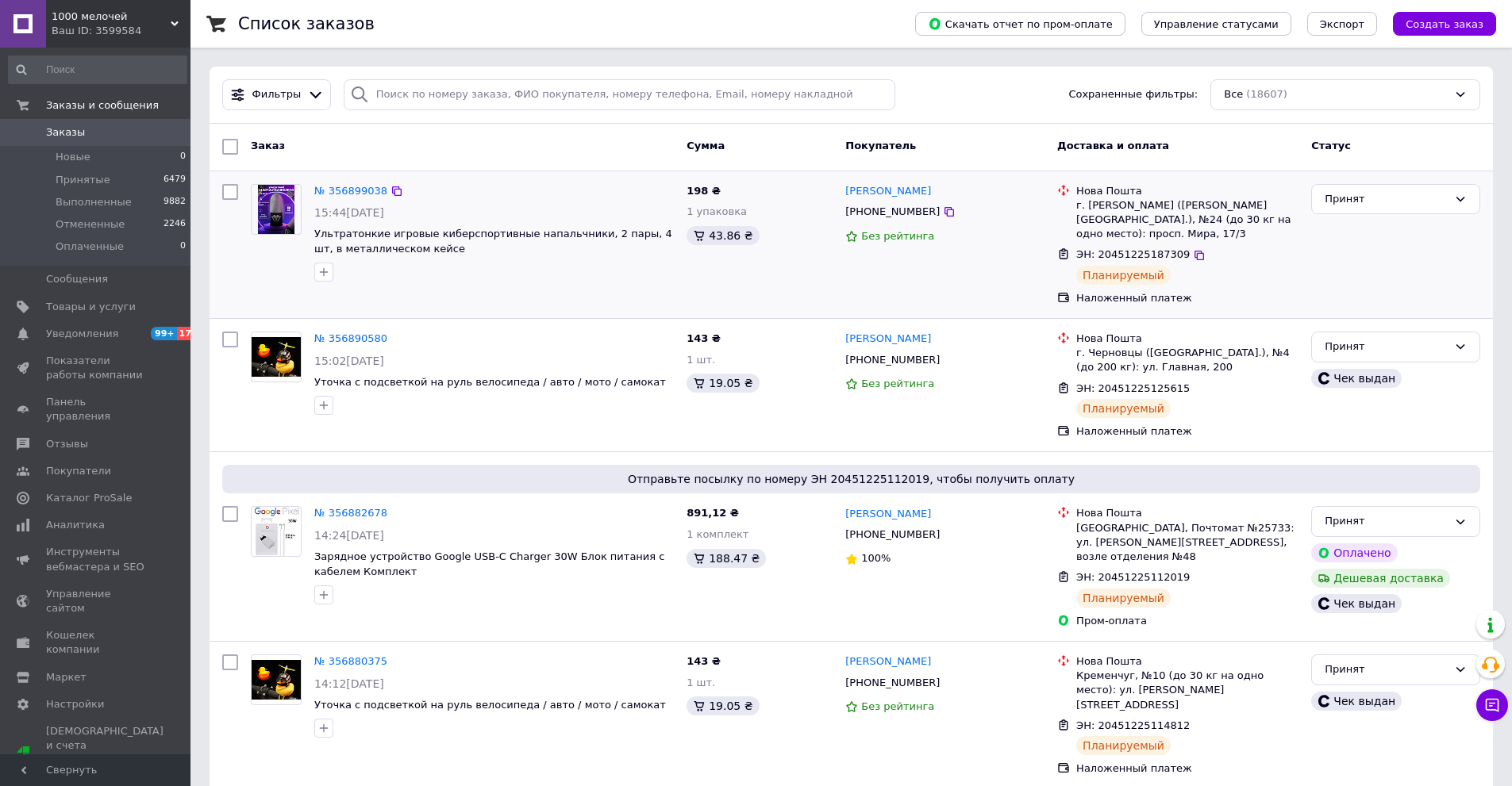
click at [1401, 277] on div "Принят" at bounding box center [1395, 245] width 182 height 135
click at [133, 341] on link "Уведомления 99+ 17" at bounding box center [97, 334] width 195 height 27
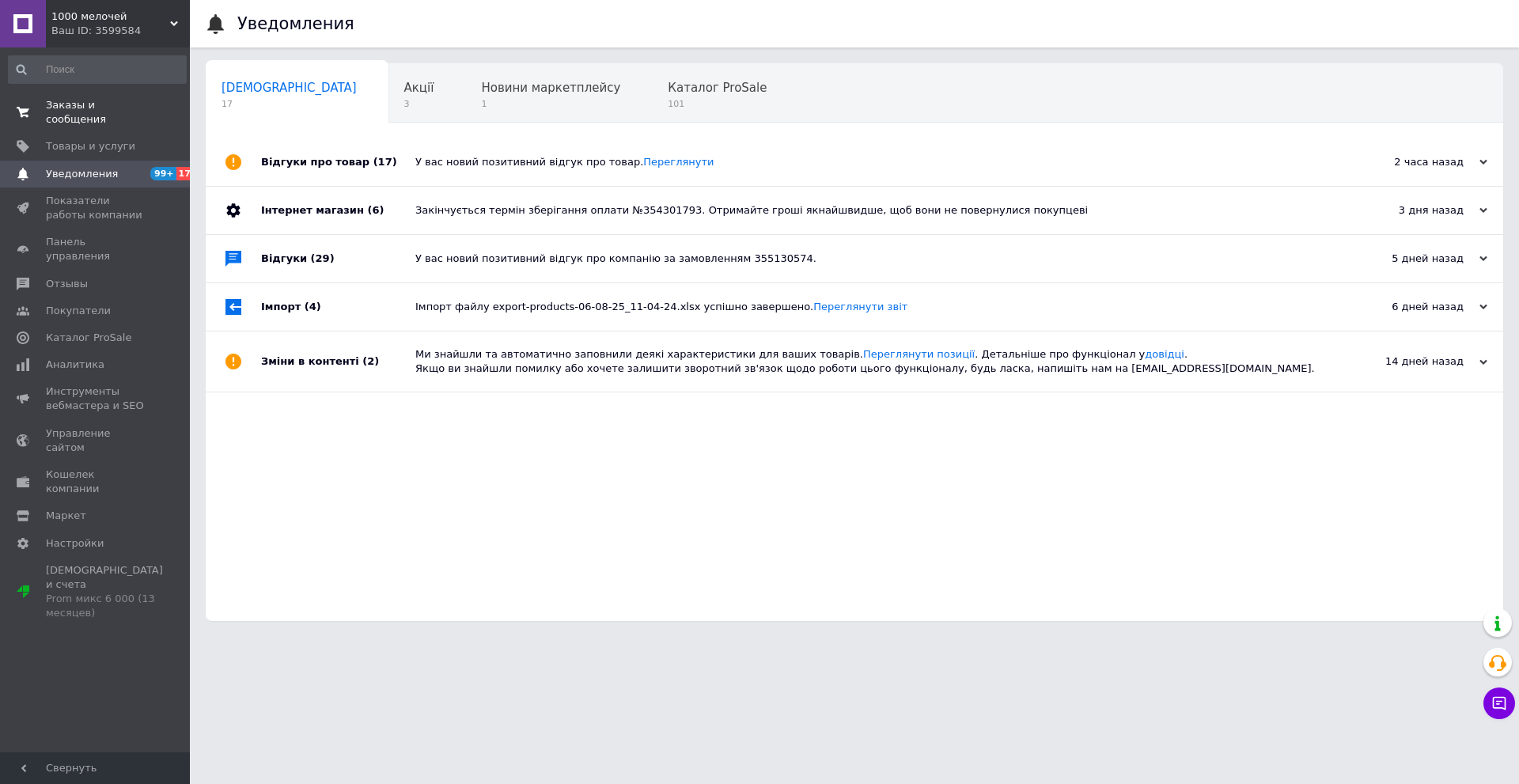
click at [128, 98] on span "Заказы и сообщения" at bounding box center [96, 112] width 100 height 29
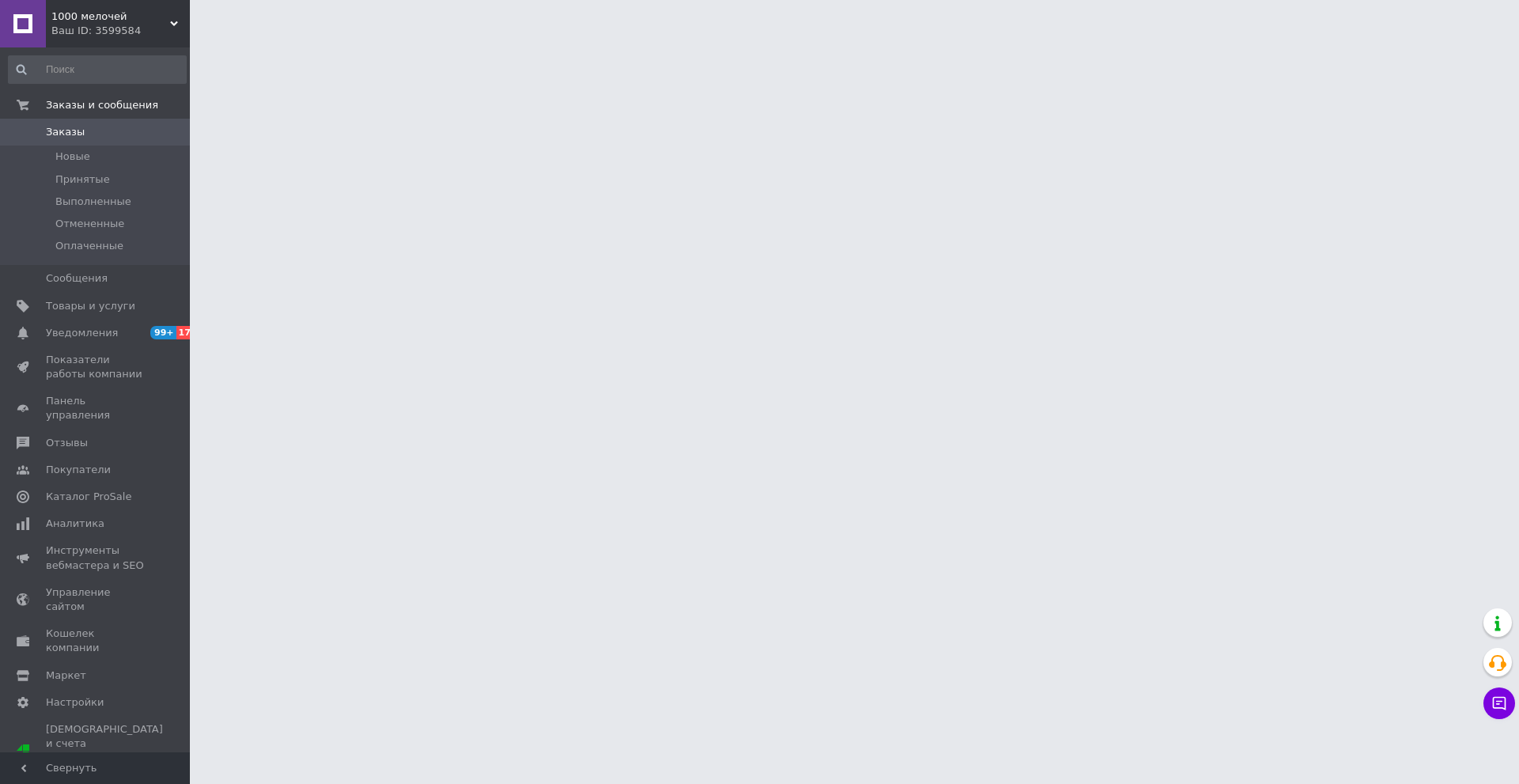
click at [140, 21] on span "1000 мелочей" at bounding box center [111, 16] width 119 height 14
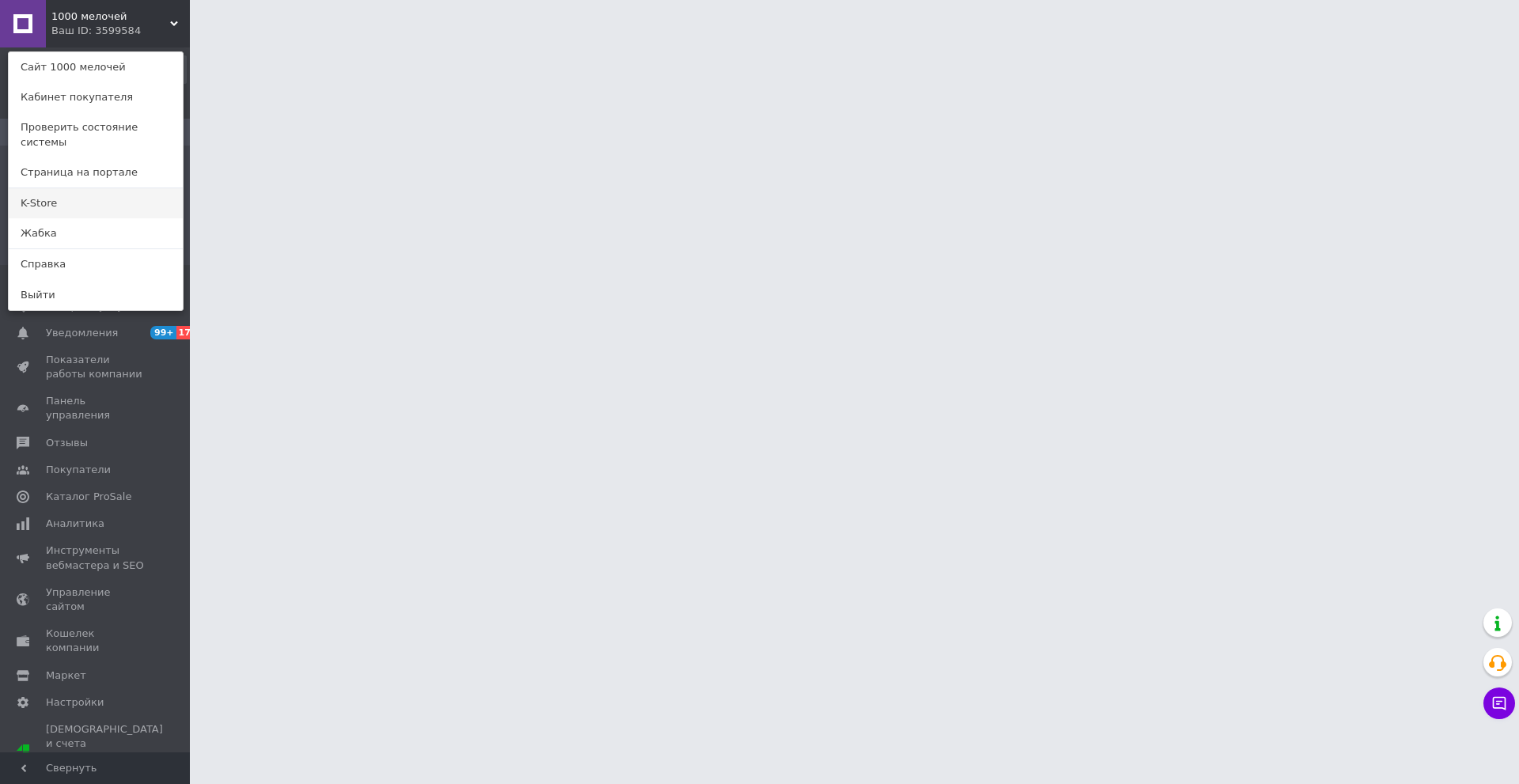
click at [62, 188] on link "K-Store" at bounding box center [95, 203] width 174 height 30
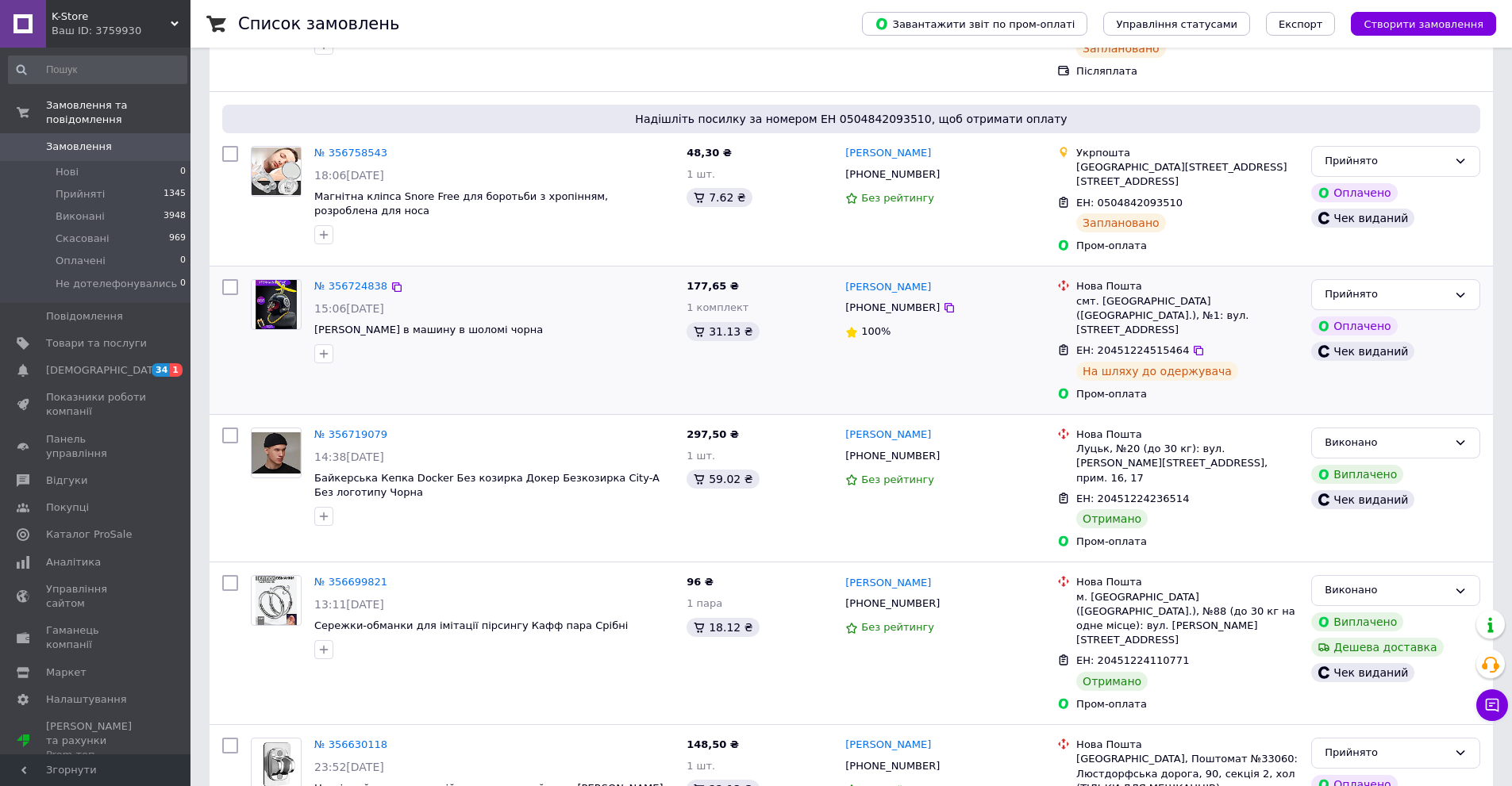
scroll to position [396, 0]
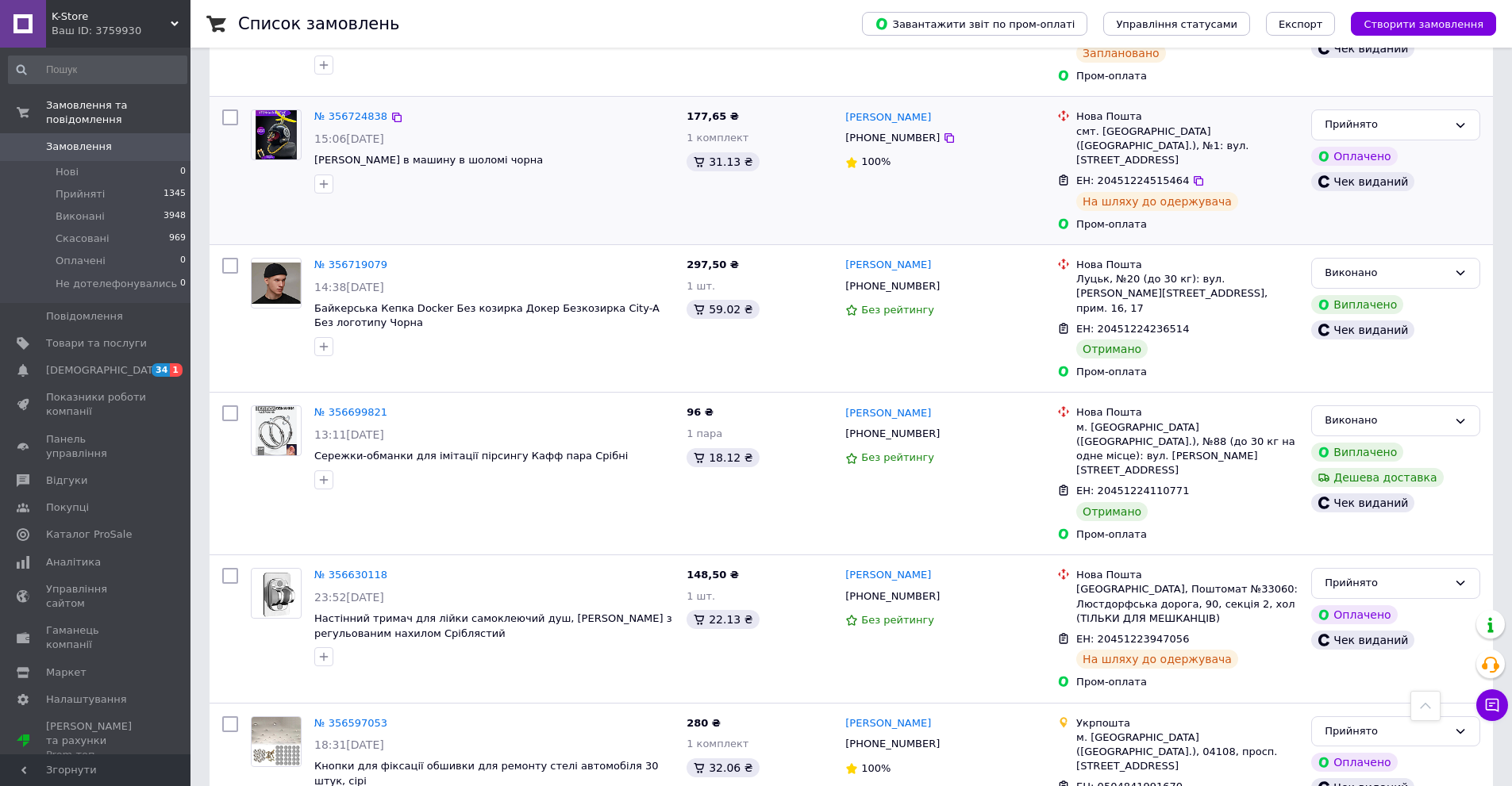
drag, startPoint x: 1461, startPoint y: 201, endPoint x: 1437, endPoint y: 205, distance: 24.3
click at [1461, 201] on div "Прийнято Оплачено Чек виданий" at bounding box center [1395, 171] width 182 height 135
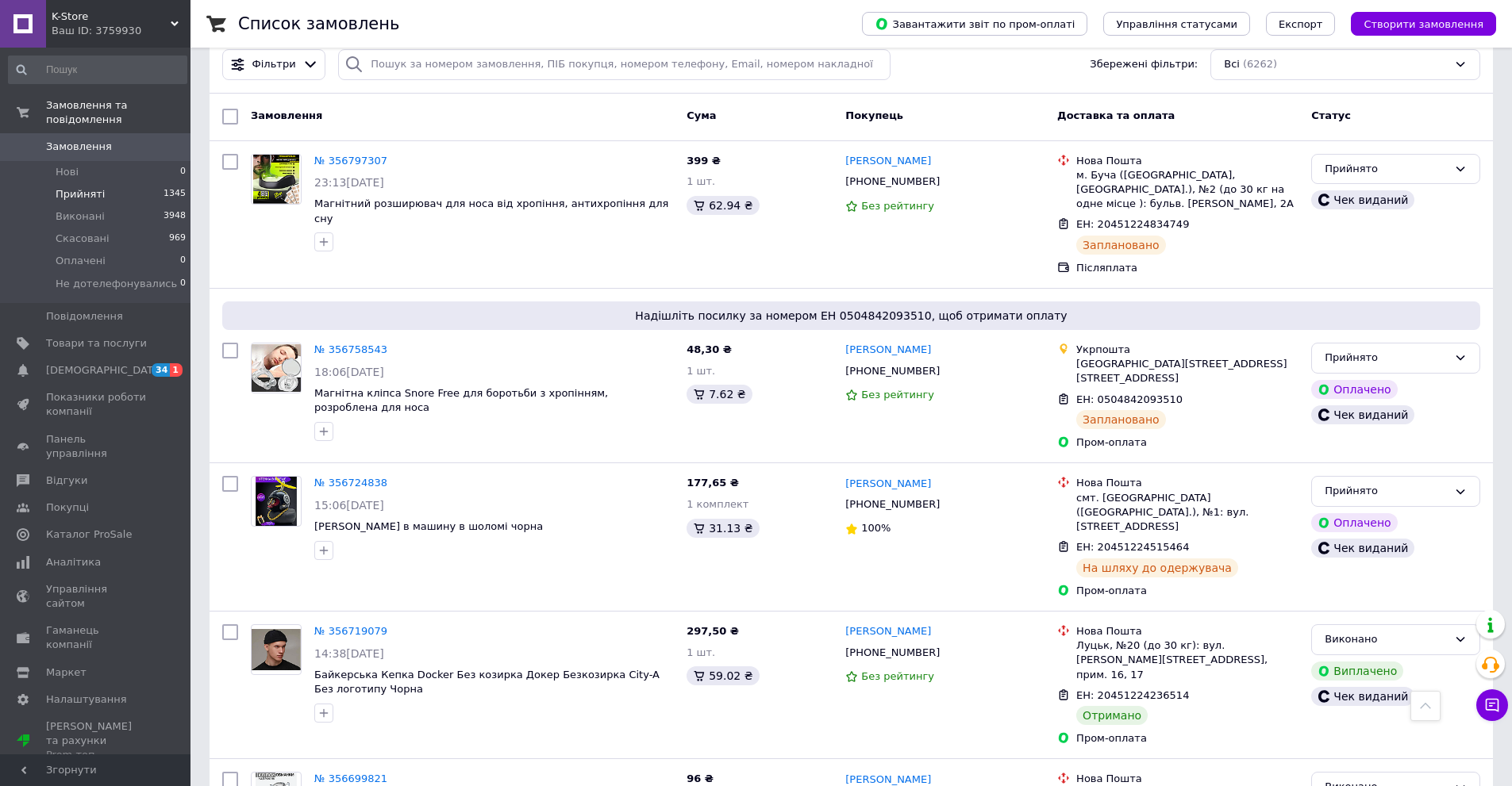
scroll to position [0, 0]
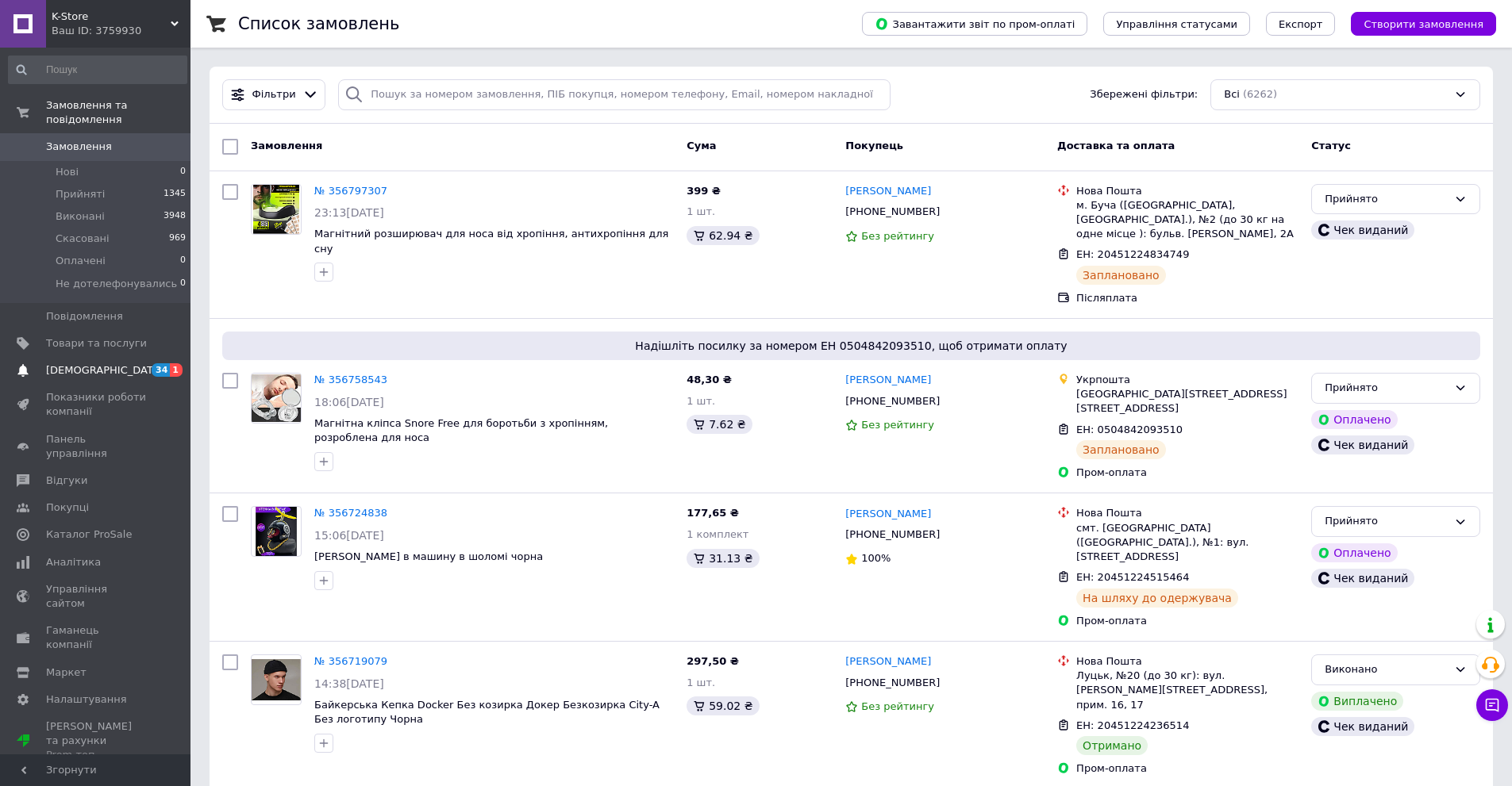
drag, startPoint x: 109, startPoint y: 365, endPoint x: 134, endPoint y: 369, distance: 25.3
click at [109, 365] on link "[DEMOGRAPHIC_DATA] 34 1" at bounding box center [97, 370] width 195 height 27
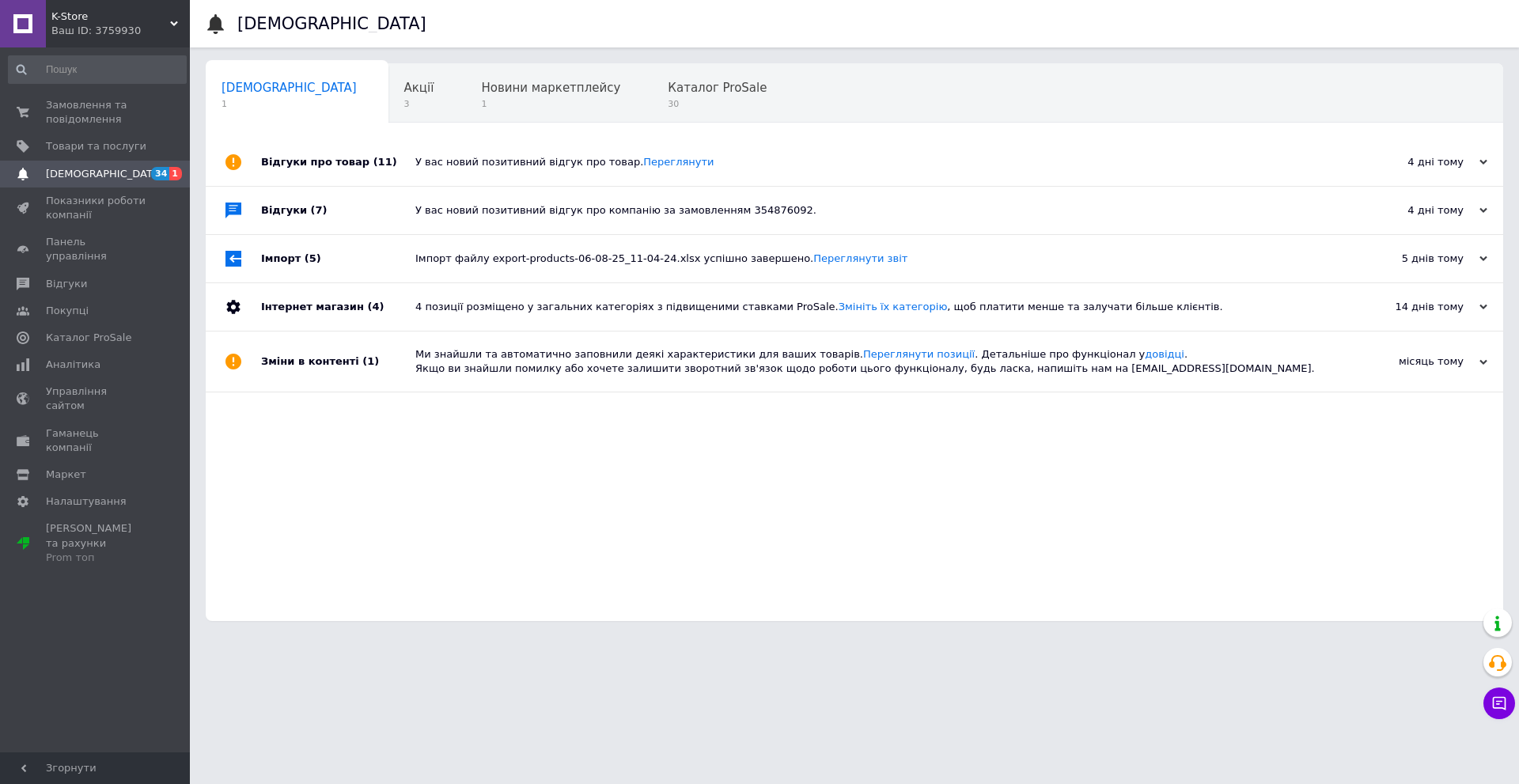
drag, startPoint x: 1041, startPoint y: 716, endPoint x: 1072, endPoint y: 486, distance: 232.1
click at [1042, 637] on html "K-Store Ваш ID: 3759930 Сайт K-Store Кабінет покупця Перевірити стан системи Ст…" at bounding box center [759, 318] width 1519 height 637
click at [85, 98] on link "Замовлення та повідомлення 0 0" at bounding box center [97, 113] width 194 height 41
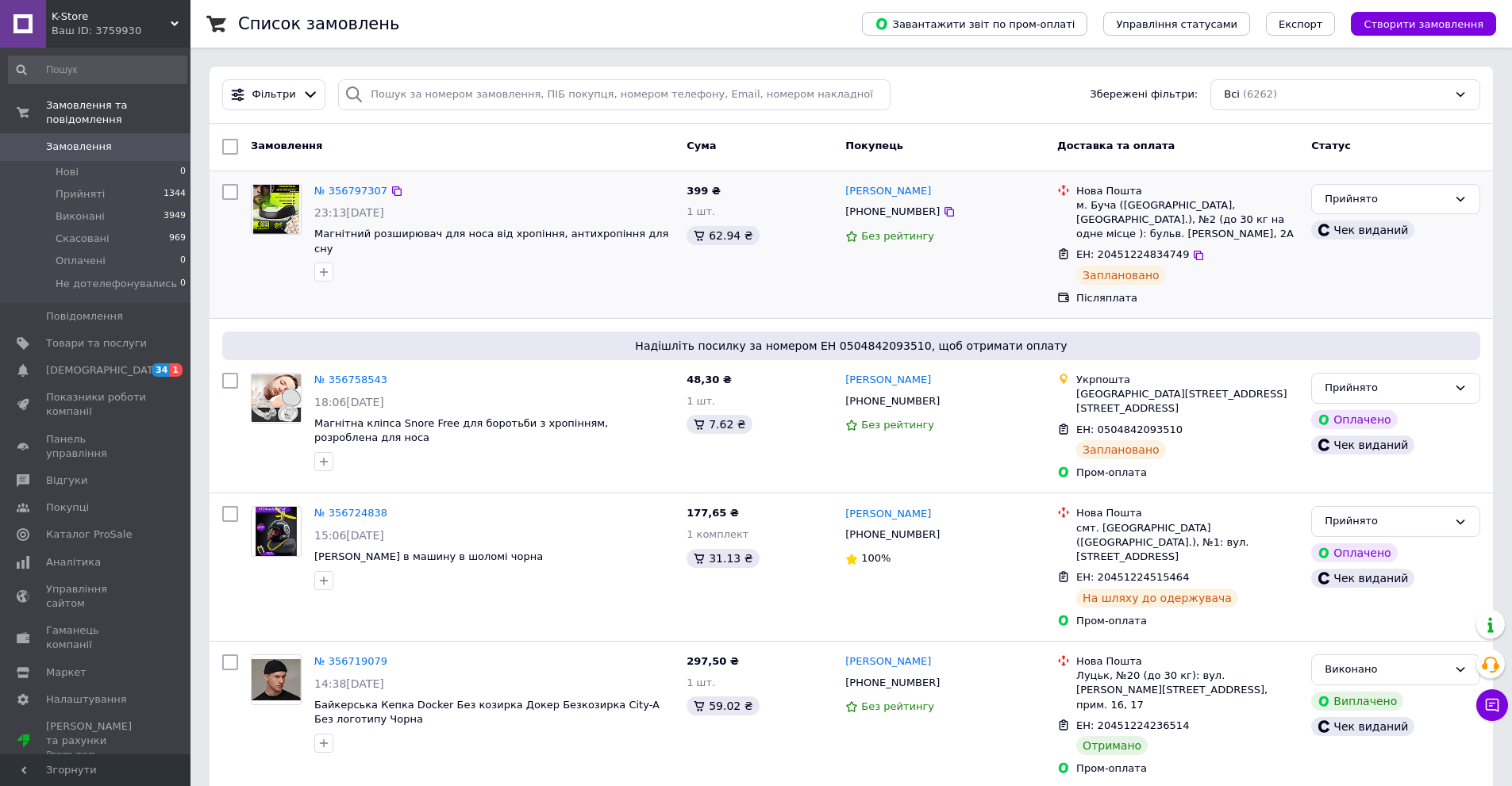
click at [1459, 297] on div "Прийнято Чек виданий" at bounding box center [1395, 245] width 182 height 135
click at [105, 25] on div "Ваш ID: 3759930" at bounding box center [120, 31] width 139 height 14
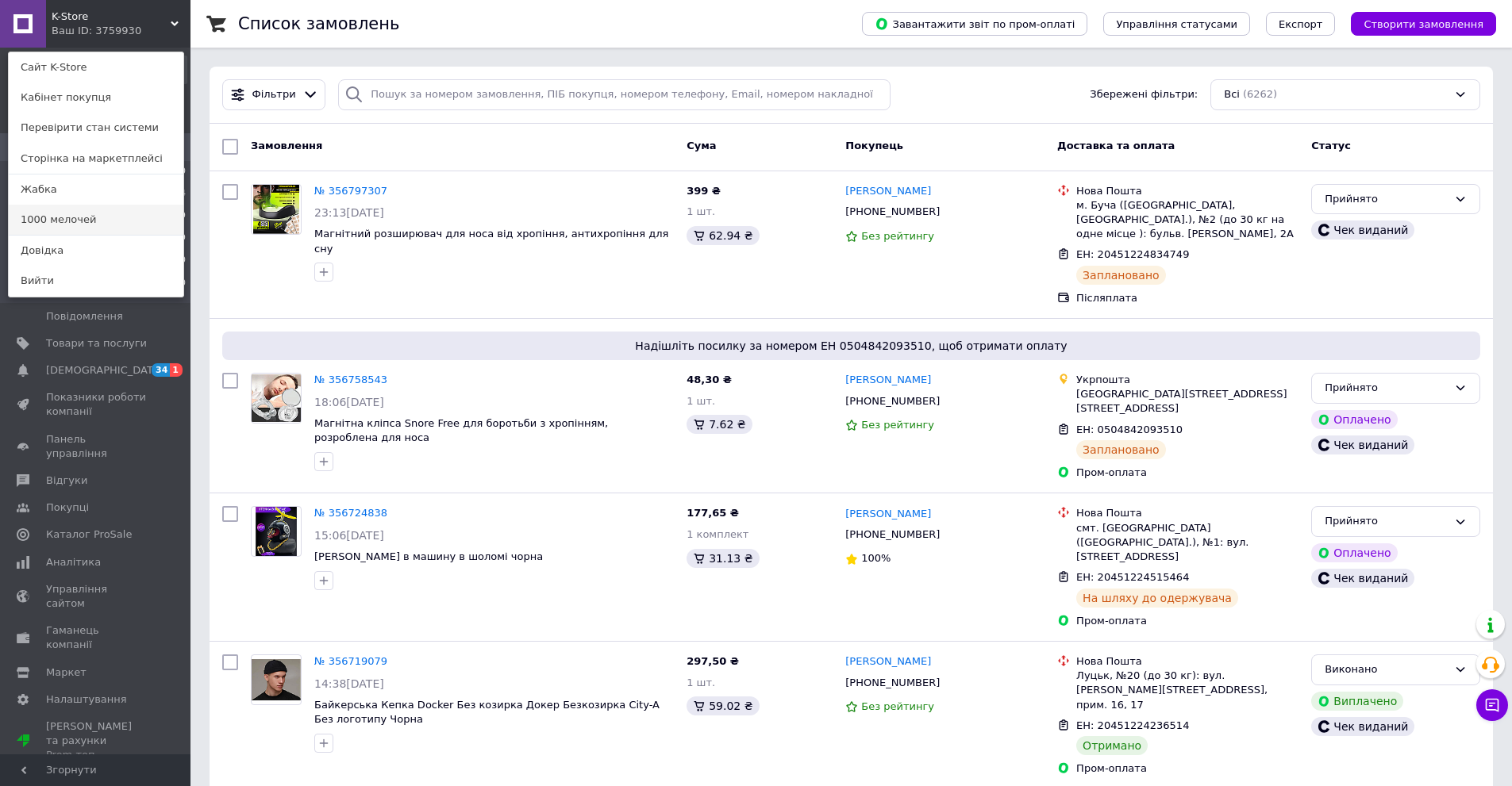
click at [115, 214] on link "1000 мелочей" at bounding box center [95, 219] width 174 height 30
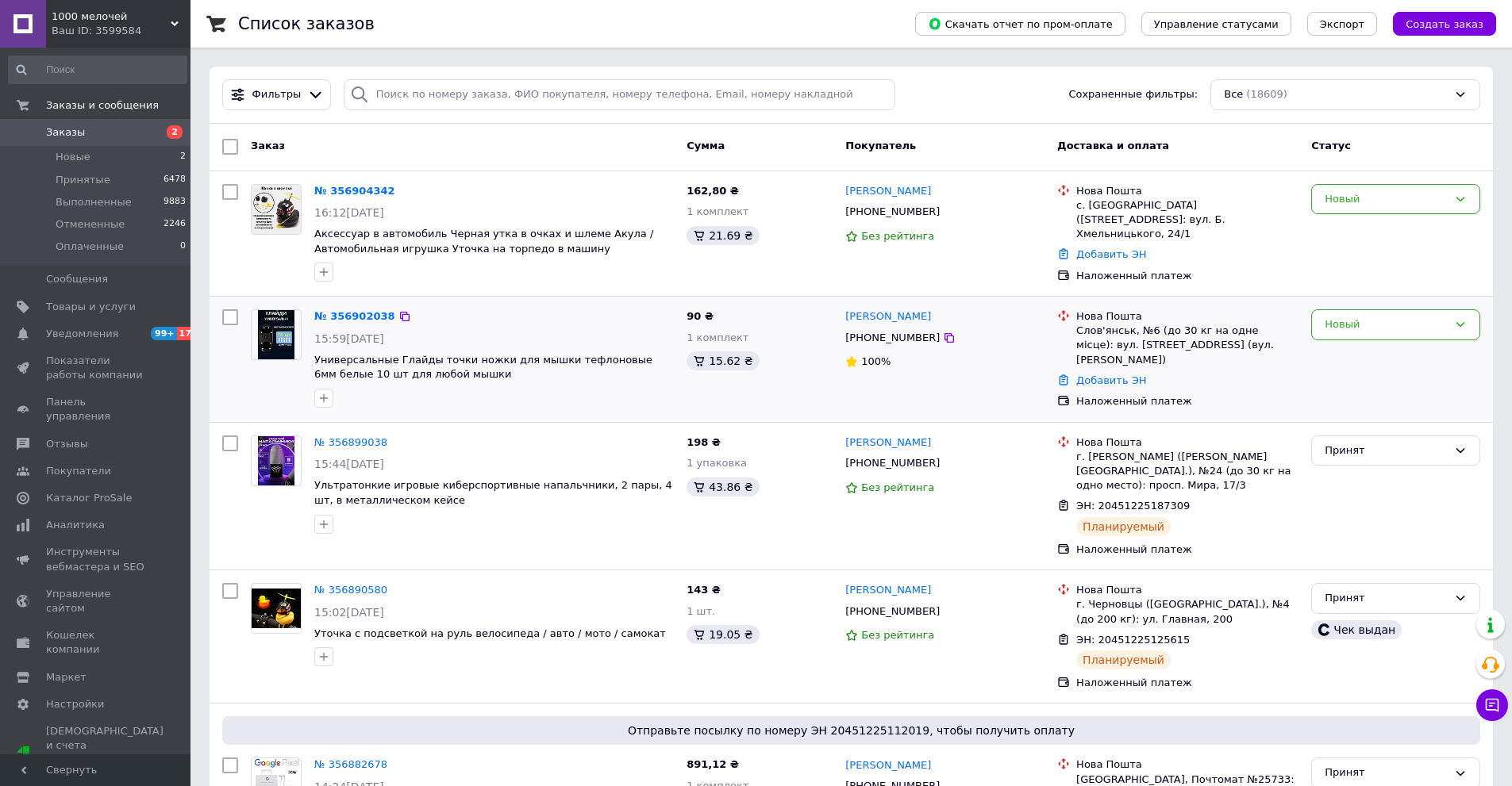
drag, startPoint x: 1352, startPoint y: 322, endPoint x: 1344, endPoint y: 339, distance: 18.8
click at [1352, 322] on div "Новый" at bounding box center [1386, 324] width 123 height 17
click at [1337, 348] on li "Принят" at bounding box center [1395, 357] width 168 height 29
click at [1347, 172] on div "№ 356904342 16:12[DATE] Аксессуар в автомобиль Черная утка в очках и шлеме Акул…" at bounding box center [852, 234] width 1283 height 125
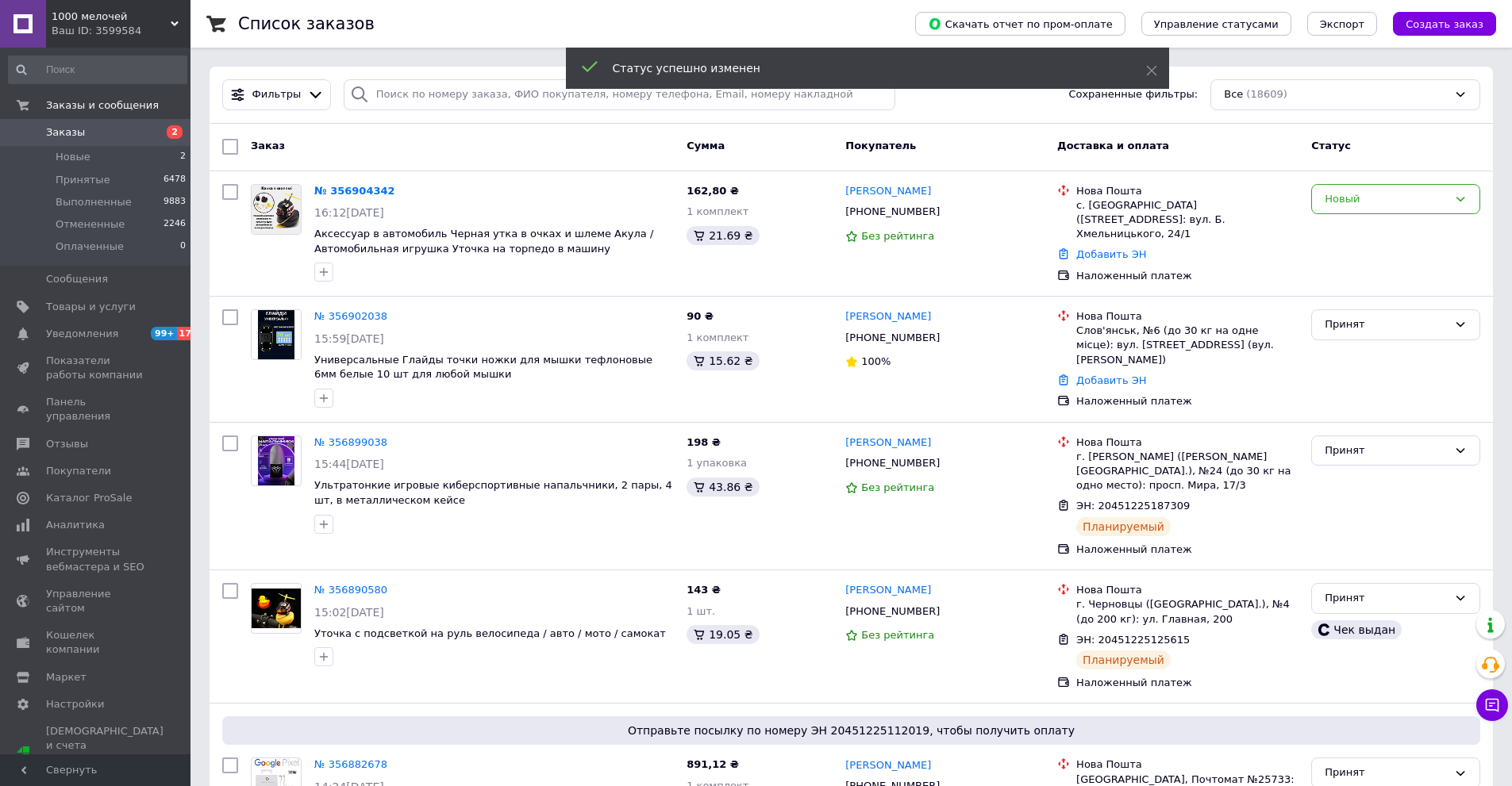
click at [1374, 200] on div "Новый" at bounding box center [1386, 200] width 123 height 17
click at [1355, 228] on li "Принят" at bounding box center [1395, 231] width 168 height 29
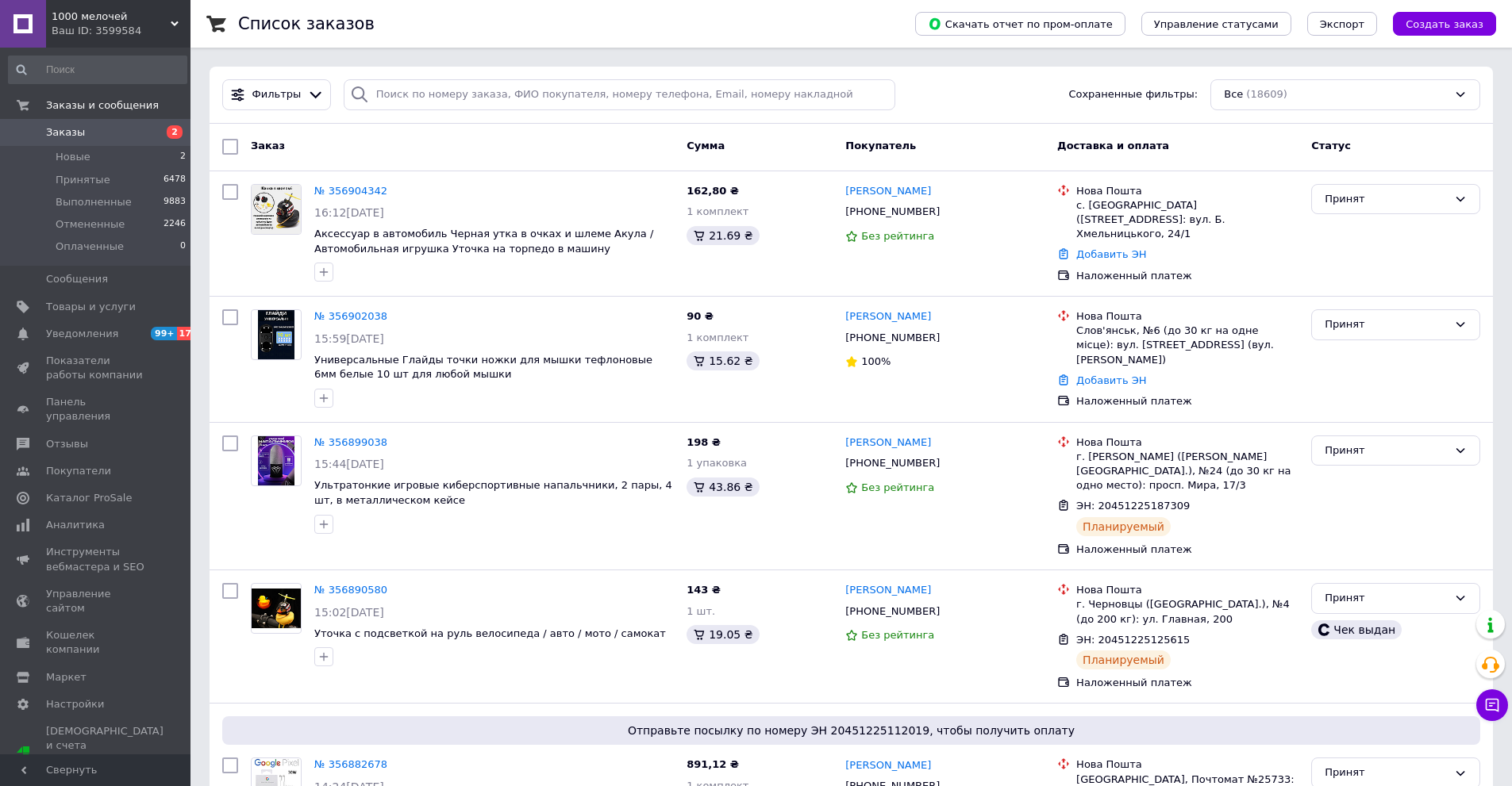
click at [96, 23] on span "1000 мелочей" at bounding box center [111, 16] width 119 height 14
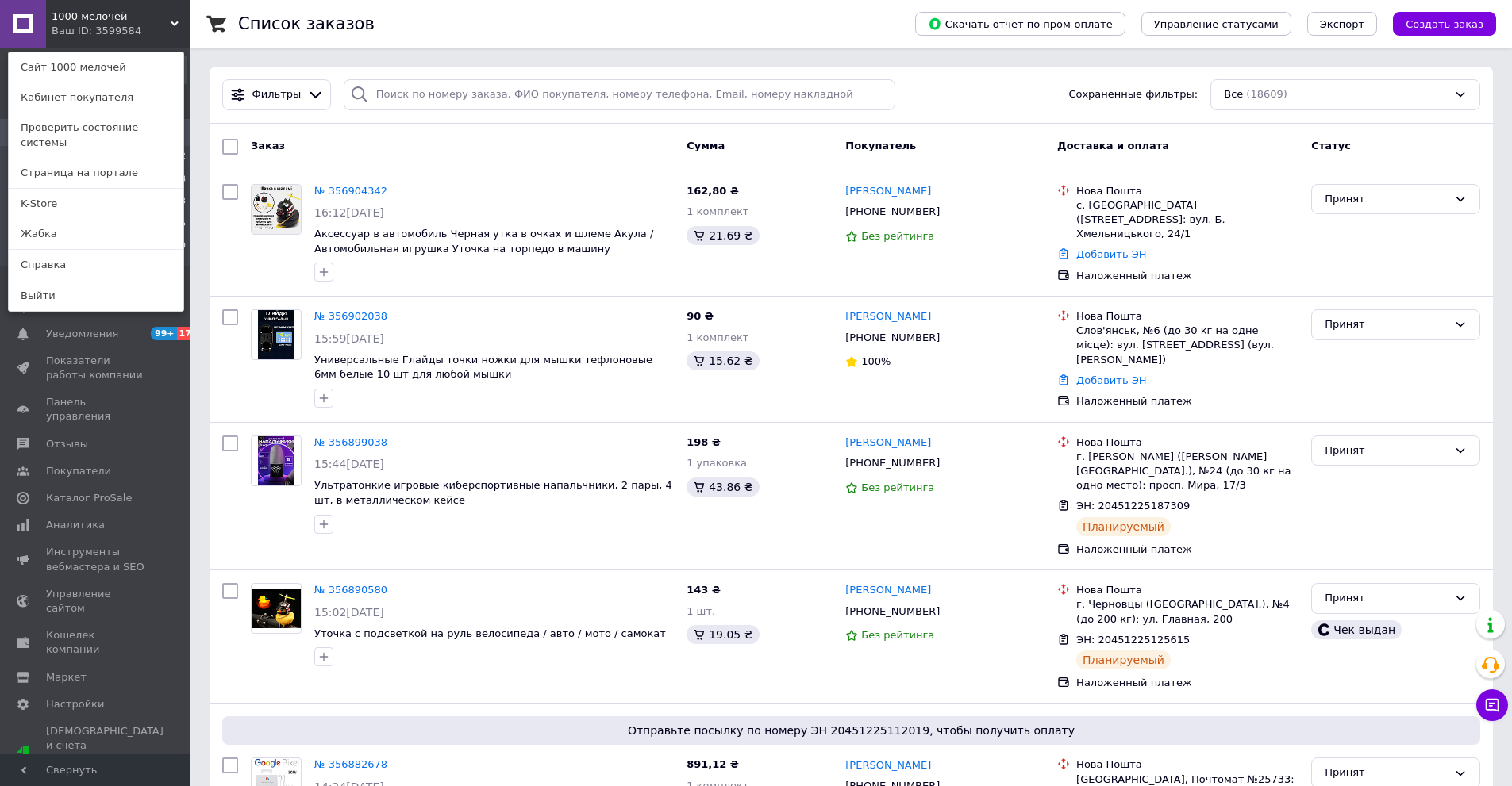
click at [157, 31] on div "1000 мелочей Ваш ID: 3599584 Сайт 1000 мелочей Кабинет покупателя Проверить сос…" at bounding box center [95, 23] width 190 height 48
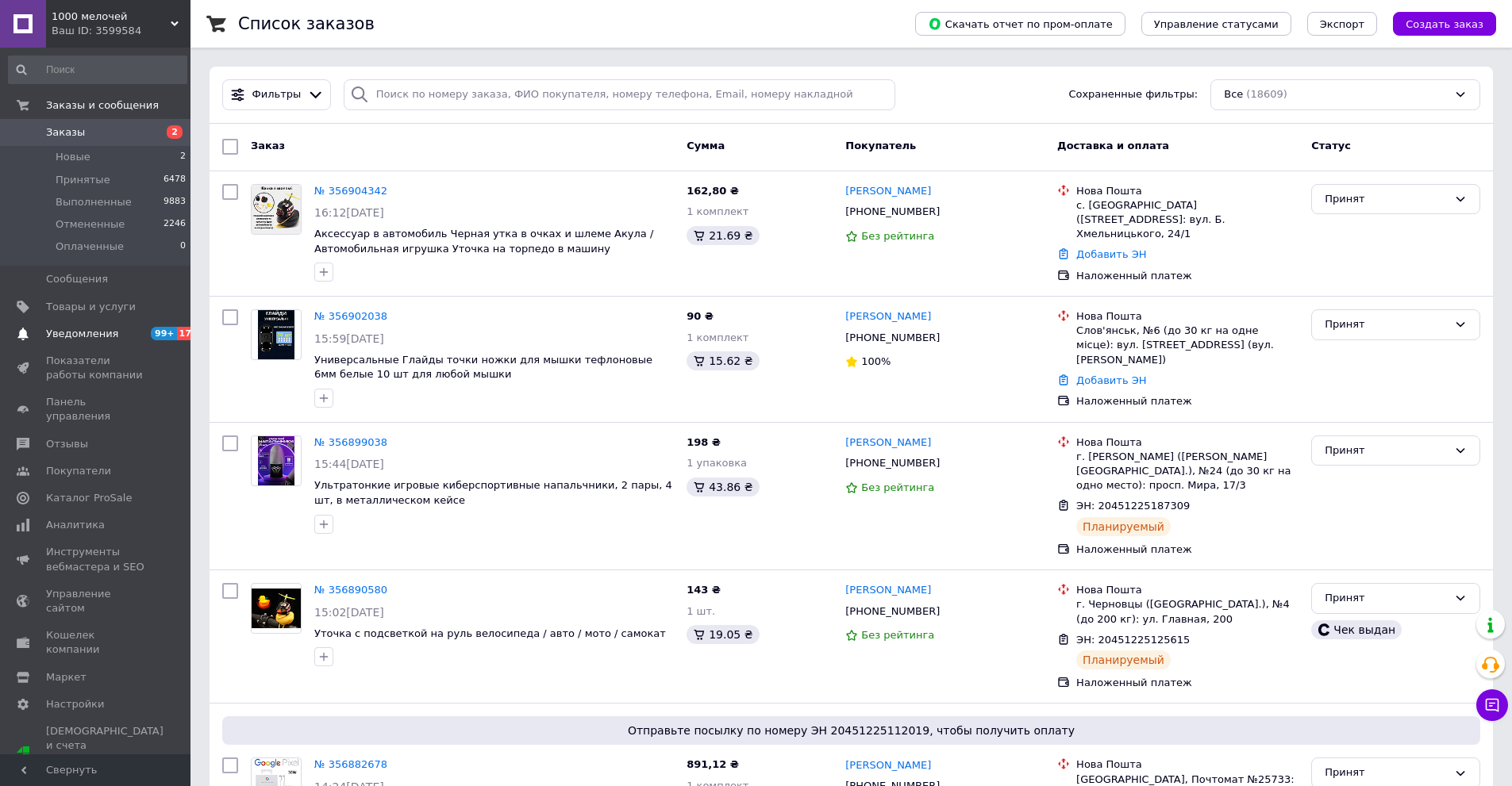
click at [98, 332] on span "Уведомления" at bounding box center [81, 334] width 72 height 14
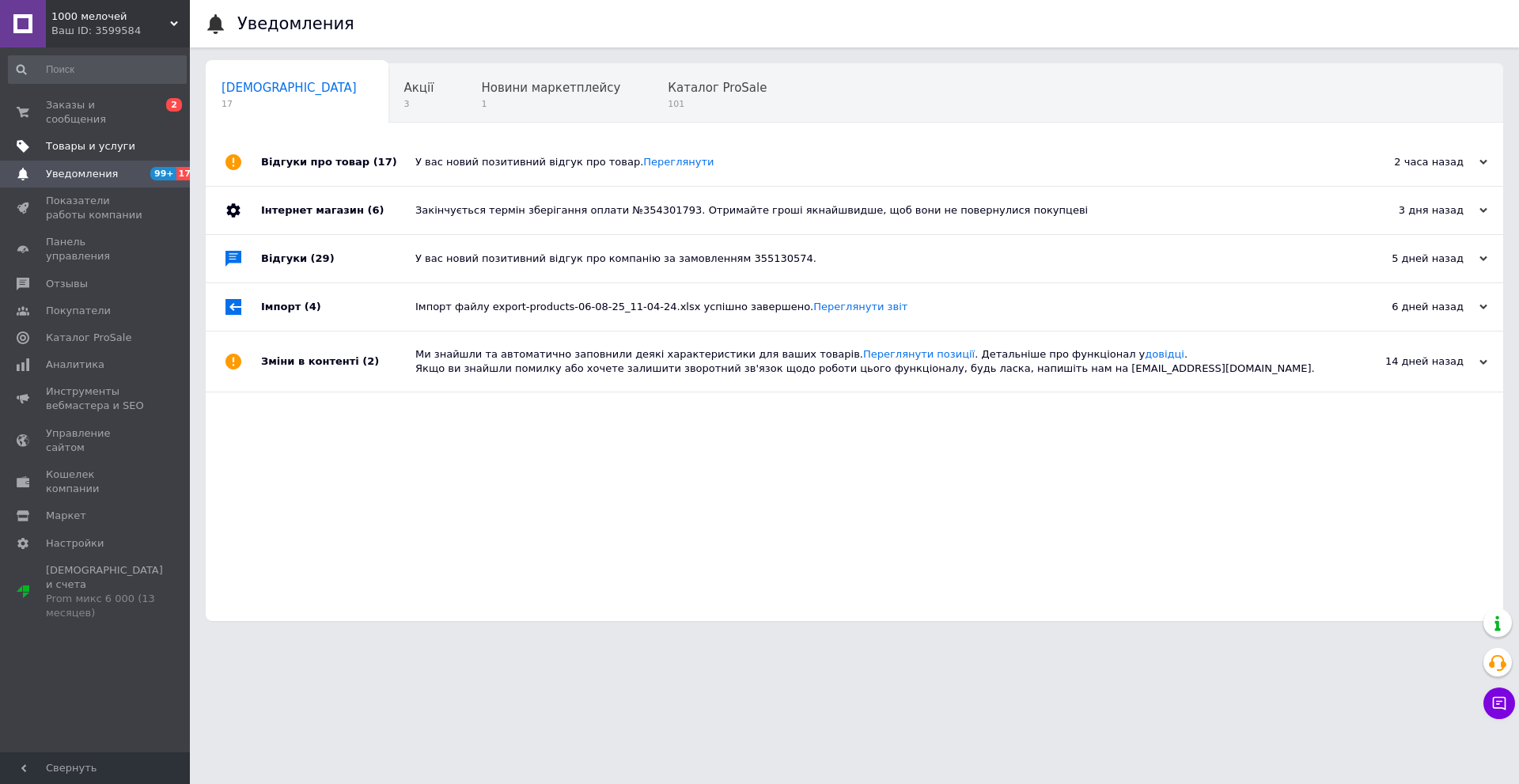
click at [132, 140] on span "Товары и услуги" at bounding box center [96, 146] width 100 height 14
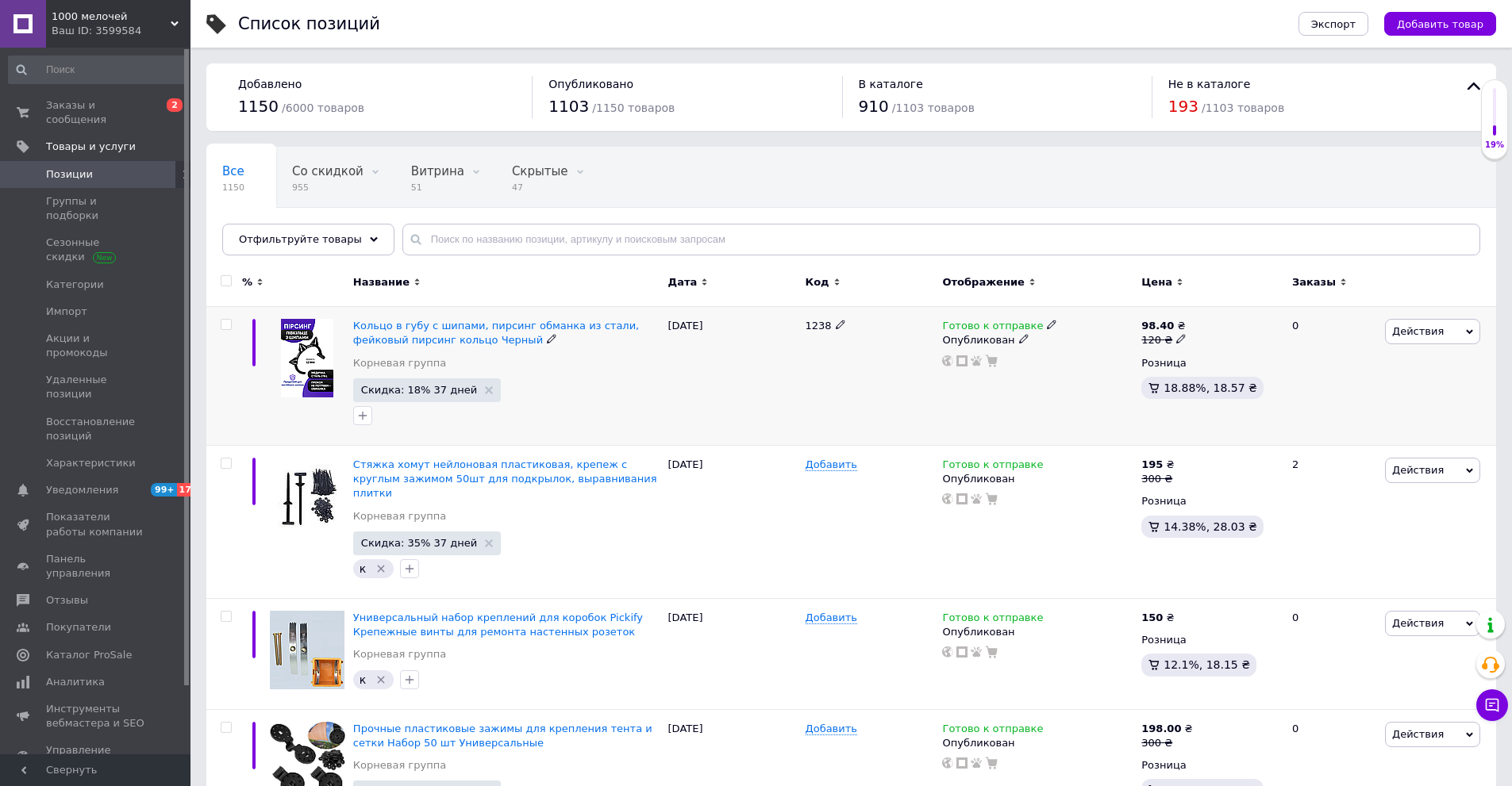
click at [1316, 373] on div "0" at bounding box center [1331, 376] width 98 height 139
click at [125, 100] on span "Заказы и сообщения" at bounding box center [96, 112] width 101 height 29
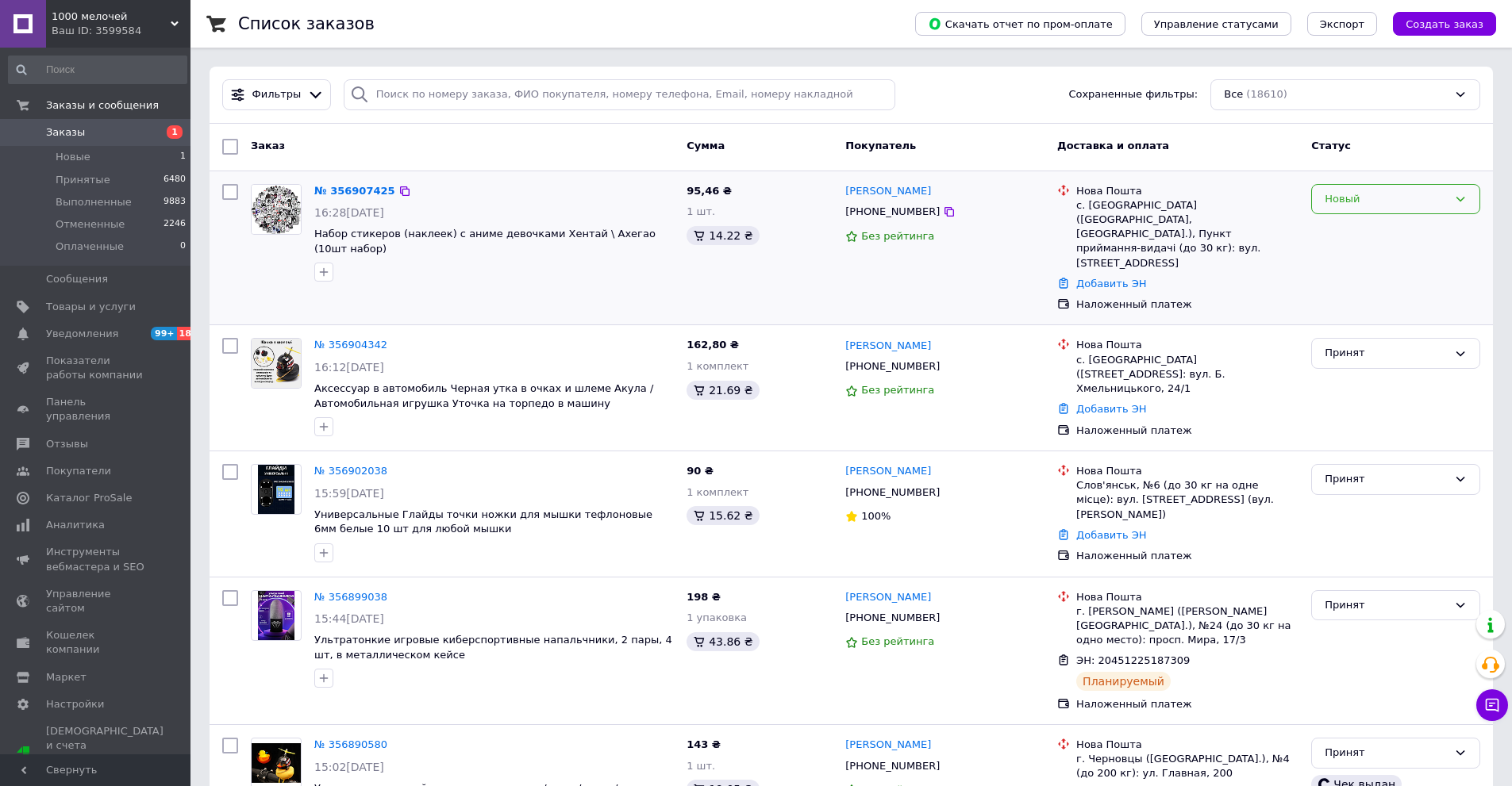
click at [1406, 200] on div "Новый" at bounding box center [1386, 200] width 123 height 17
click at [1359, 230] on li "Принят" at bounding box center [1395, 231] width 168 height 29
click at [118, 338] on span "Уведомления" at bounding box center [96, 334] width 101 height 14
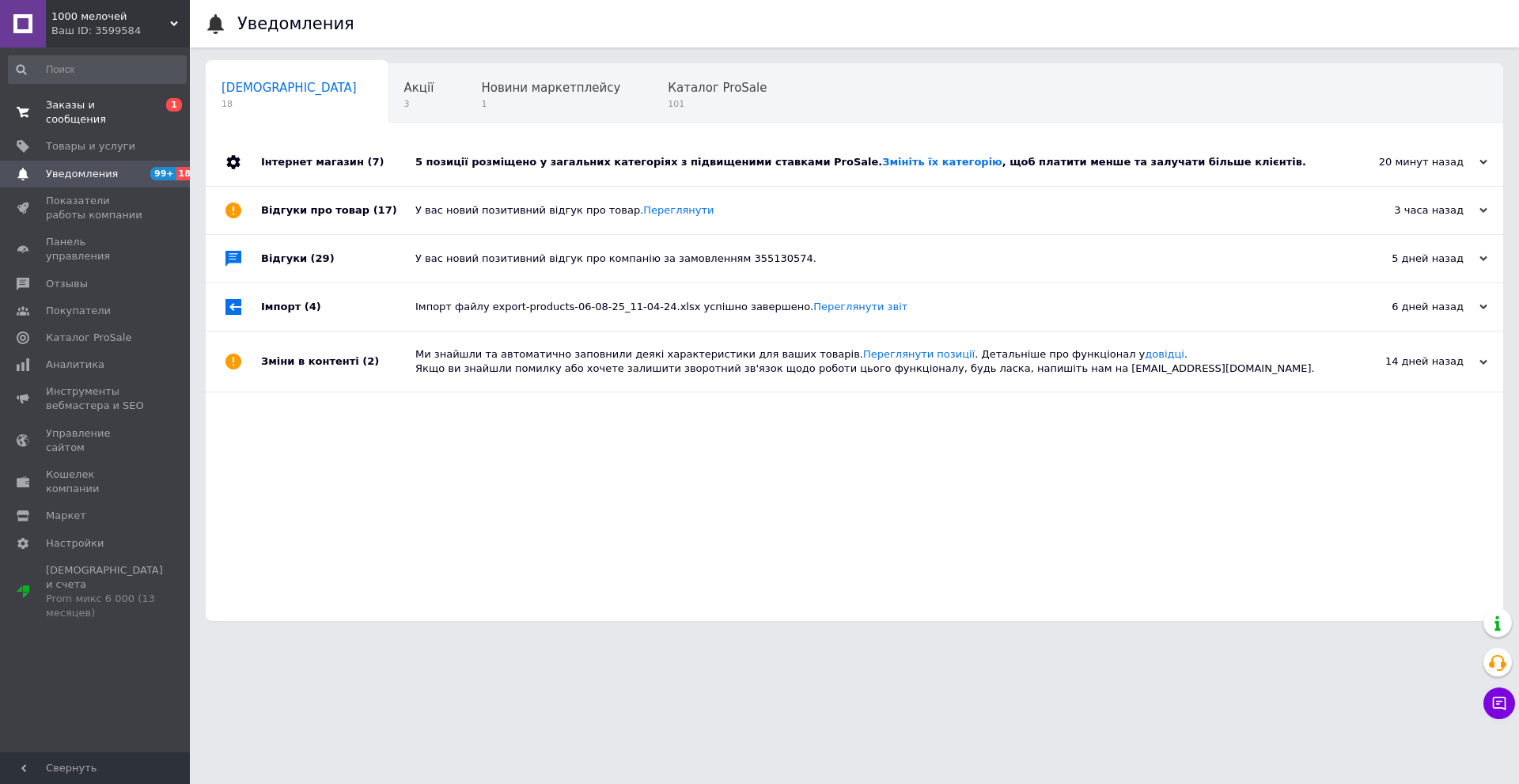
click at [142, 107] on span "Заказы и сообщения" at bounding box center [96, 112] width 100 height 29
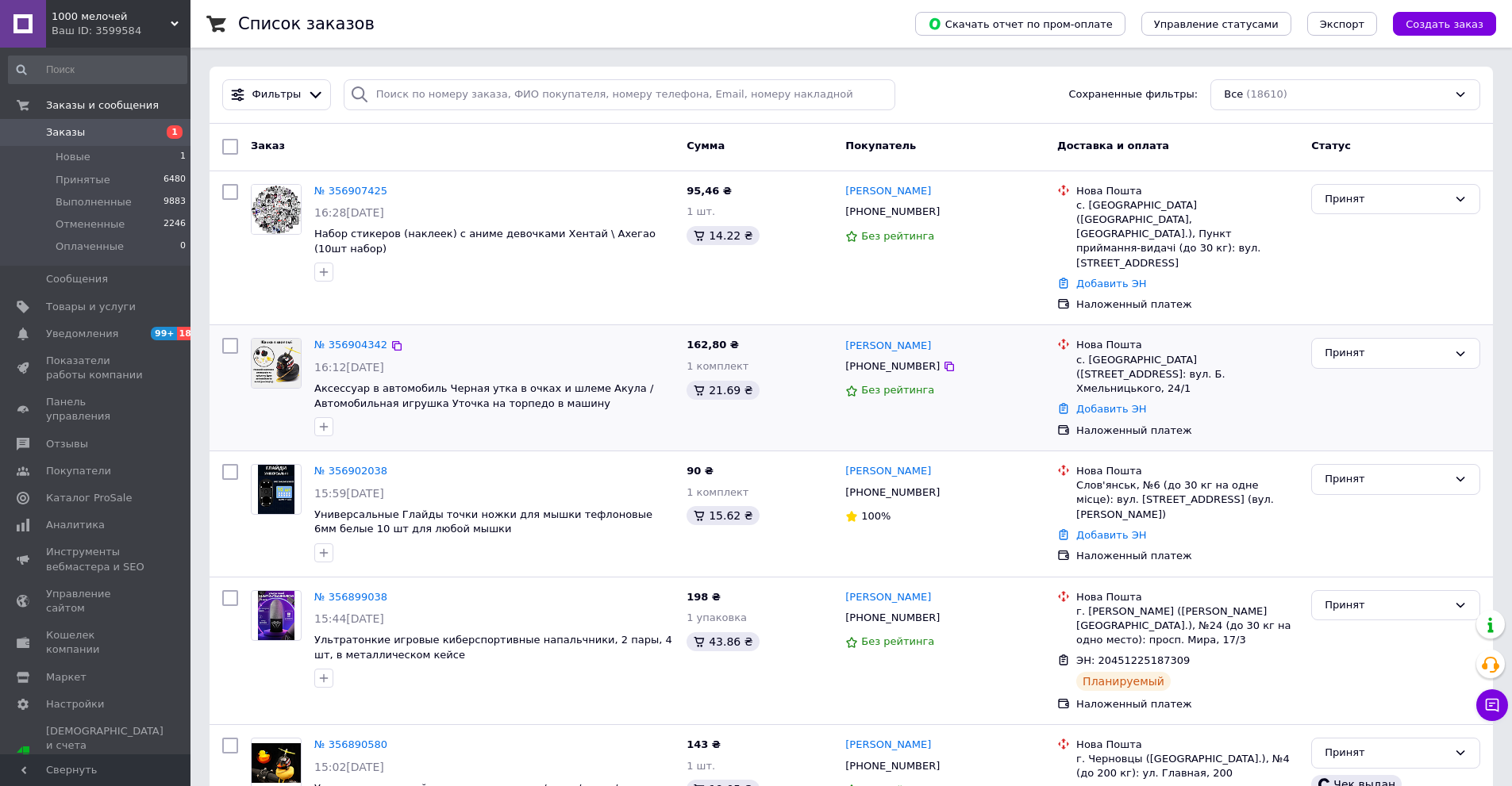
click at [1456, 365] on div "Принят" at bounding box center [1395, 388] width 182 height 113
click at [1479, 700] on button "Чат с покупателем" at bounding box center [1491, 705] width 32 height 32
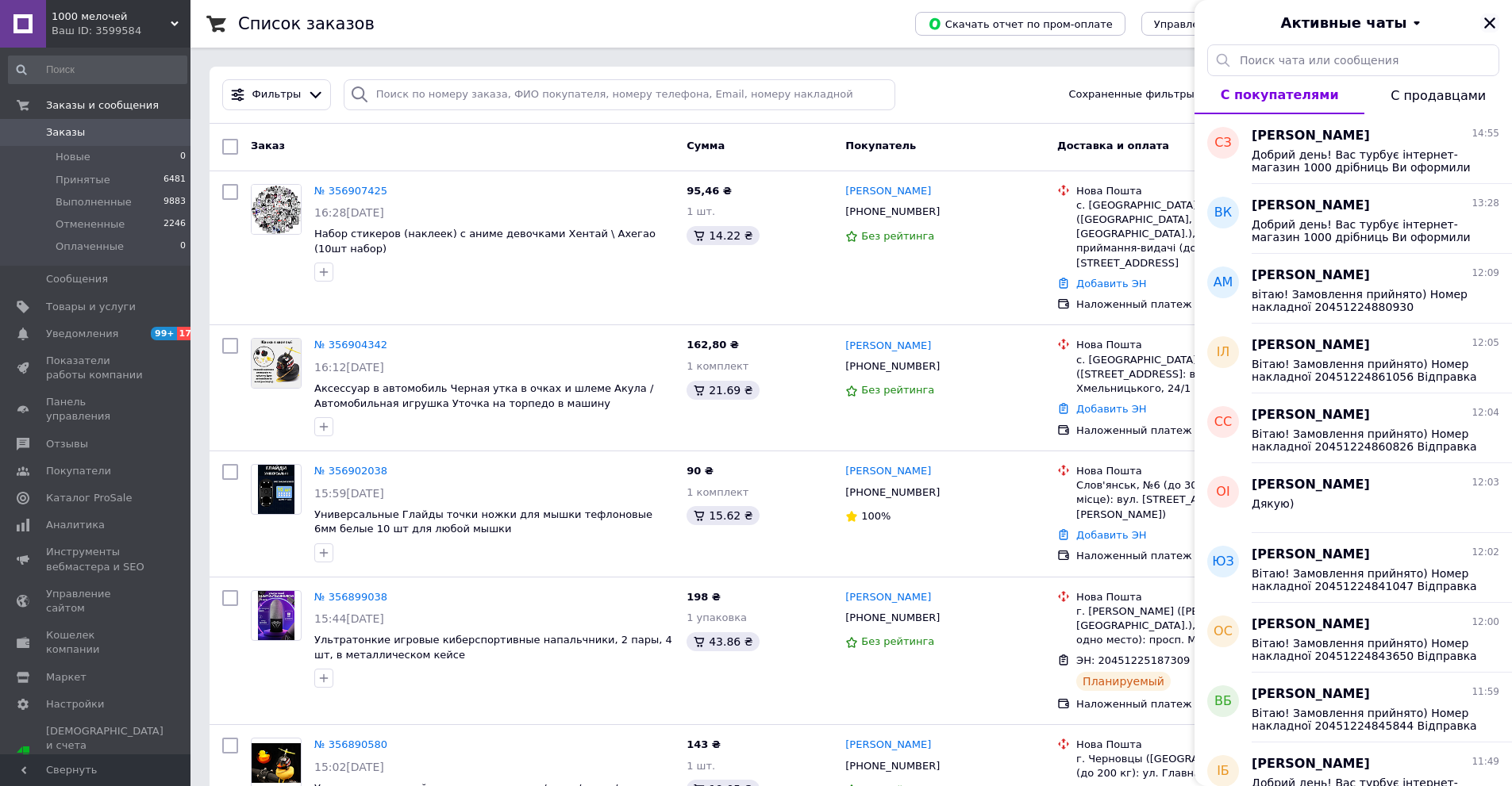
click at [1487, 21] on icon "Закрыть" at bounding box center [1490, 23] width 11 height 11
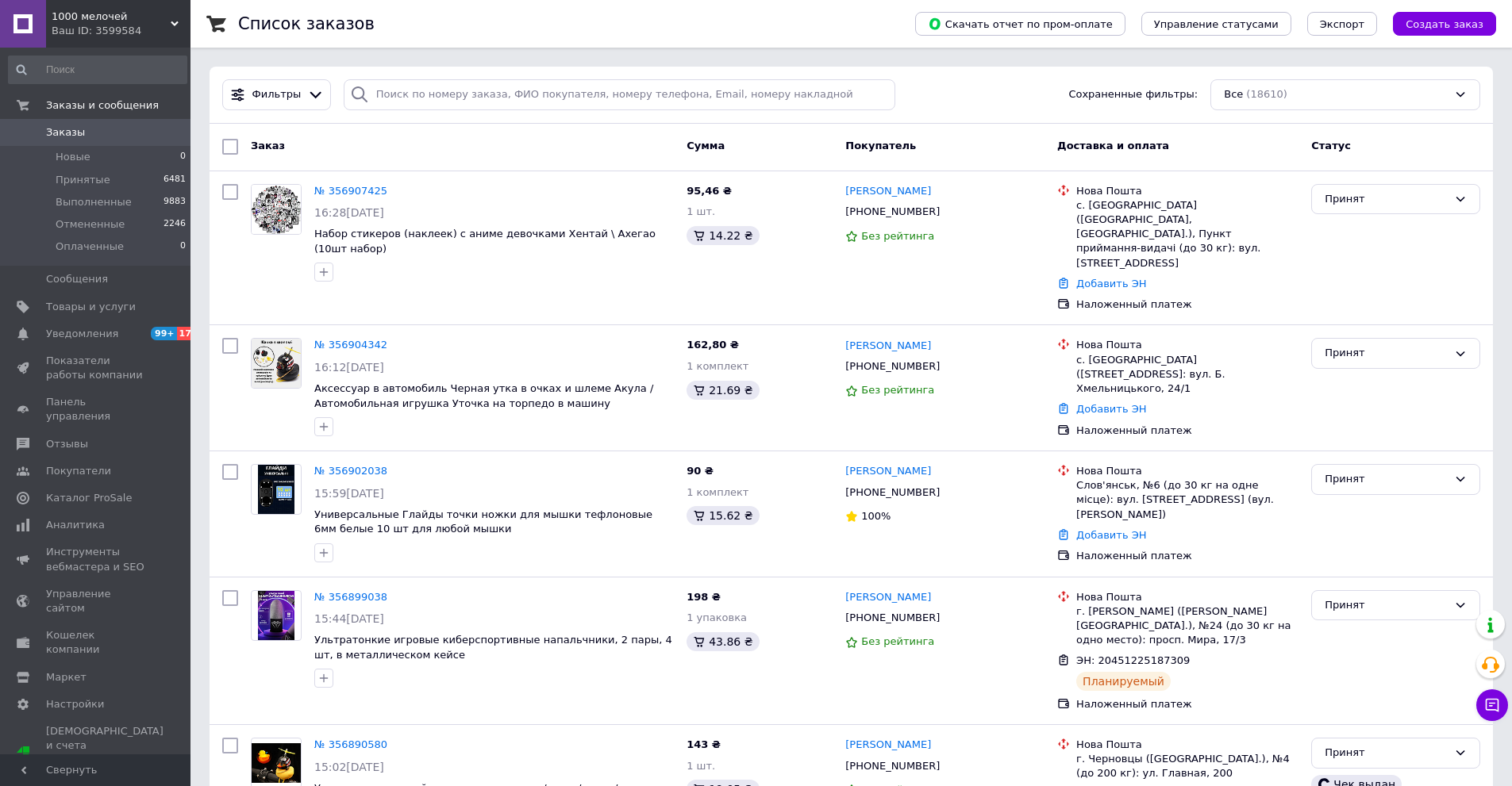
click at [147, 43] on div "1000 мелочей Ваш ID: 3599584" at bounding box center [118, 23] width 145 height 48
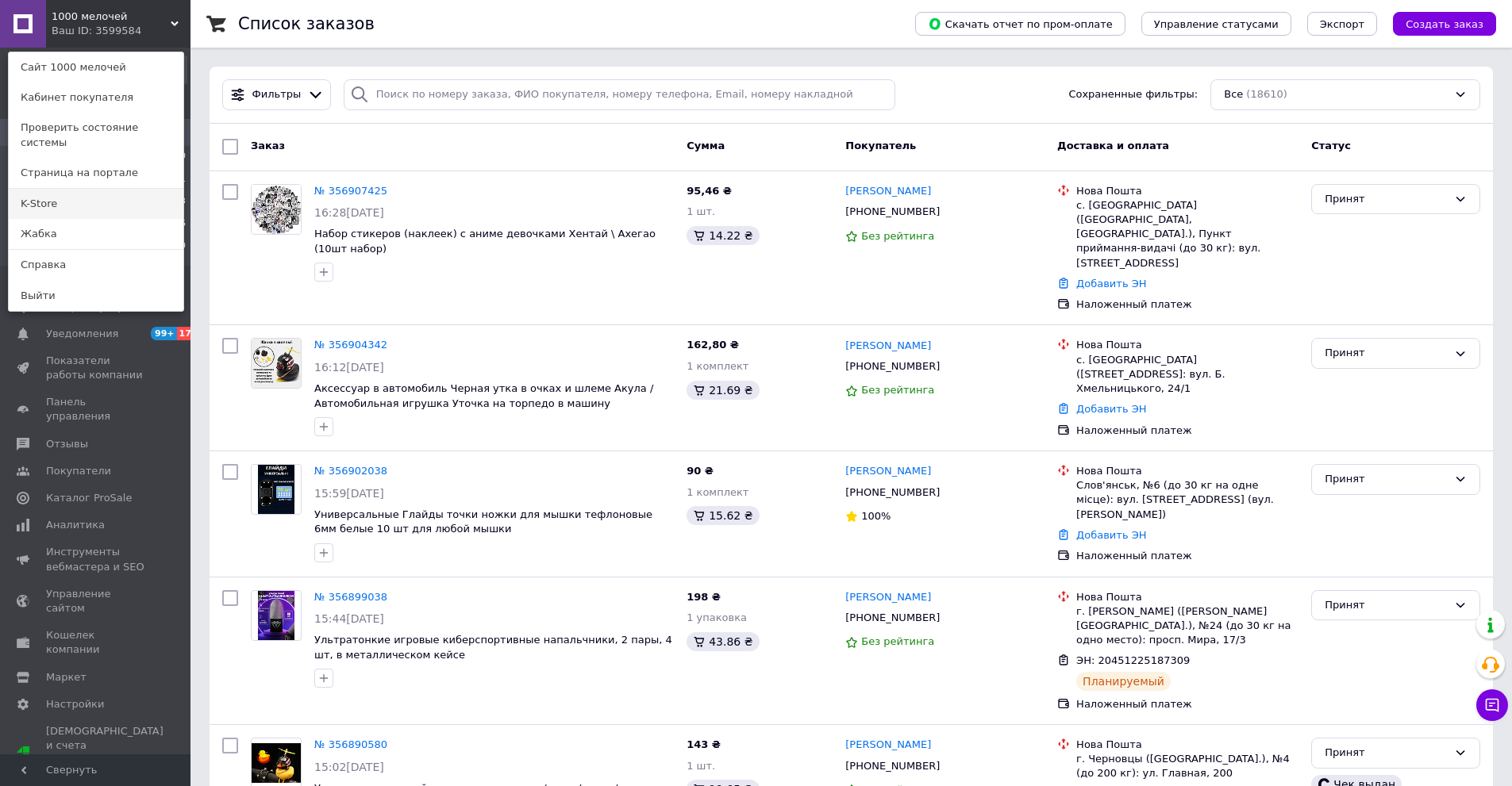
click at [56, 200] on link "K-Store" at bounding box center [95, 203] width 174 height 30
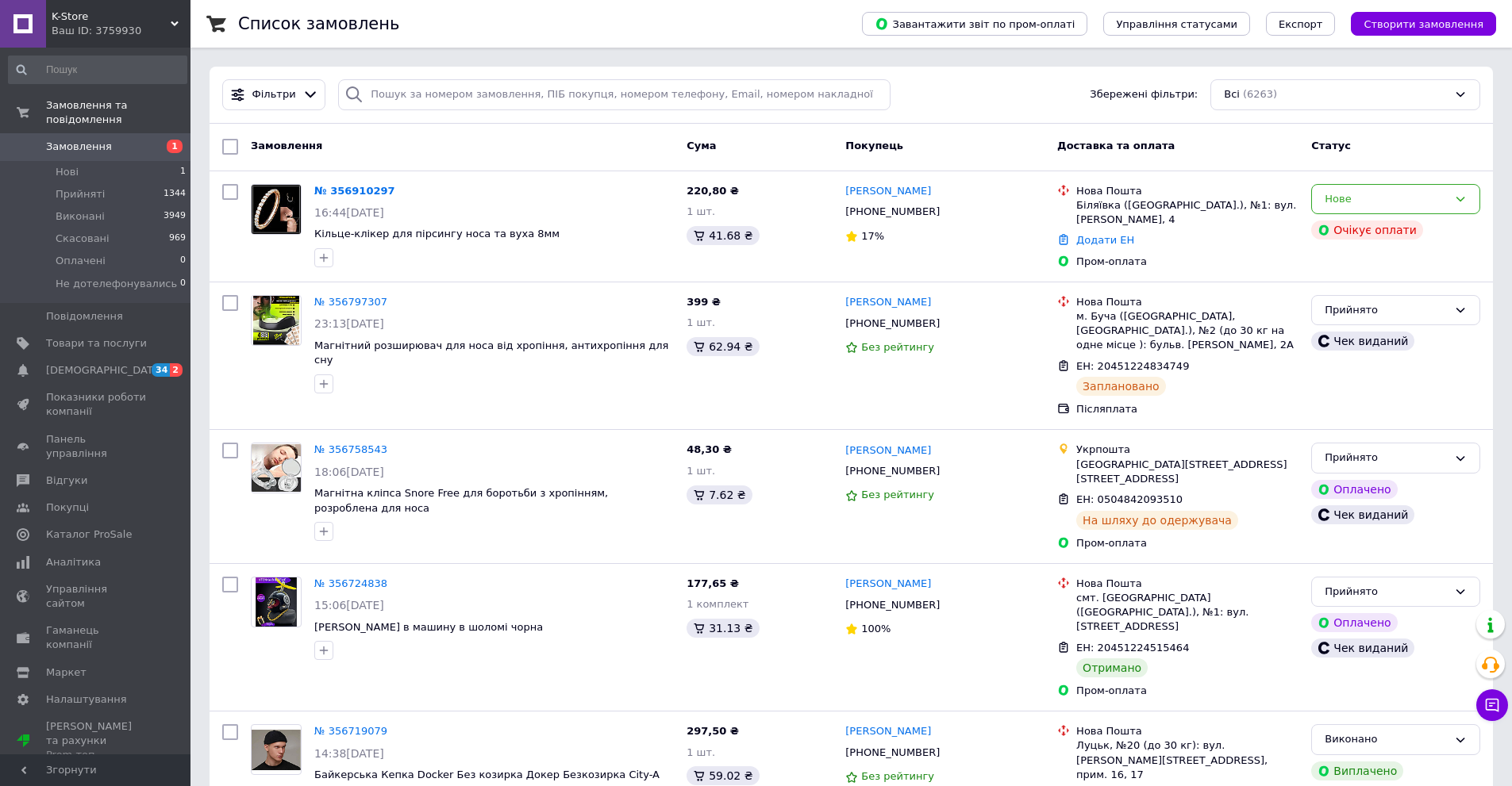
click at [77, 13] on span "K-Store" at bounding box center [111, 16] width 119 height 14
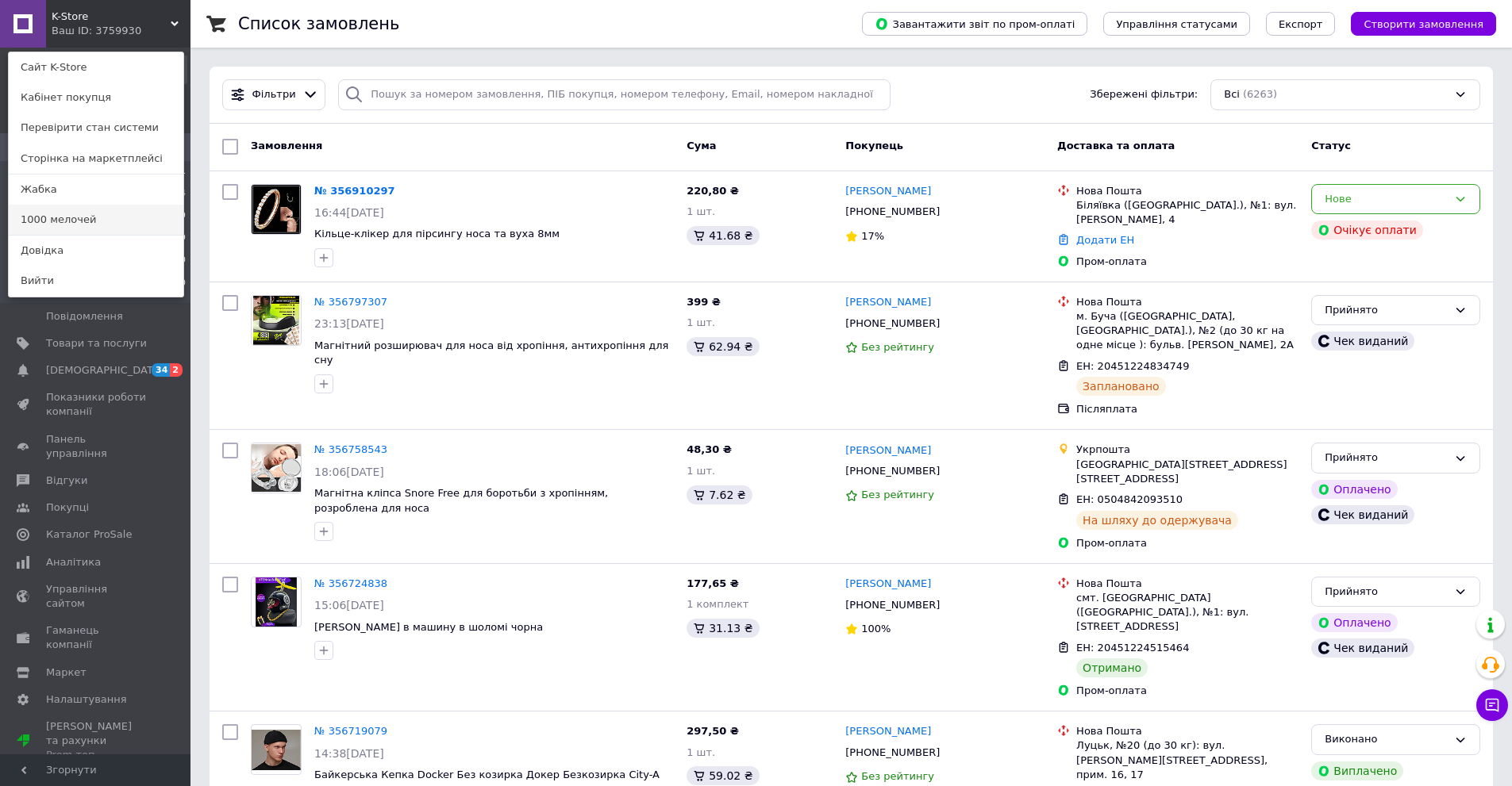
click at [81, 211] on link "1000 мелочей" at bounding box center [95, 219] width 174 height 30
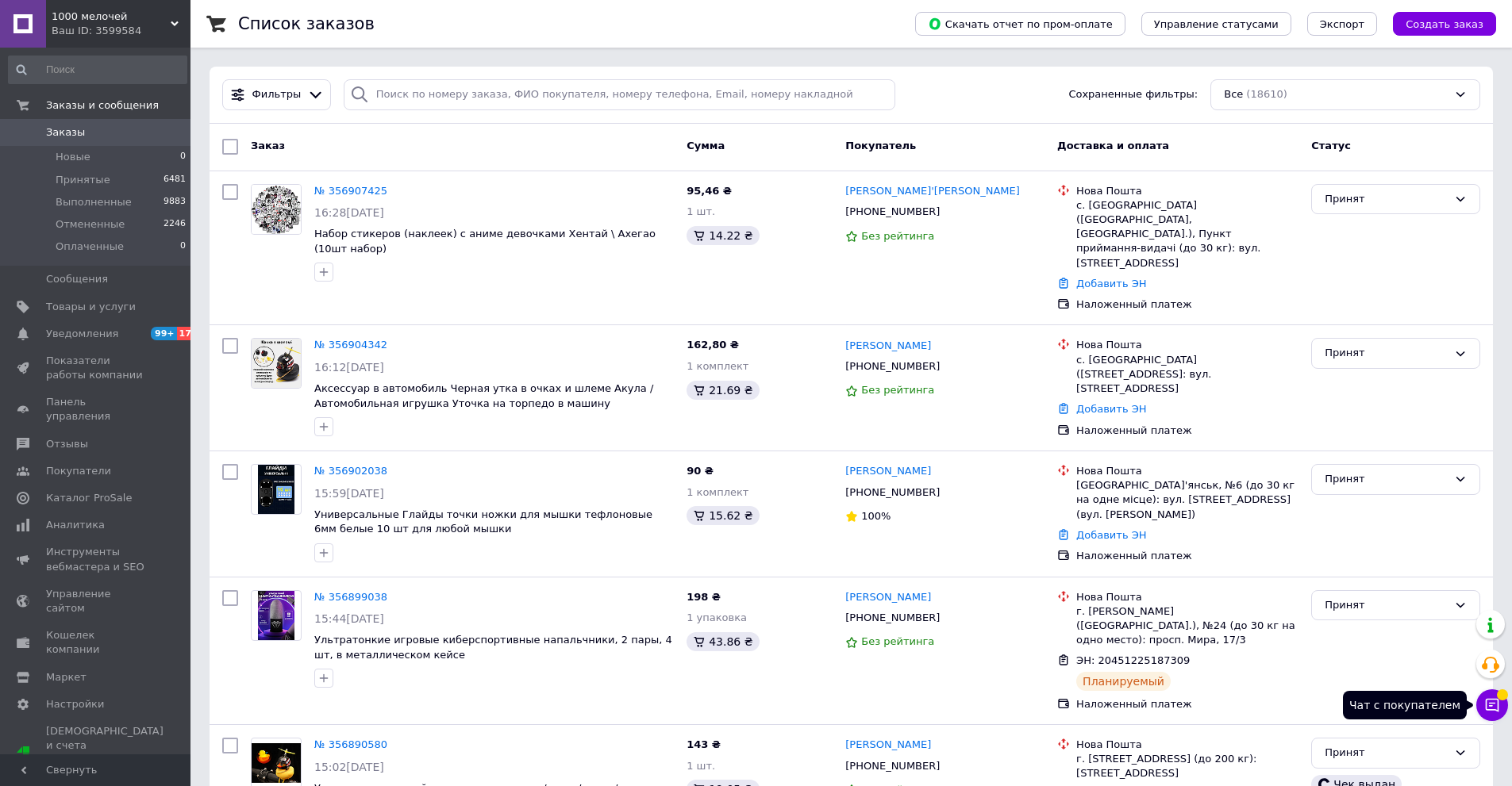
click at [1493, 699] on icon at bounding box center [1492, 706] width 13 height 13
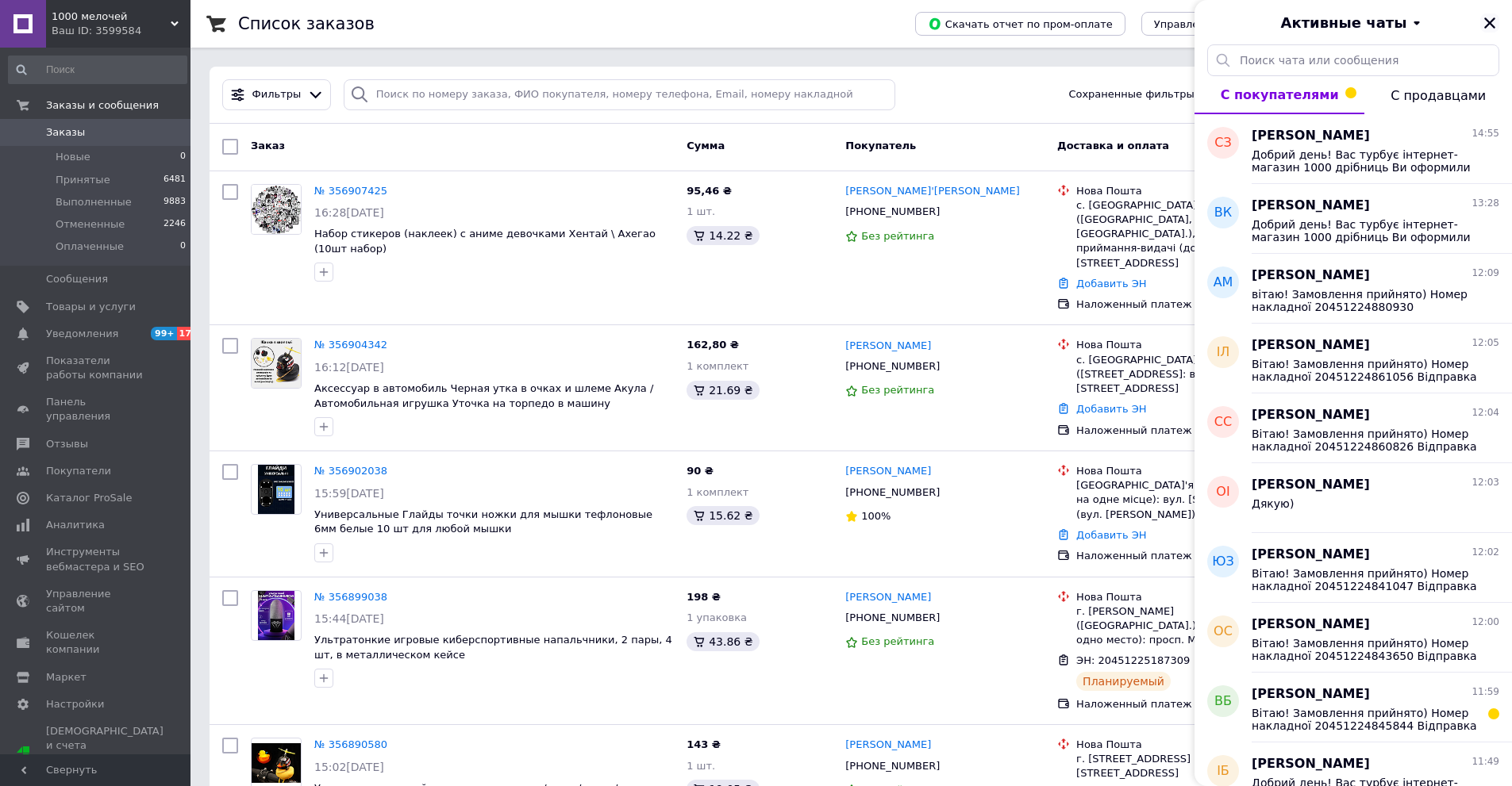
click at [1489, 24] on icon "Закрыть" at bounding box center [1490, 23] width 11 height 11
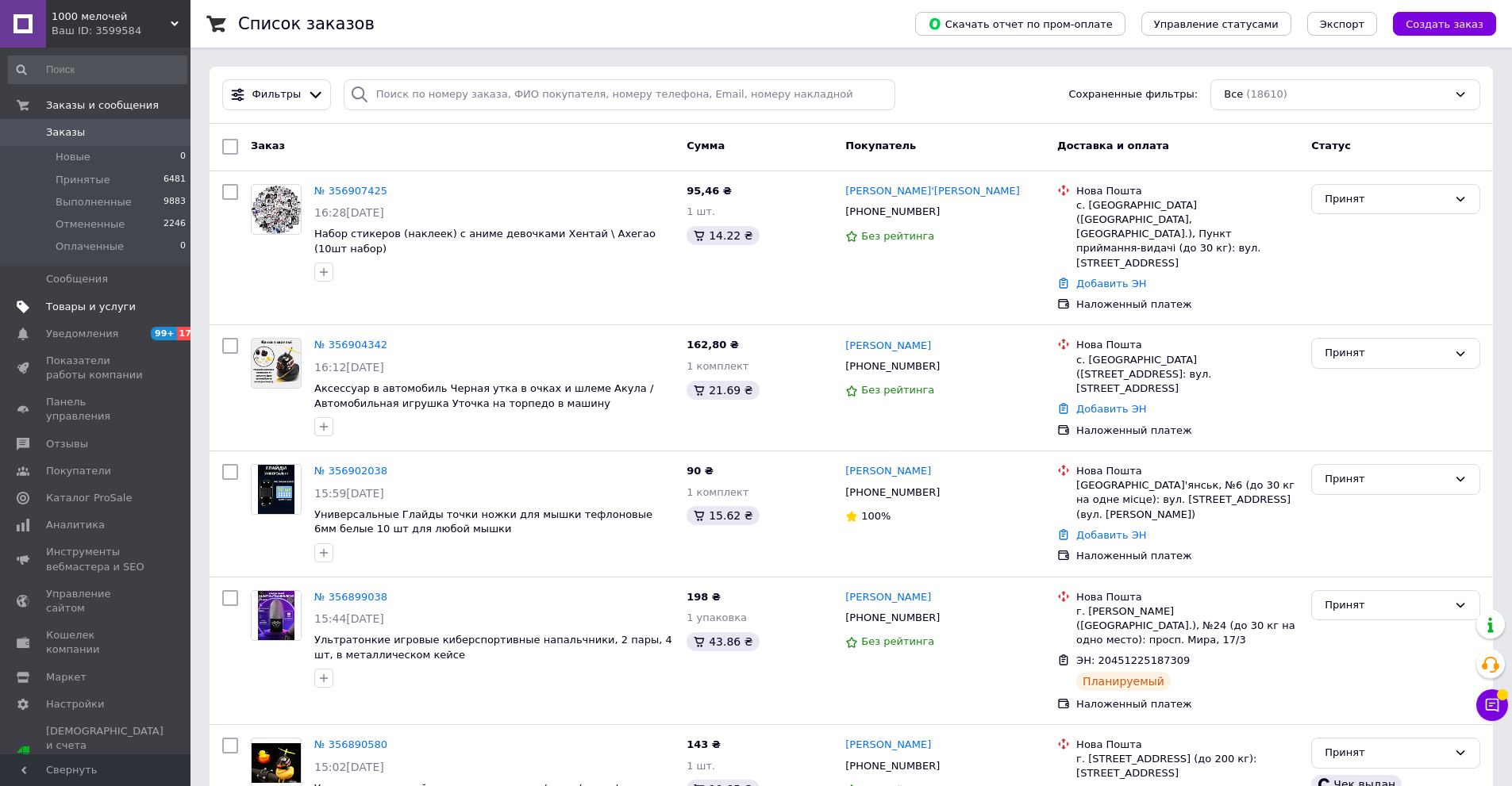
click at [81, 306] on span "Товары и услуги" at bounding box center [90, 307] width 90 height 14
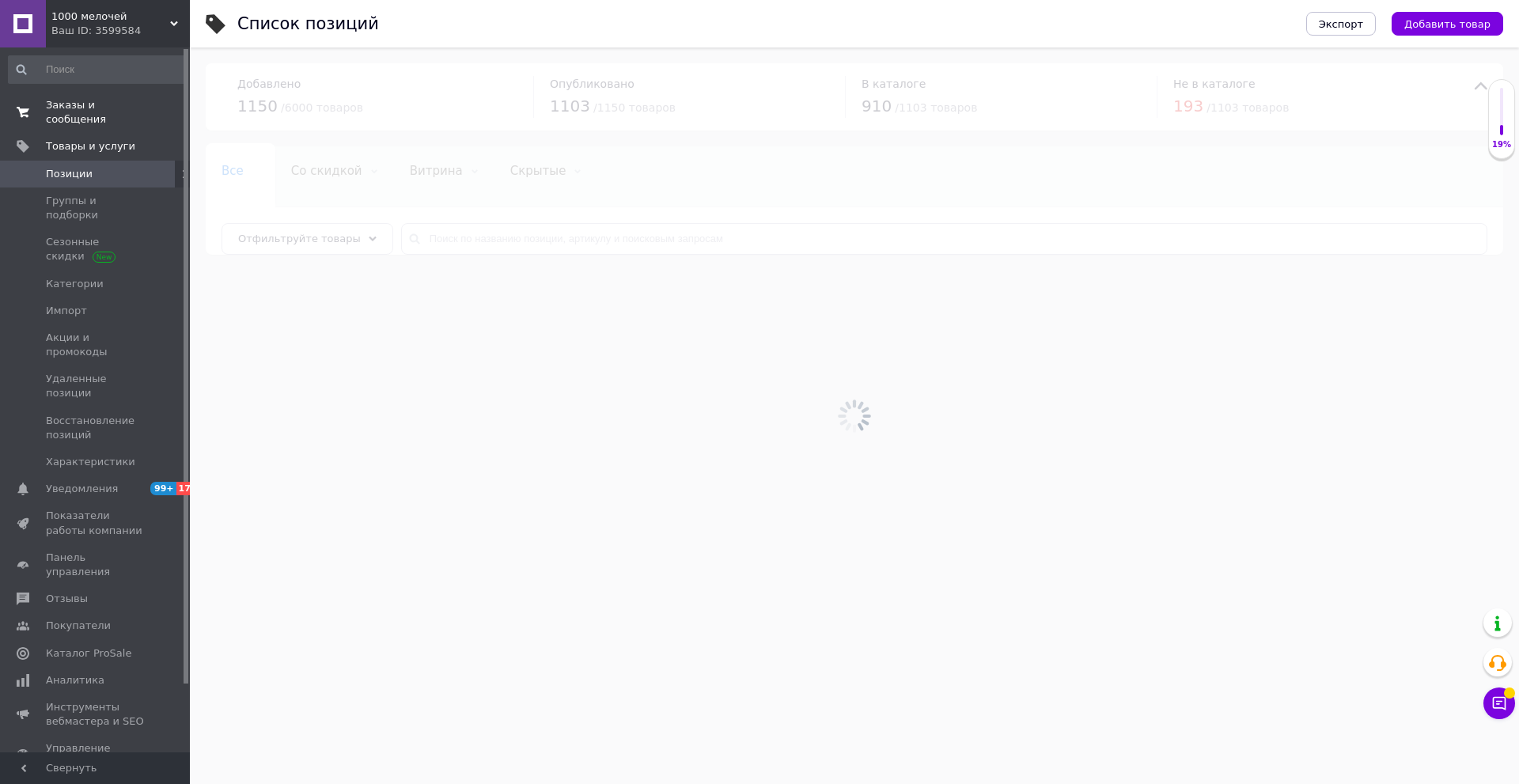
click at [129, 102] on span "Заказы и сообщения" at bounding box center [96, 112] width 100 height 29
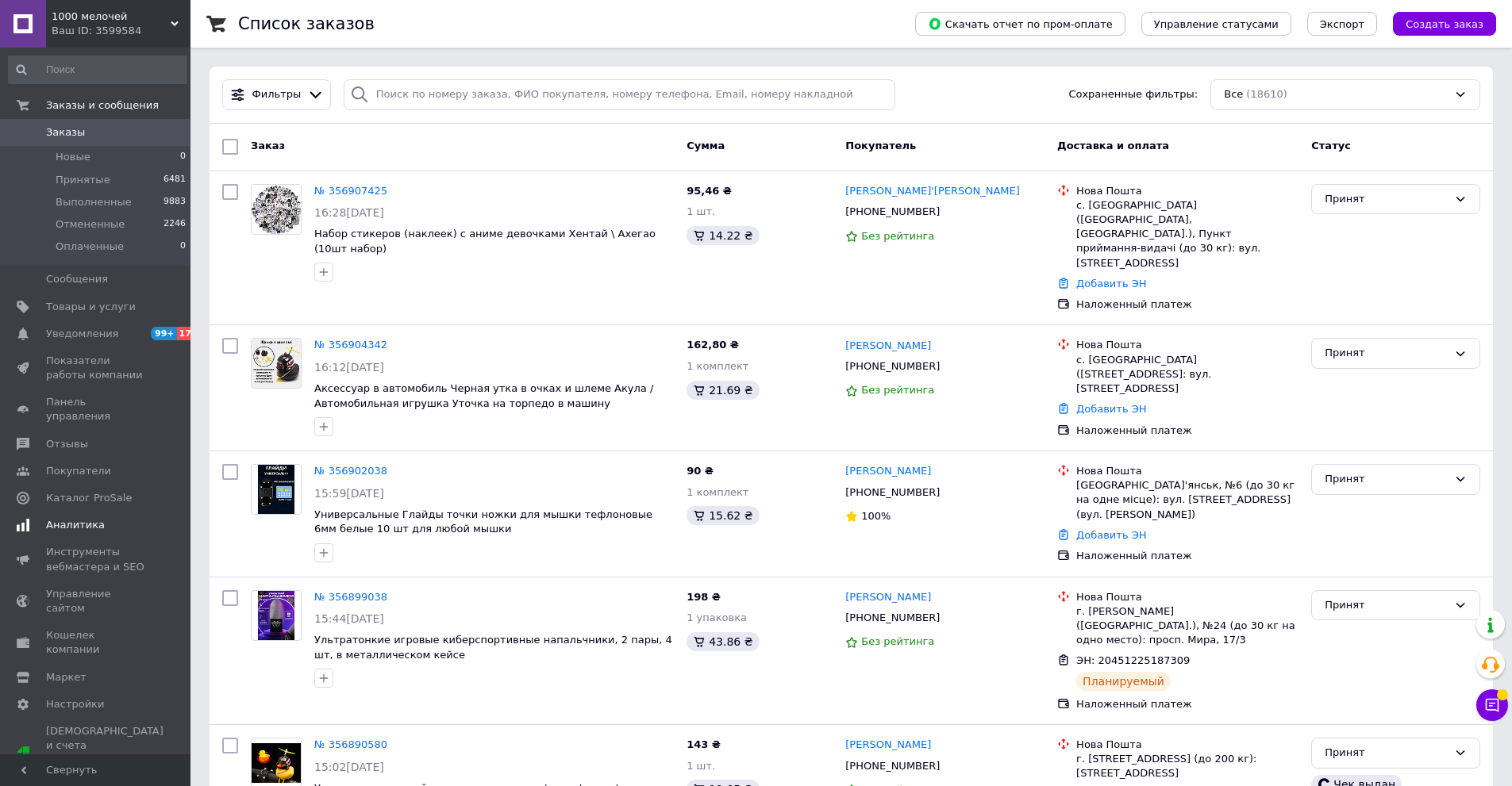
click at [129, 346] on link "Уведомления 99+ 17" at bounding box center [97, 334] width 195 height 27
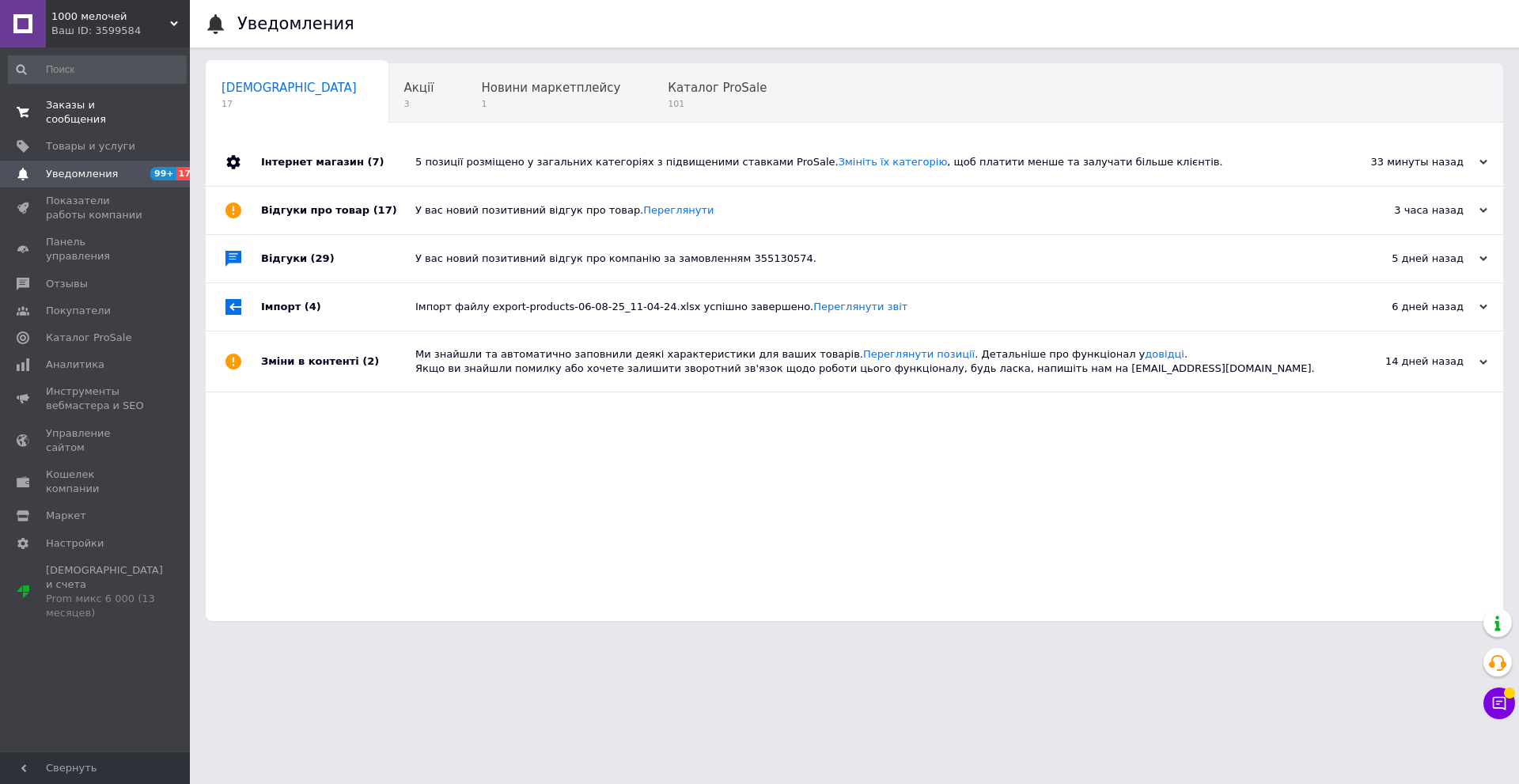
click at [127, 113] on span "Заказы и сообщения" at bounding box center [96, 112] width 100 height 29
